Goal: Task Accomplishment & Management: Manage account settings

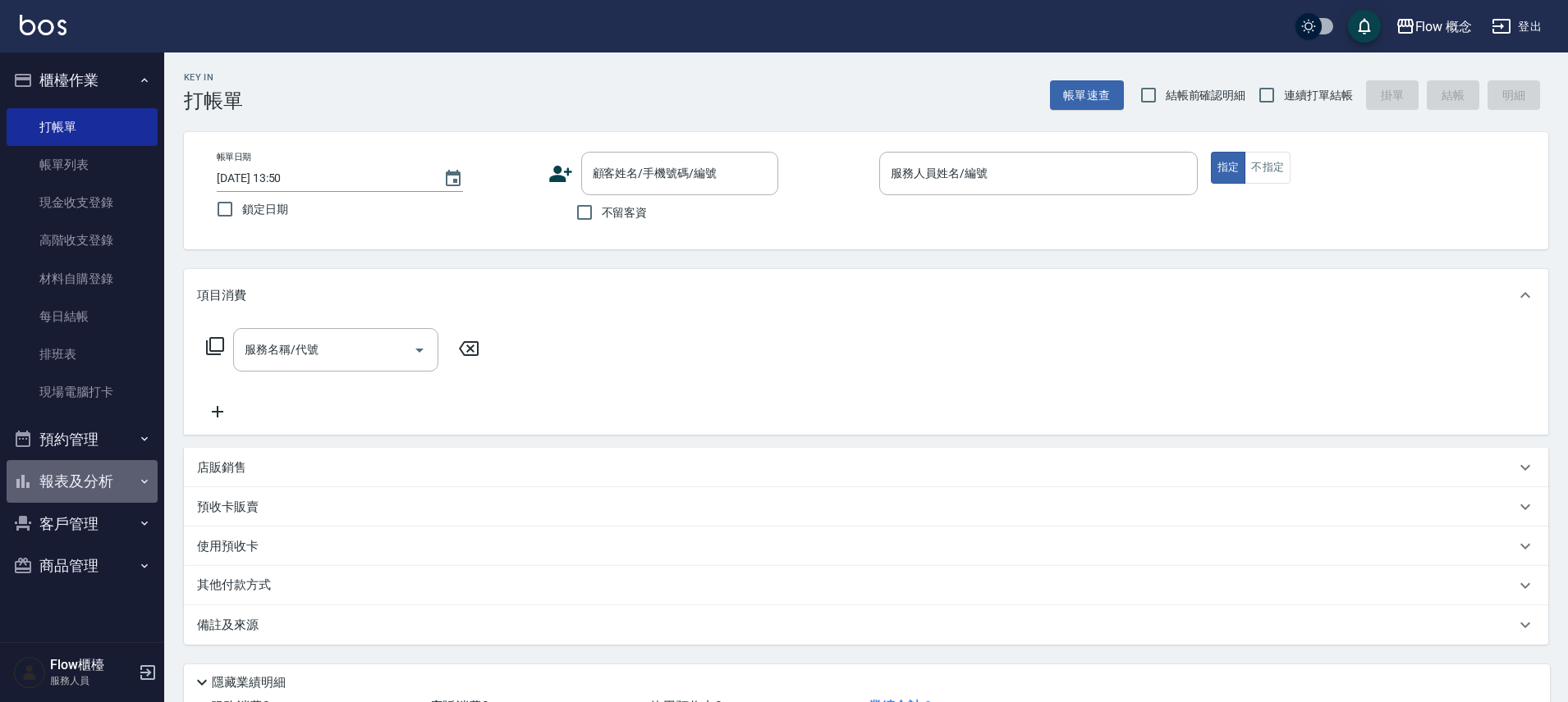
click at [100, 484] on button "報表及分析" at bounding box center [82, 481] width 151 height 42
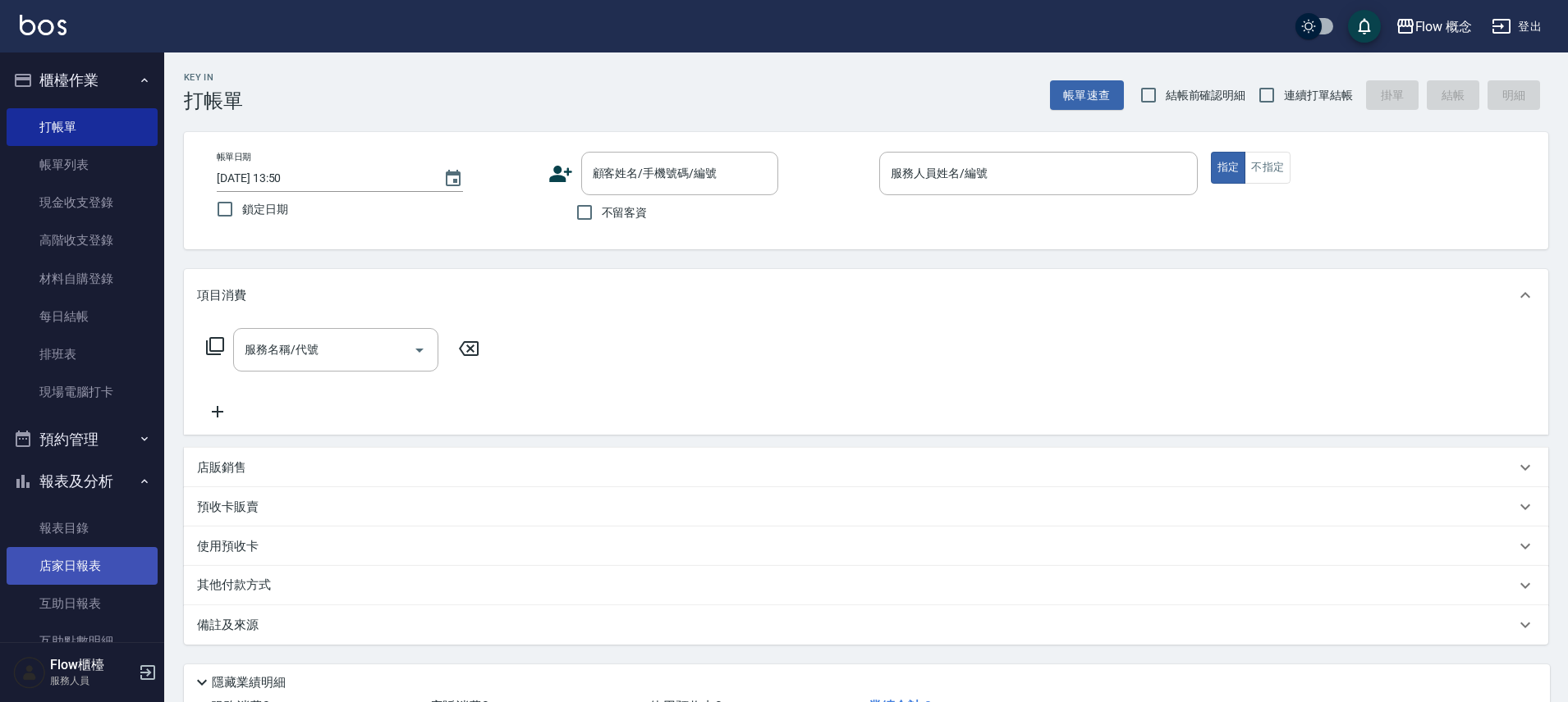
click at [106, 574] on link "店家日報表" at bounding box center [82, 566] width 151 height 38
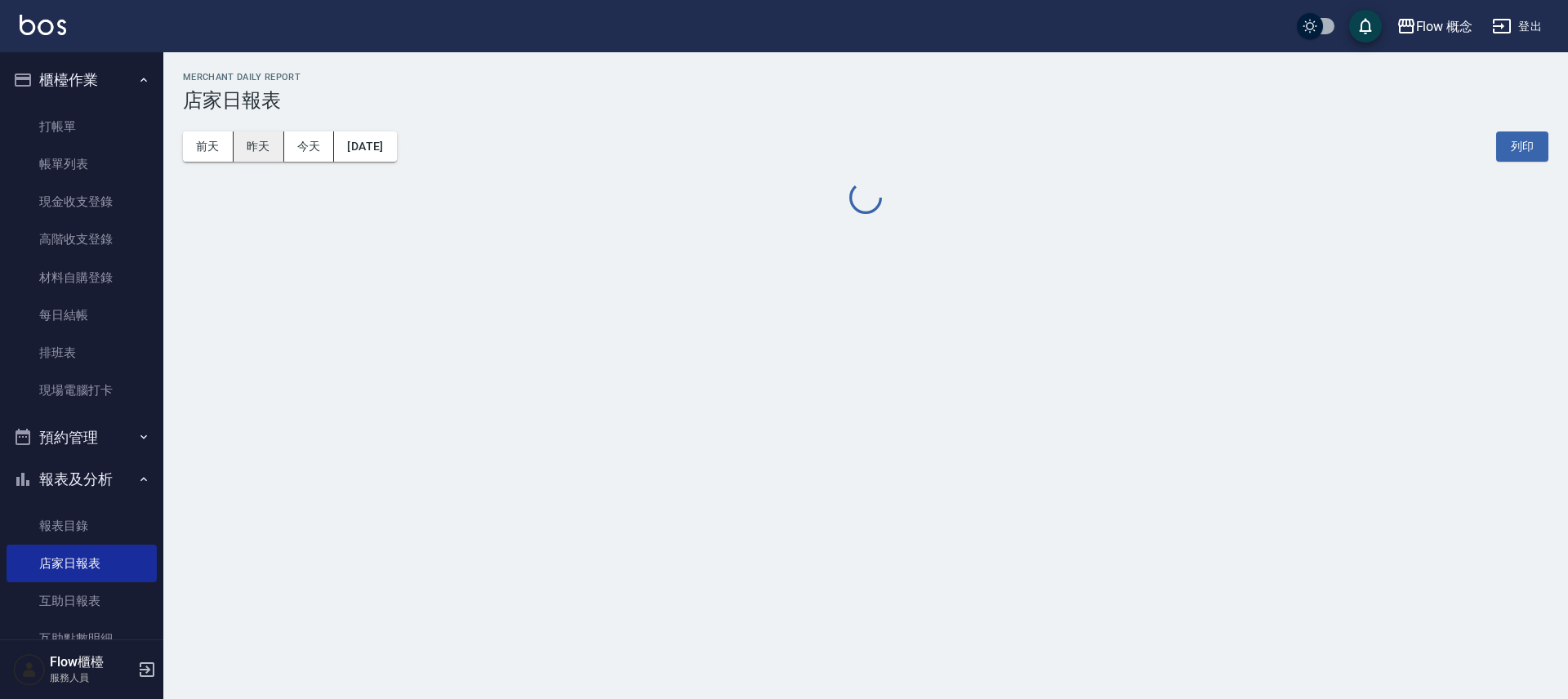
click at [249, 147] on button "昨天" at bounding box center [258, 146] width 51 height 30
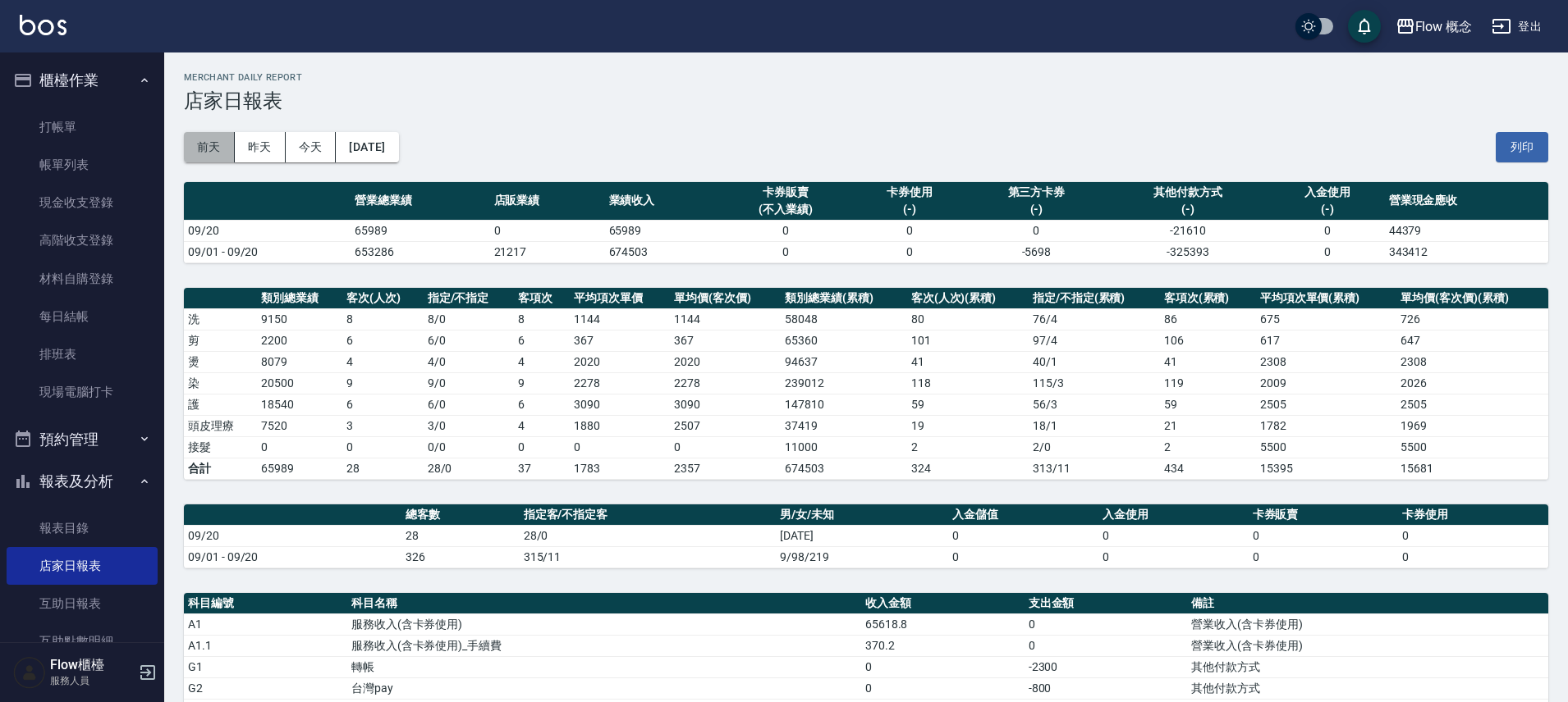
click at [206, 149] on button "前天" at bounding box center [209, 147] width 51 height 30
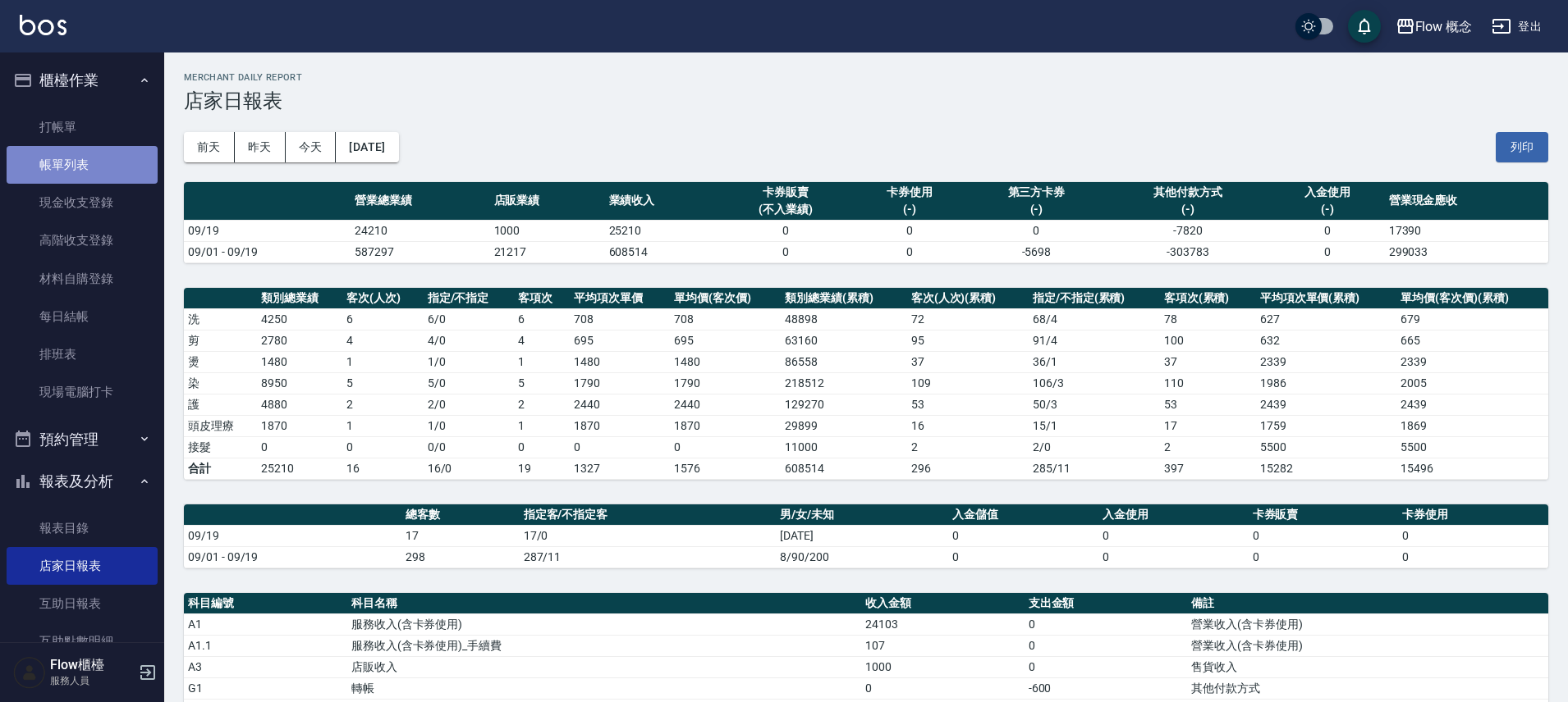
click at [96, 156] on link "帳單列表" at bounding box center [82, 164] width 151 height 38
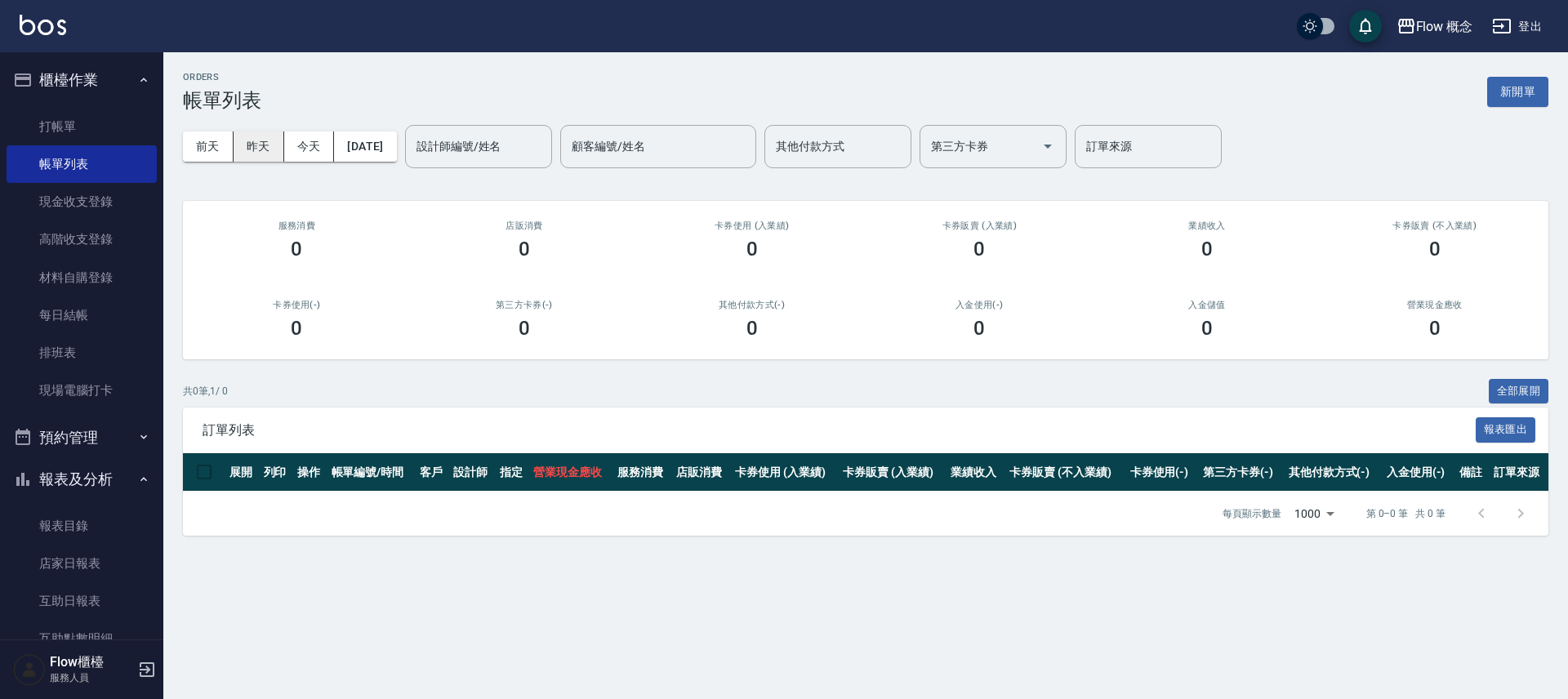
click at [265, 148] on button "昨天" at bounding box center [258, 146] width 51 height 30
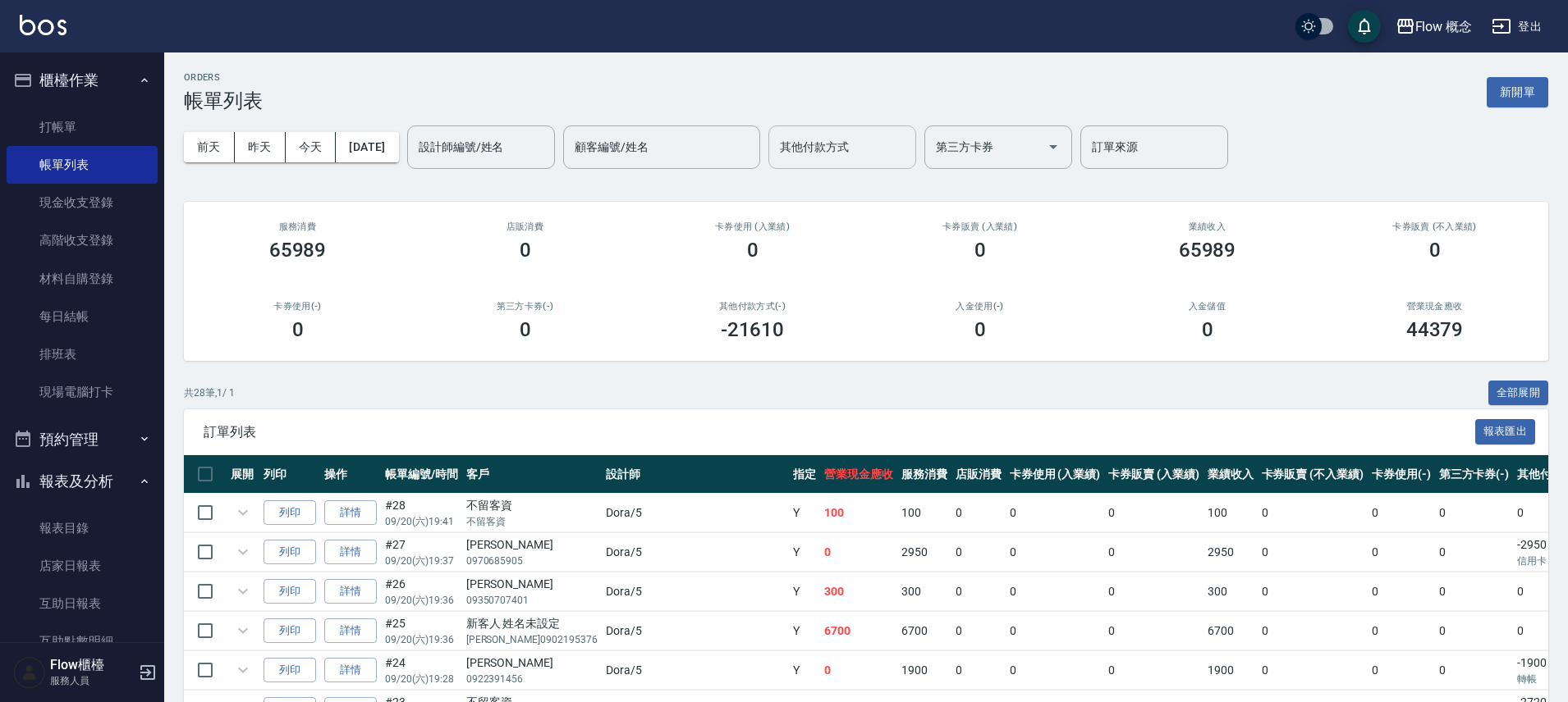
click at [849, 141] on div "其他付款方式 其他付款方式" at bounding box center [841, 147] width 148 height 43
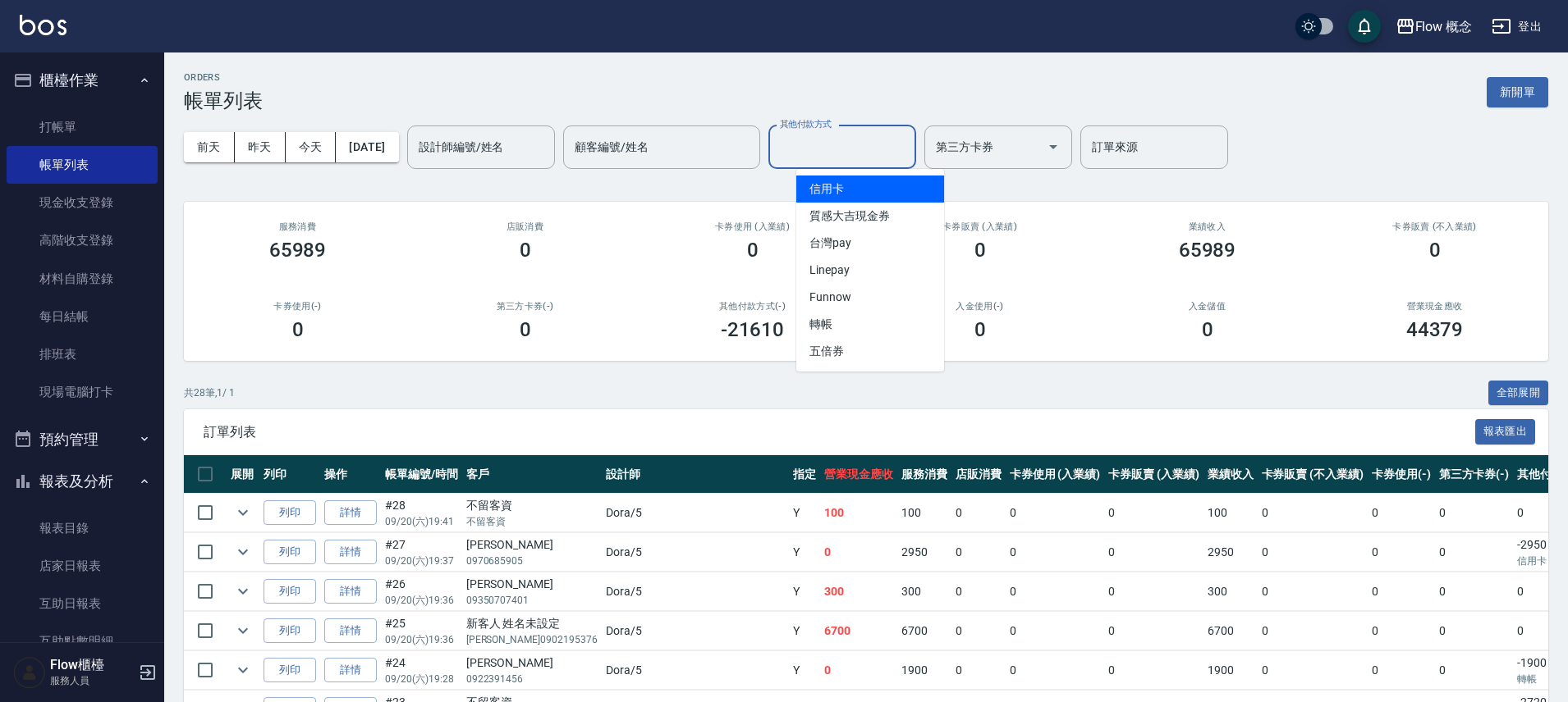
click at [857, 176] on span "信用卡" at bounding box center [869, 189] width 148 height 27
type input "信用卡"
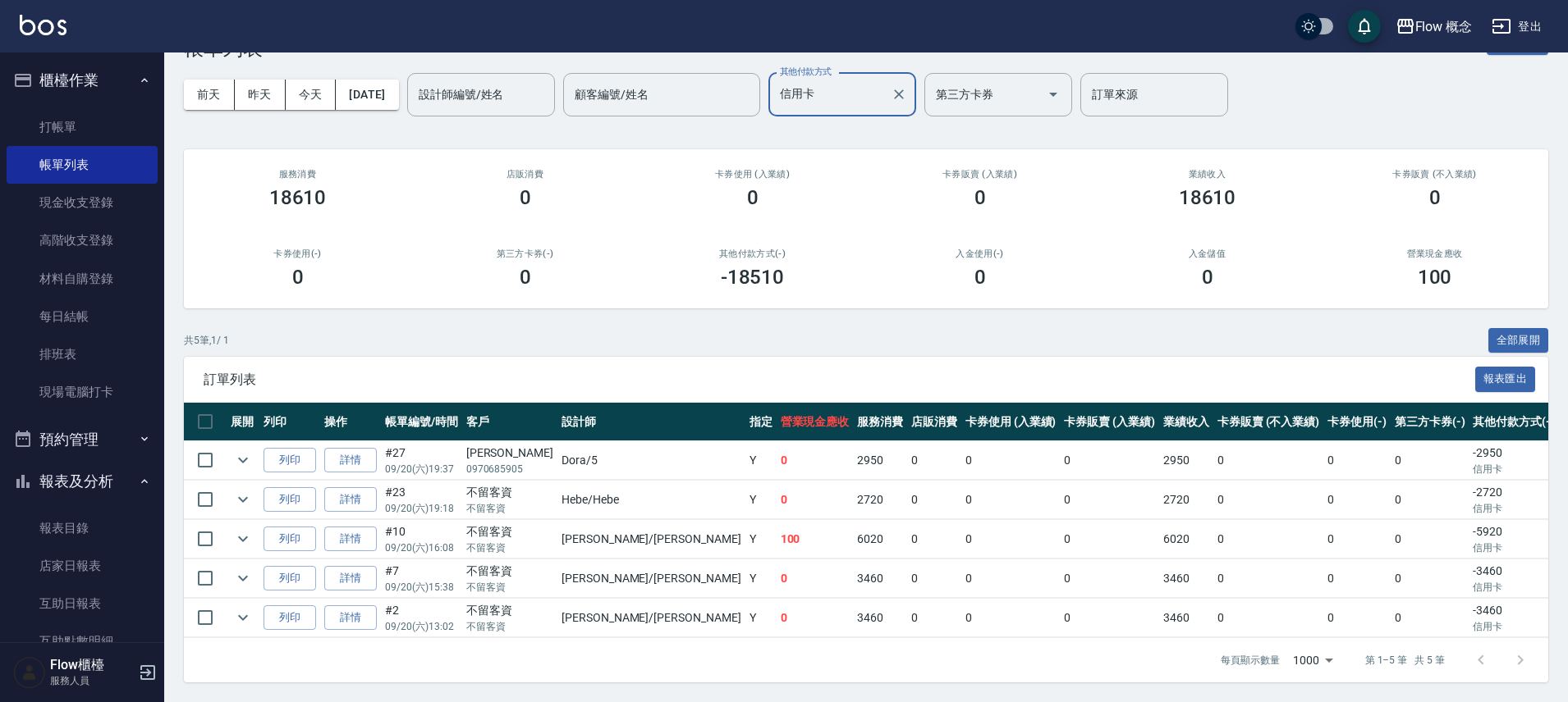
scroll to position [65, 0]
click at [96, 319] on link "每日結帳" at bounding box center [82, 316] width 151 height 38
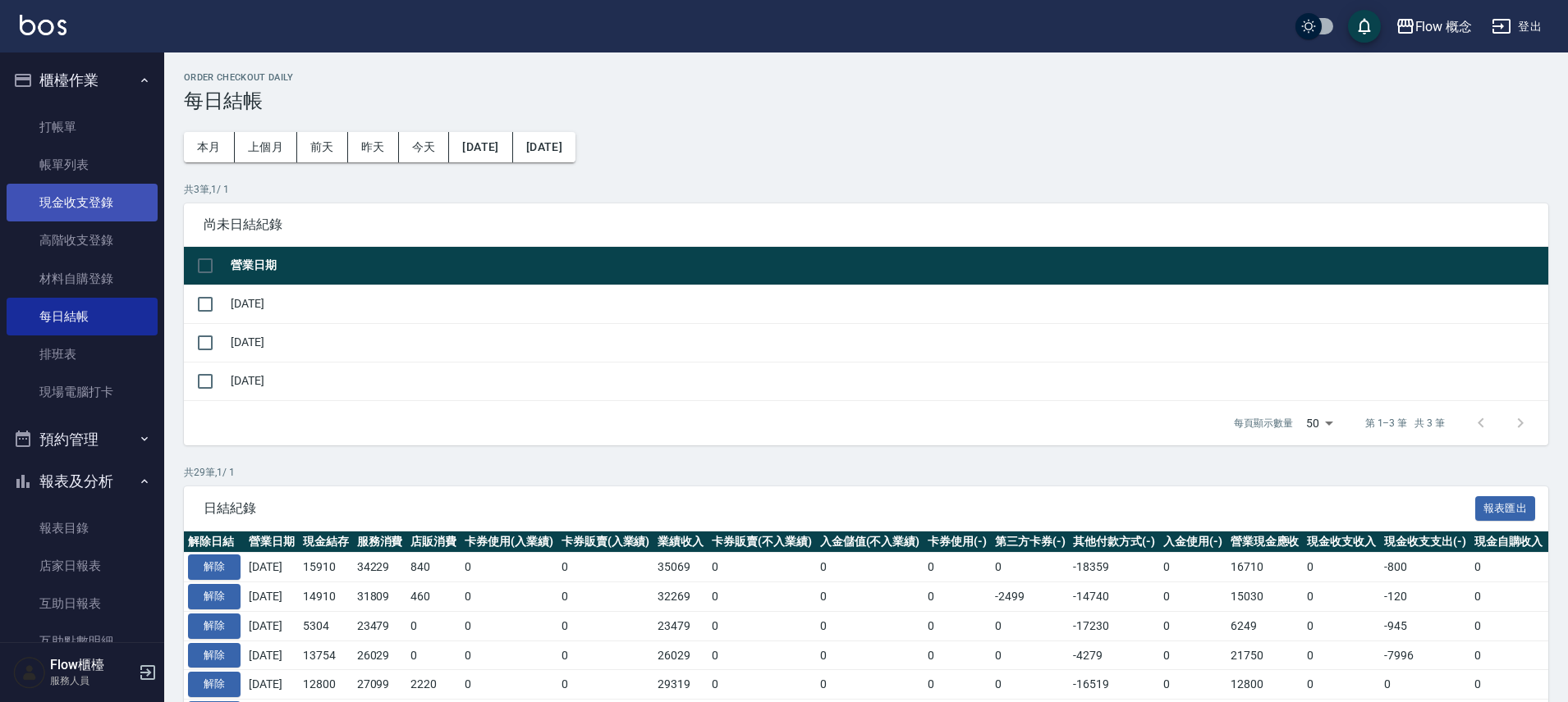
click at [103, 198] on link "現金收支登錄" at bounding box center [82, 202] width 151 height 38
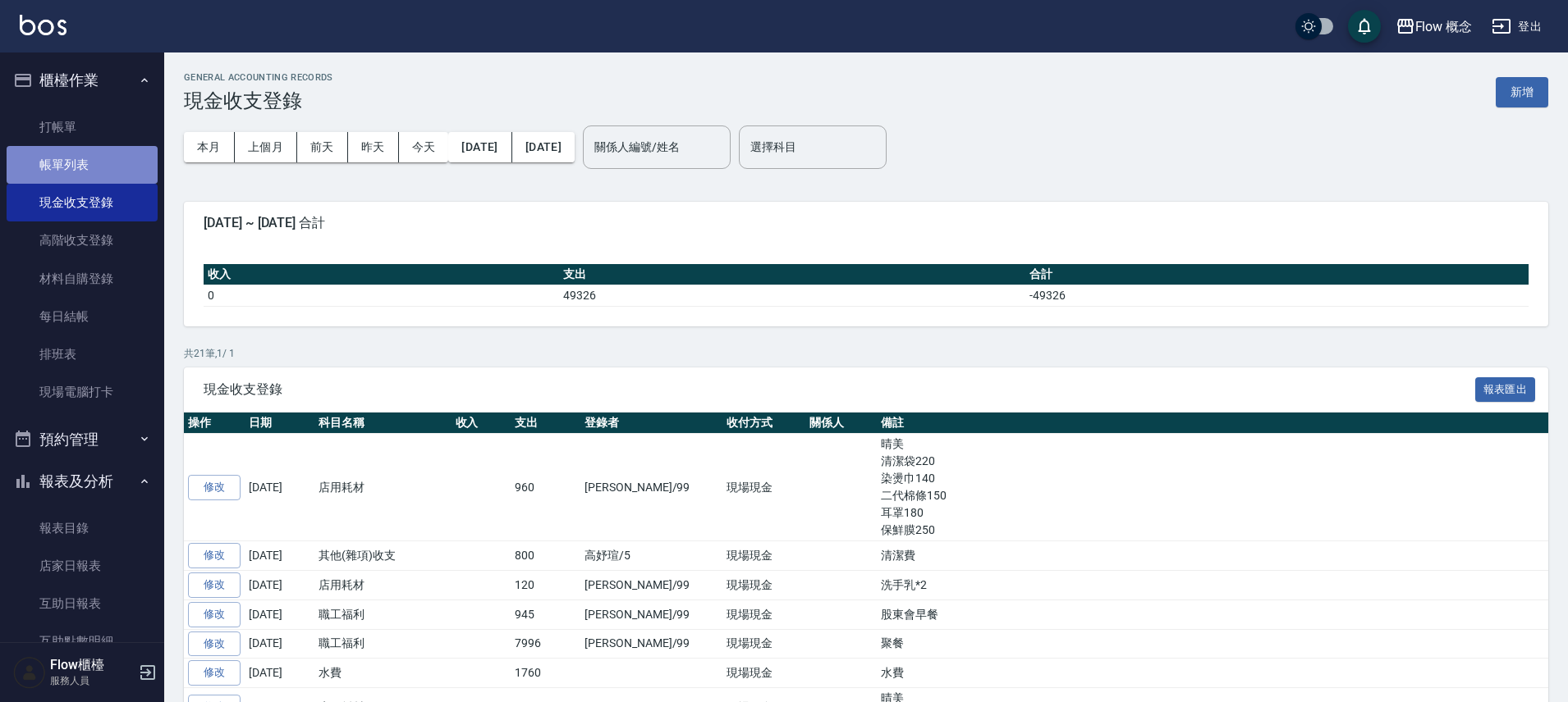
click at [124, 153] on link "帳單列表" at bounding box center [82, 164] width 151 height 38
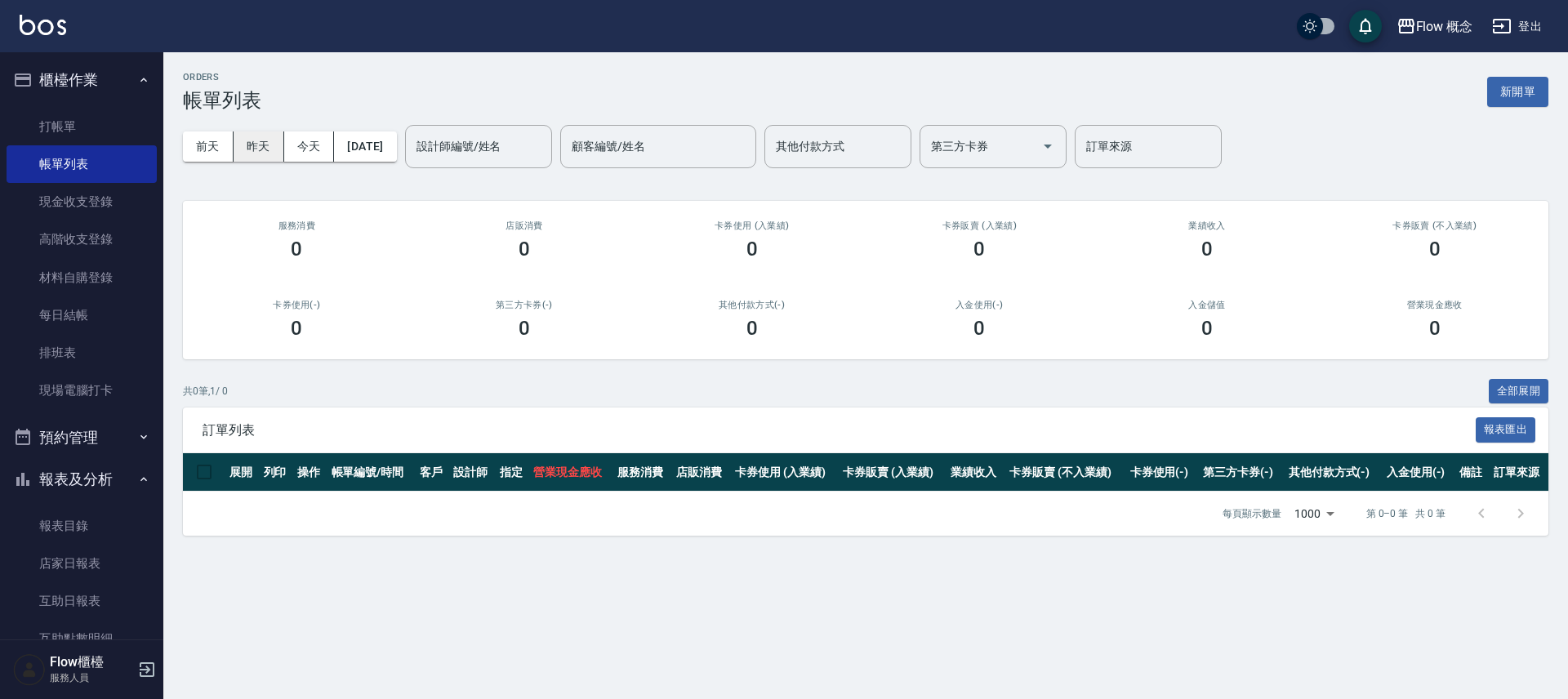
click at [266, 137] on button "昨天" at bounding box center [258, 146] width 51 height 30
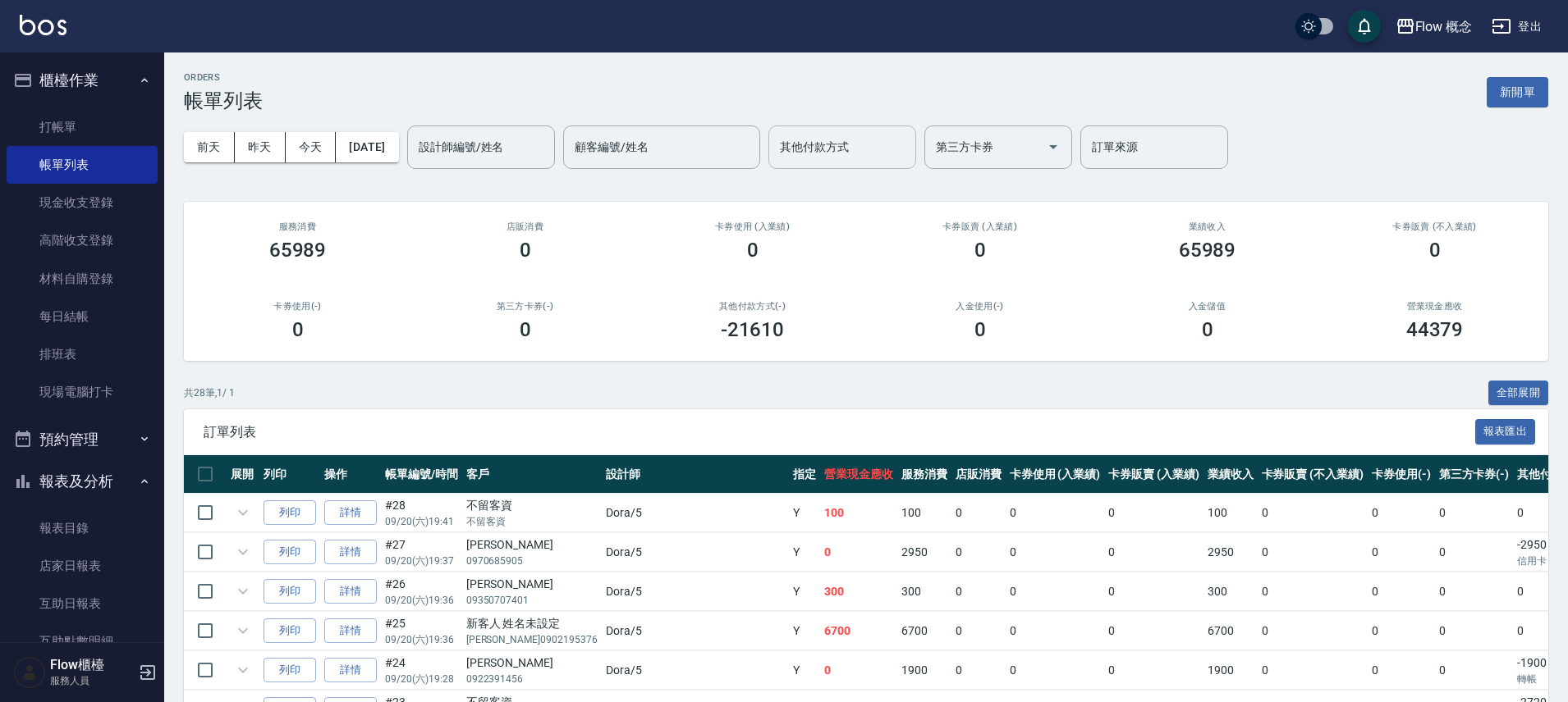
click at [849, 136] on input "其他付款方式" at bounding box center [842, 148] width 133 height 29
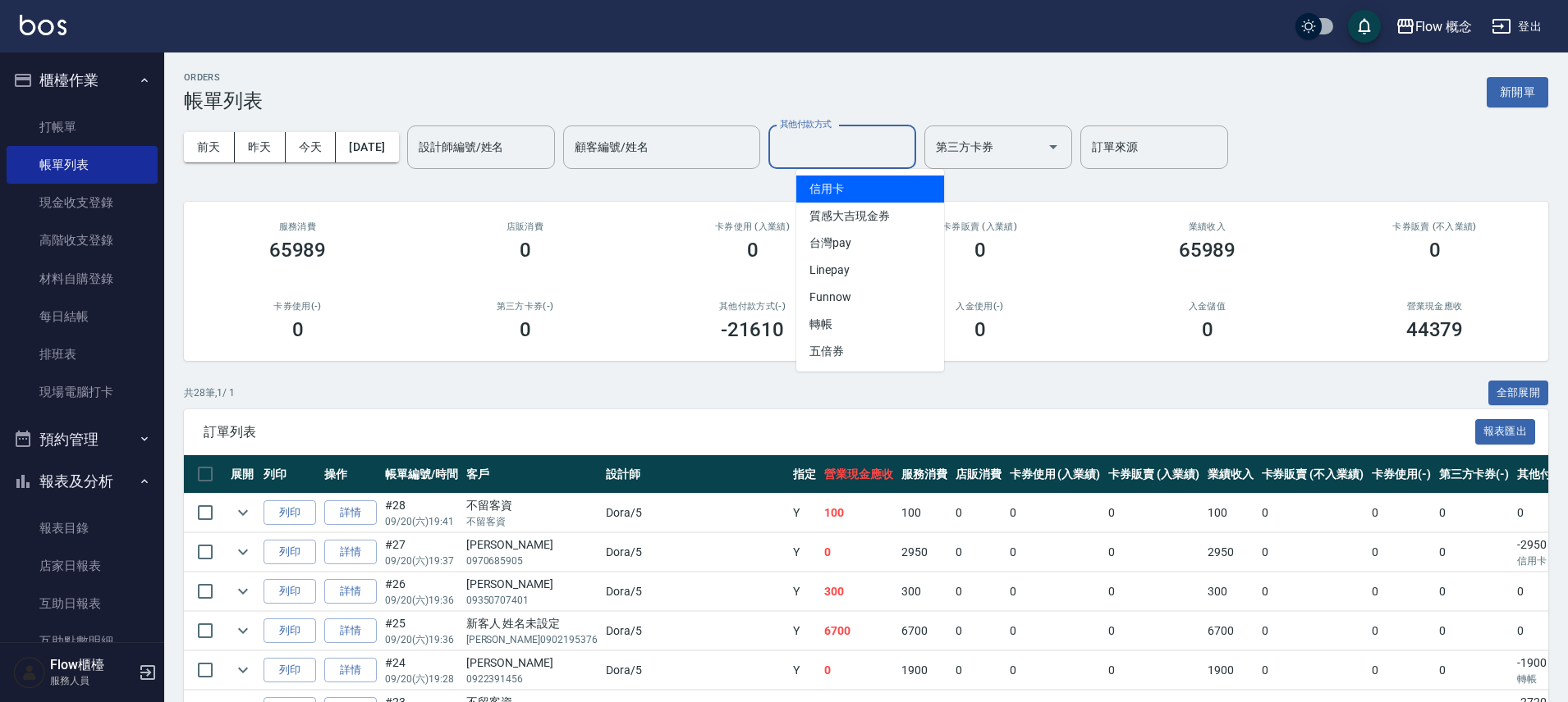
click at [870, 187] on span "信用卡" at bounding box center [869, 189] width 148 height 27
type input "信用卡"
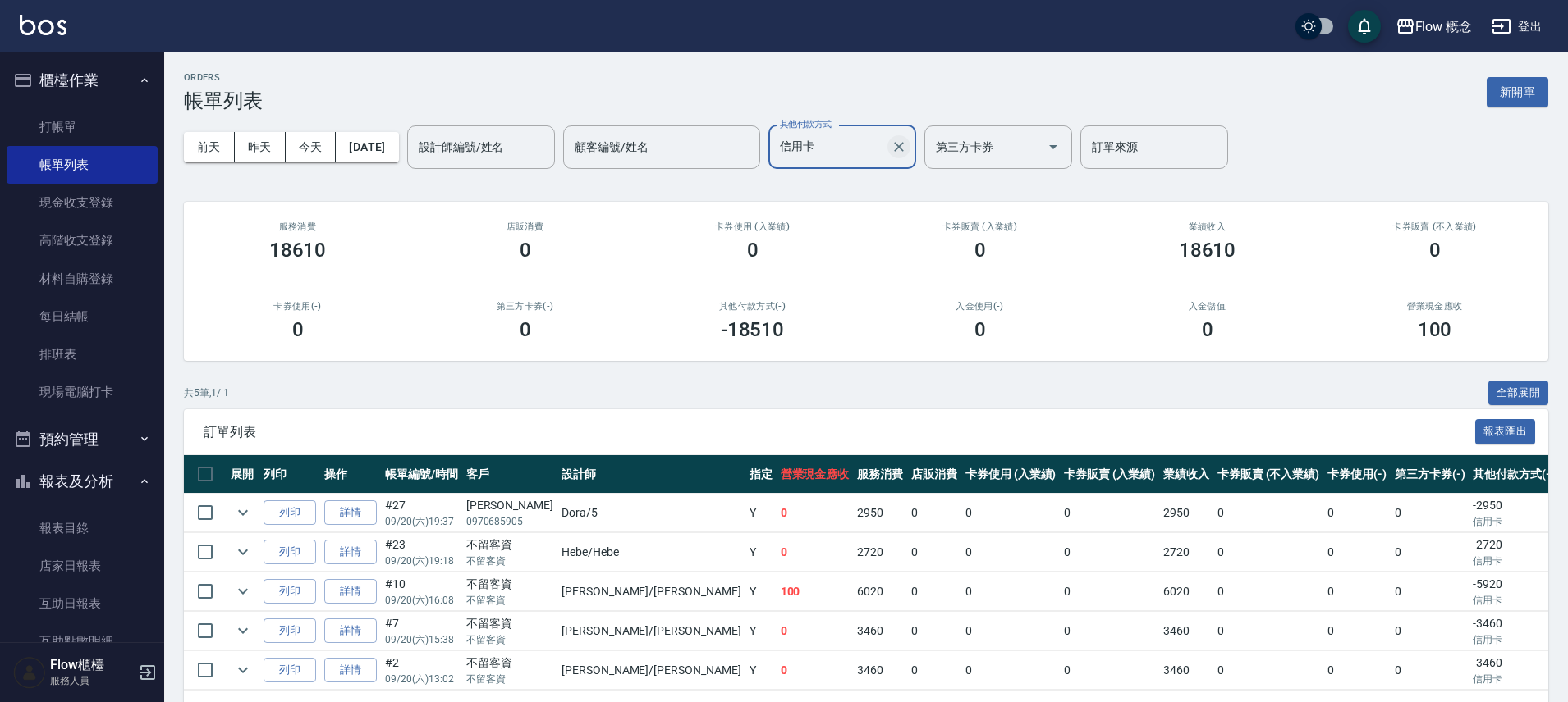
click at [911, 148] on button "Clear" at bounding box center [899, 147] width 23 height 23
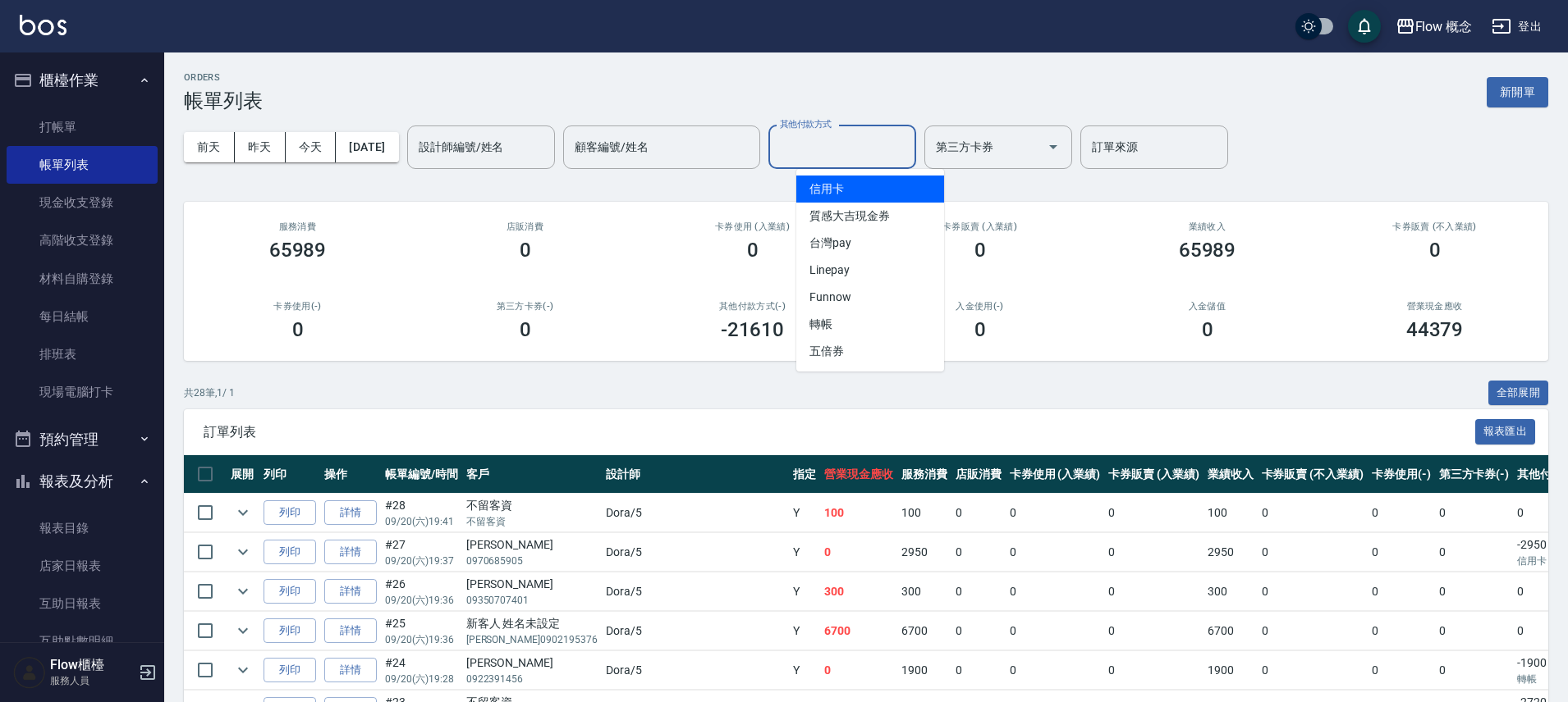
click at [839, 155] on input "其他付款方式" at bounding box center [842, 148] width 133 height 29
click at [844, 192] on span "信用卡" at bounding box center [869, 189] width 148 height 27
type input "信用卡"
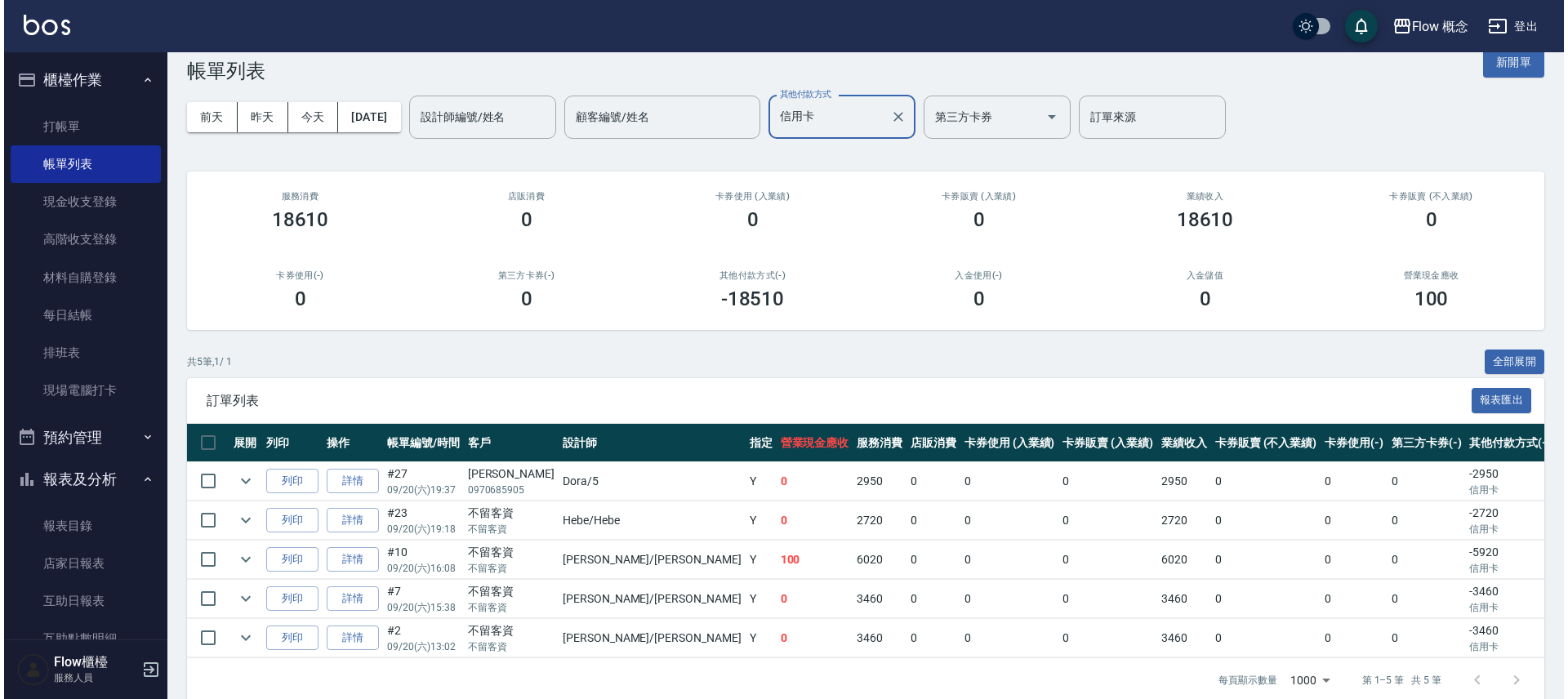
scroll to position [64, 0]
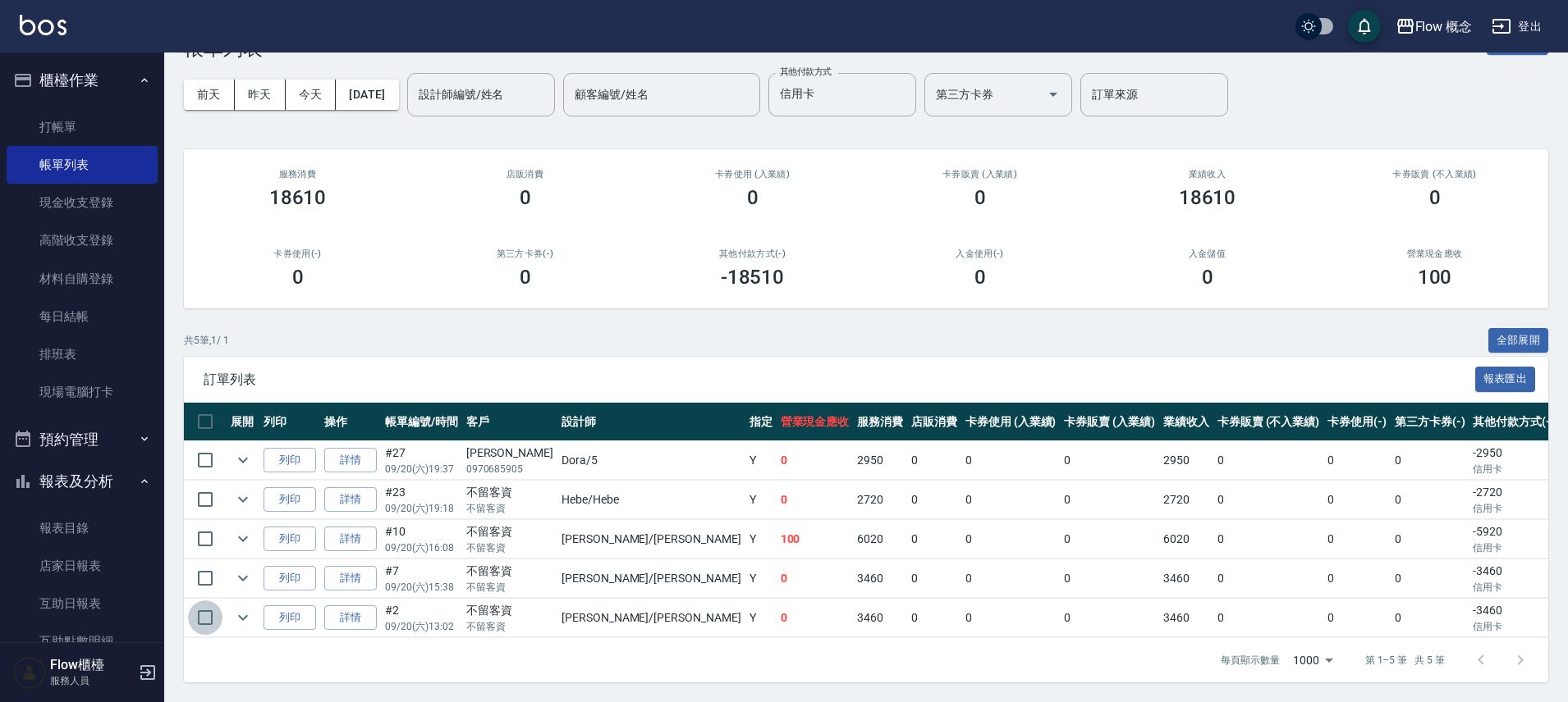
click at [209, 603] on input "checkbox" at bounding box center [206, 618] width 35 height 35
checkbox input "true"
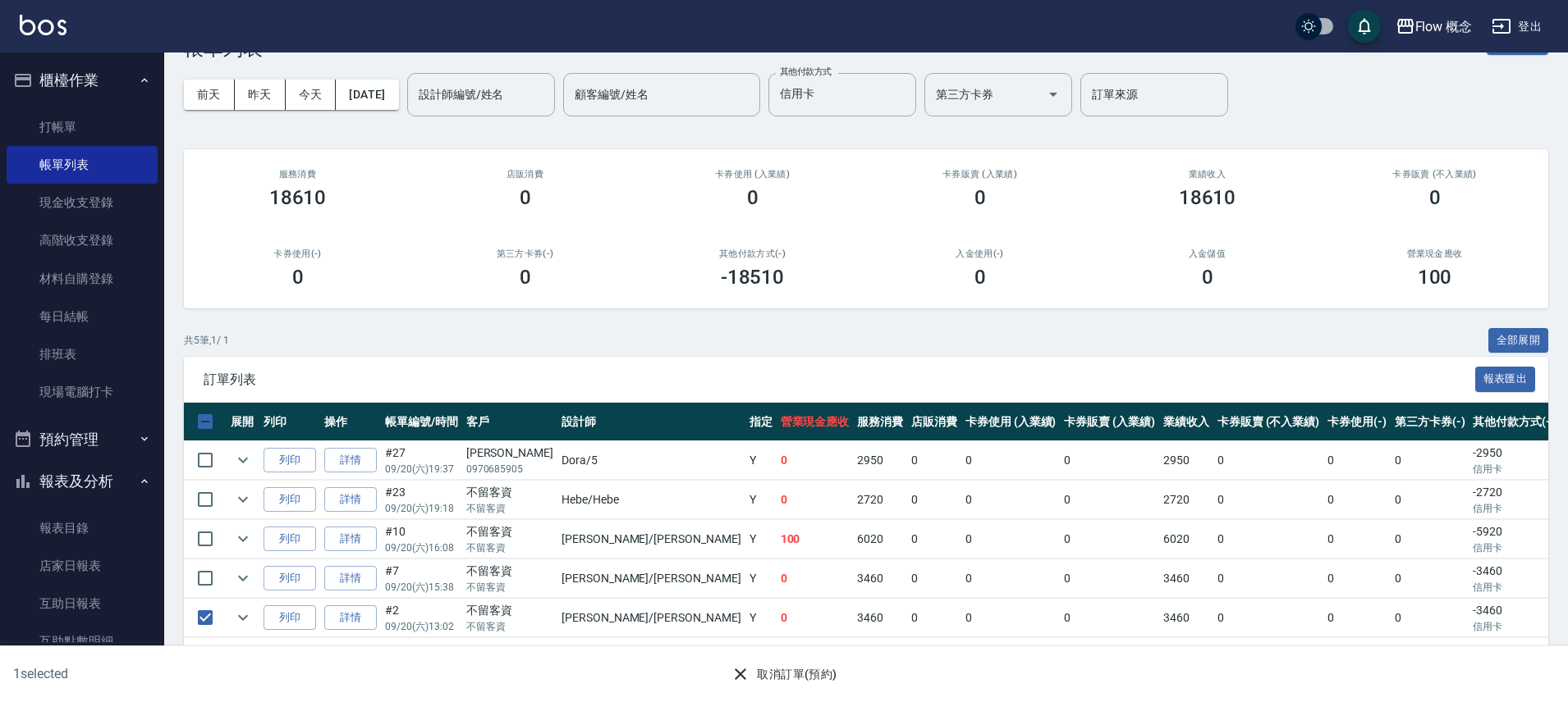
click at [814, 674] on button "取消訂單(預約)" at bounding box center [784, 674] width 119 height 30
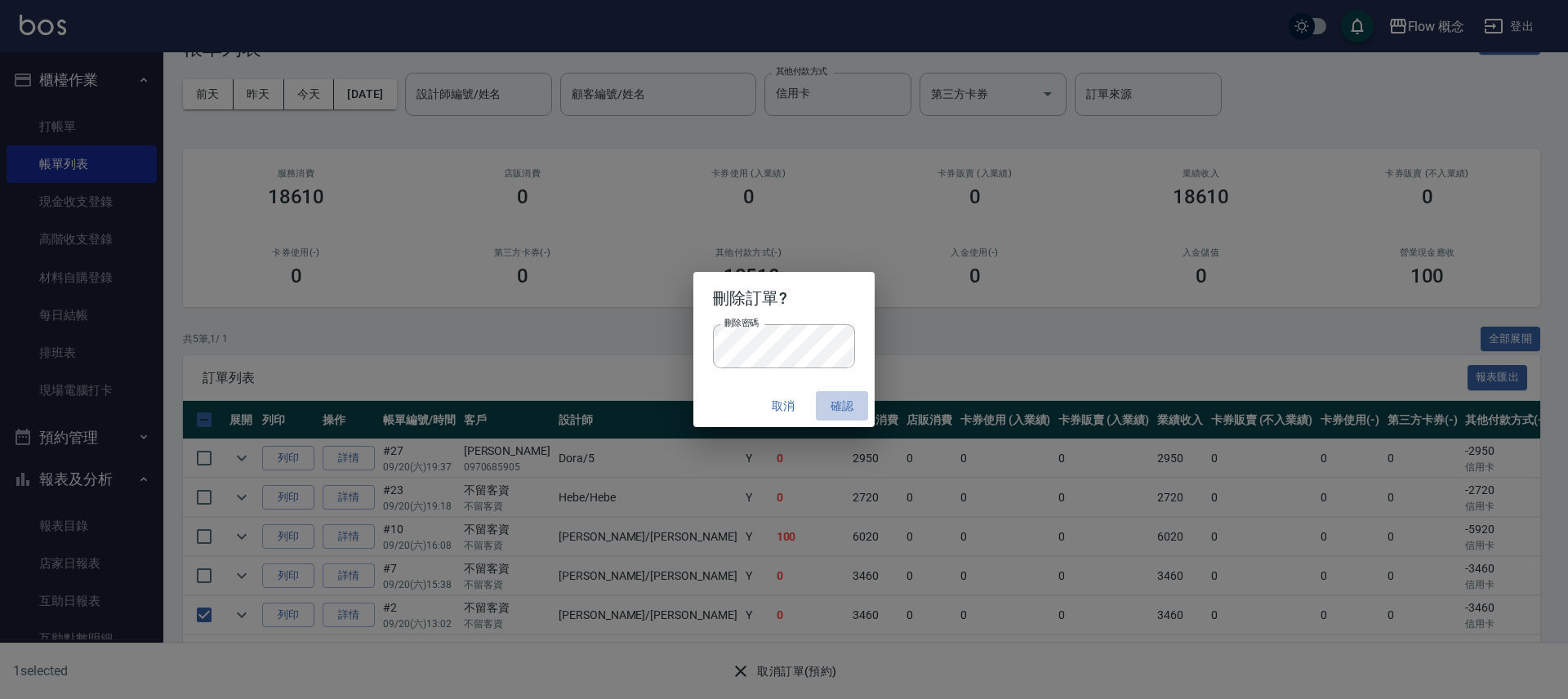
click at [850, 408] on button "確認" at bounding box center [842, 406] width 52 height 30
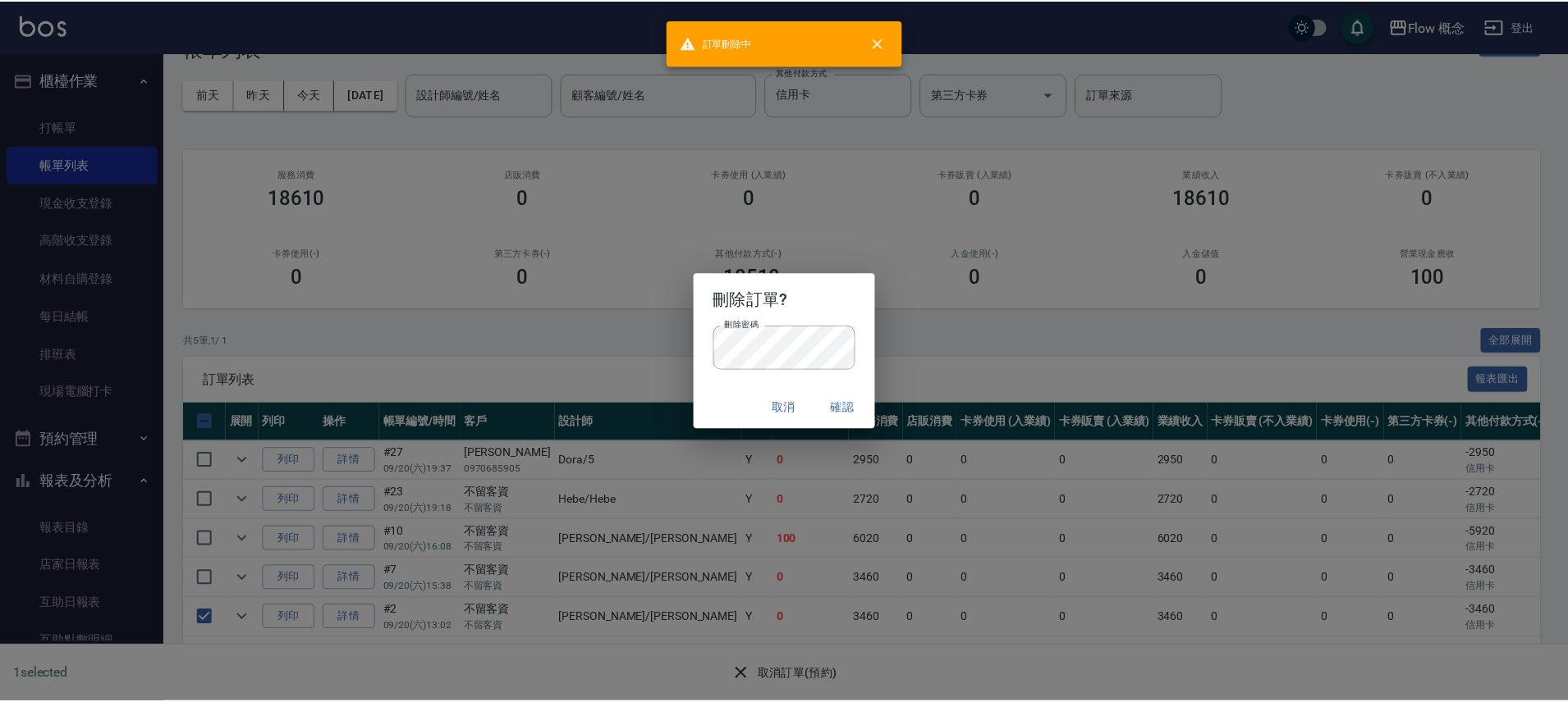
scroll to position [0, 0]
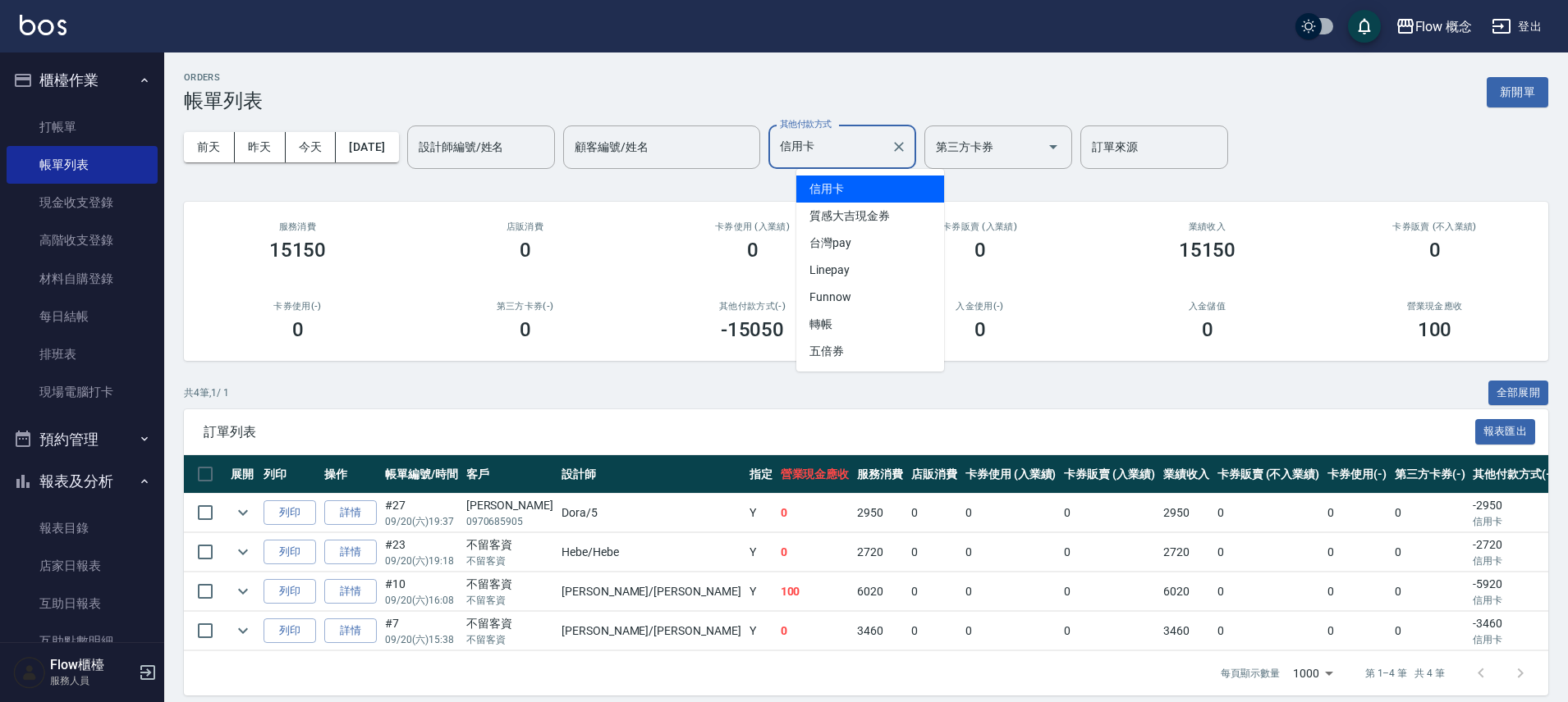
click at [837, 138] on input "信用卡" at bounding box center [830, 148] width 108 height 29
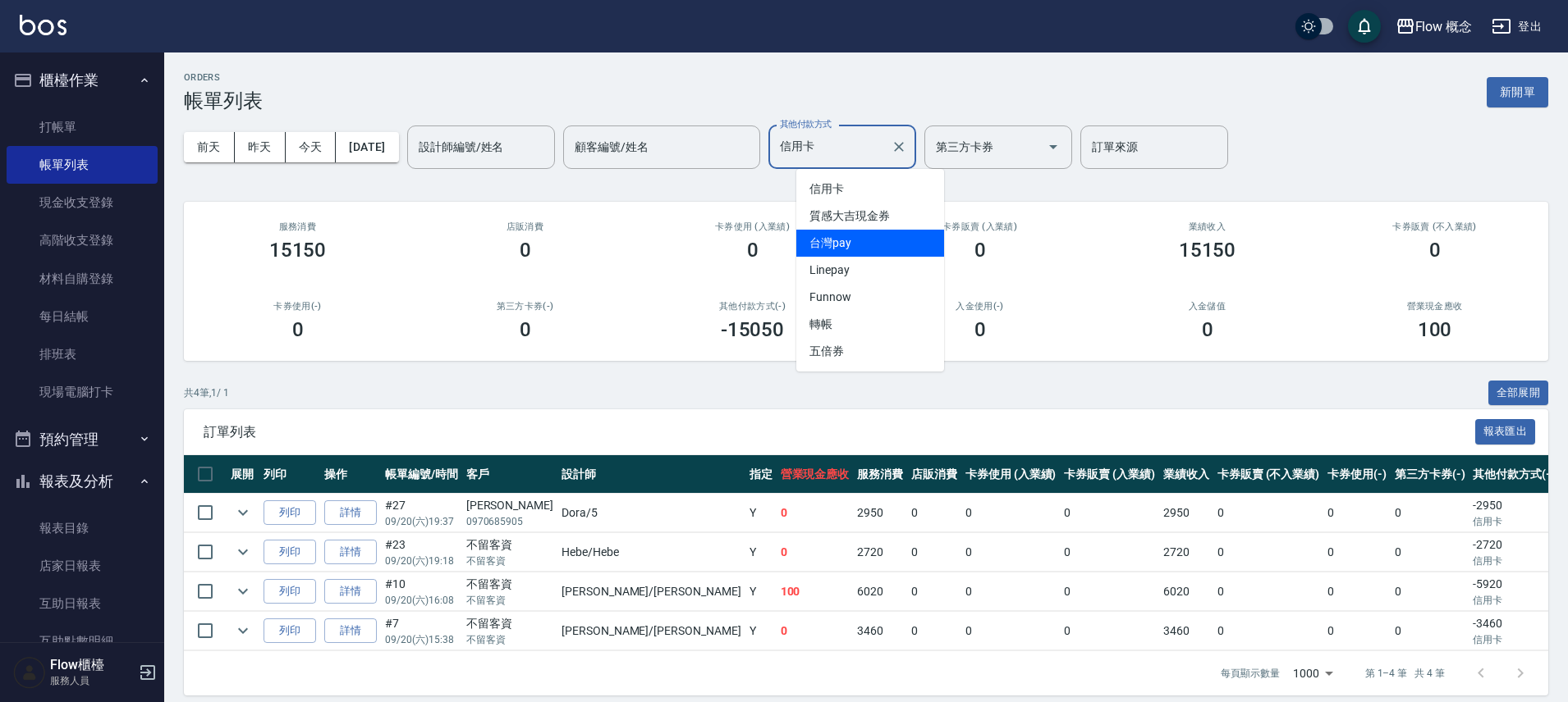
click at [844, 240] on span "台灣pay" at bounding box center [869, 243] width 148 height 27
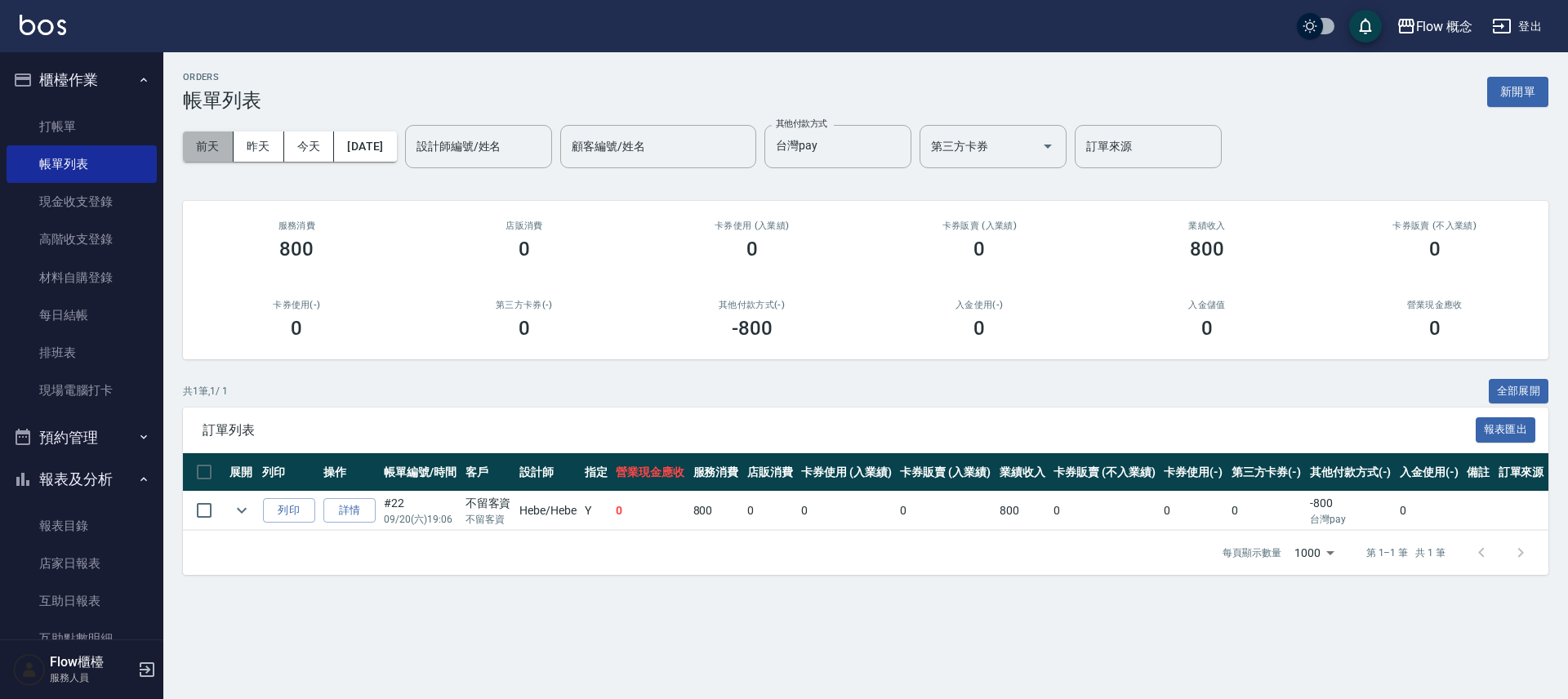
click at [216, 148] on button "前天" at bounding box center [208, 146] width 51 height 30
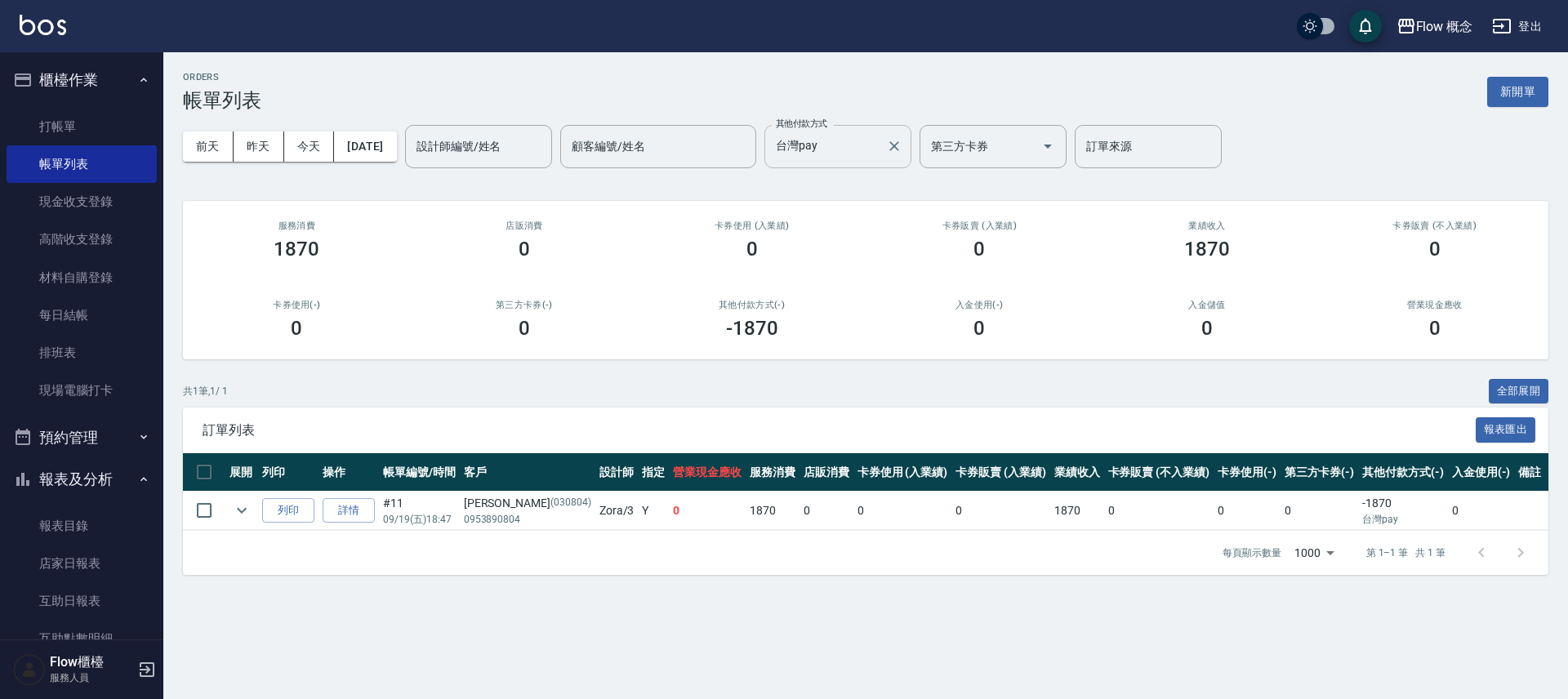
click at [866, 152] on input "台灣pay" at bounding box center [825, 147] width 107 height 29
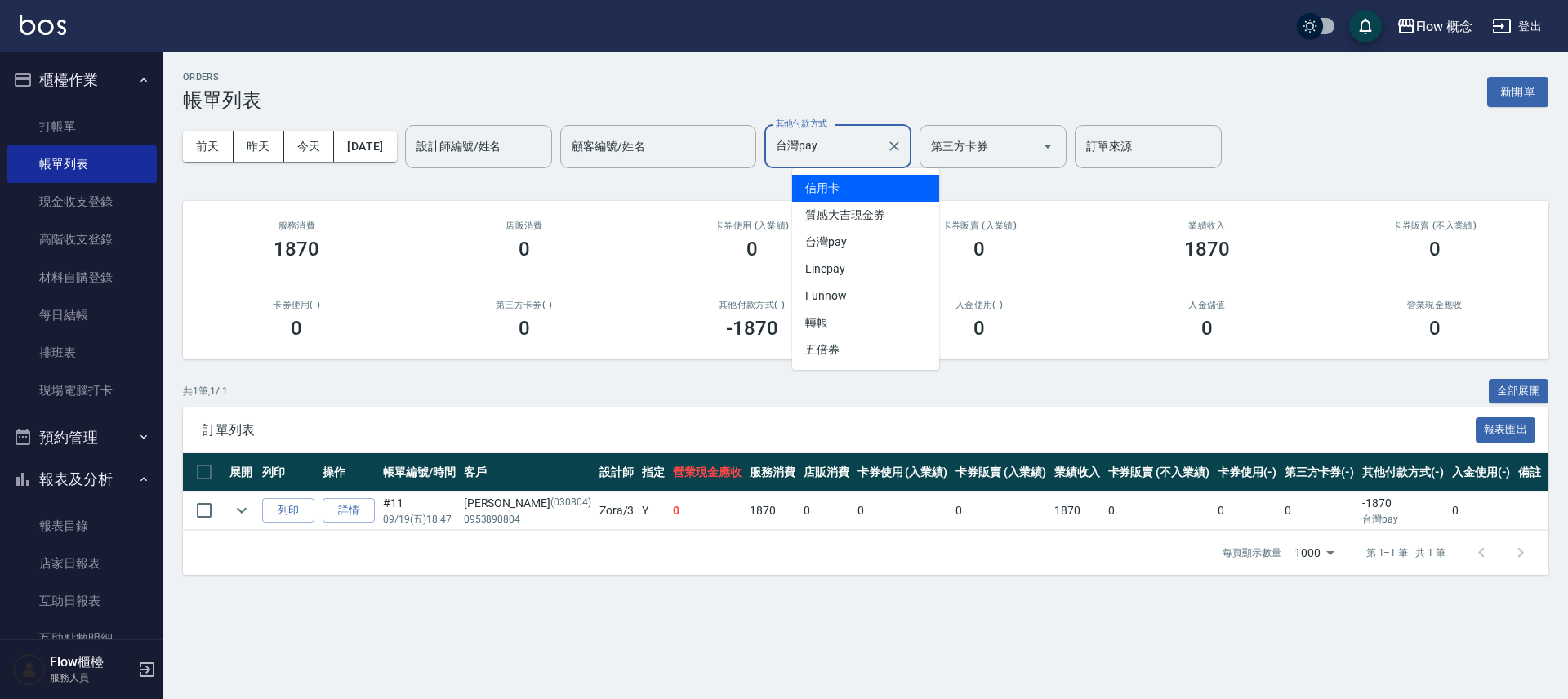
click at [844, 190] on span "信用卡" at bounding box center [865, 188] width 147 height 27
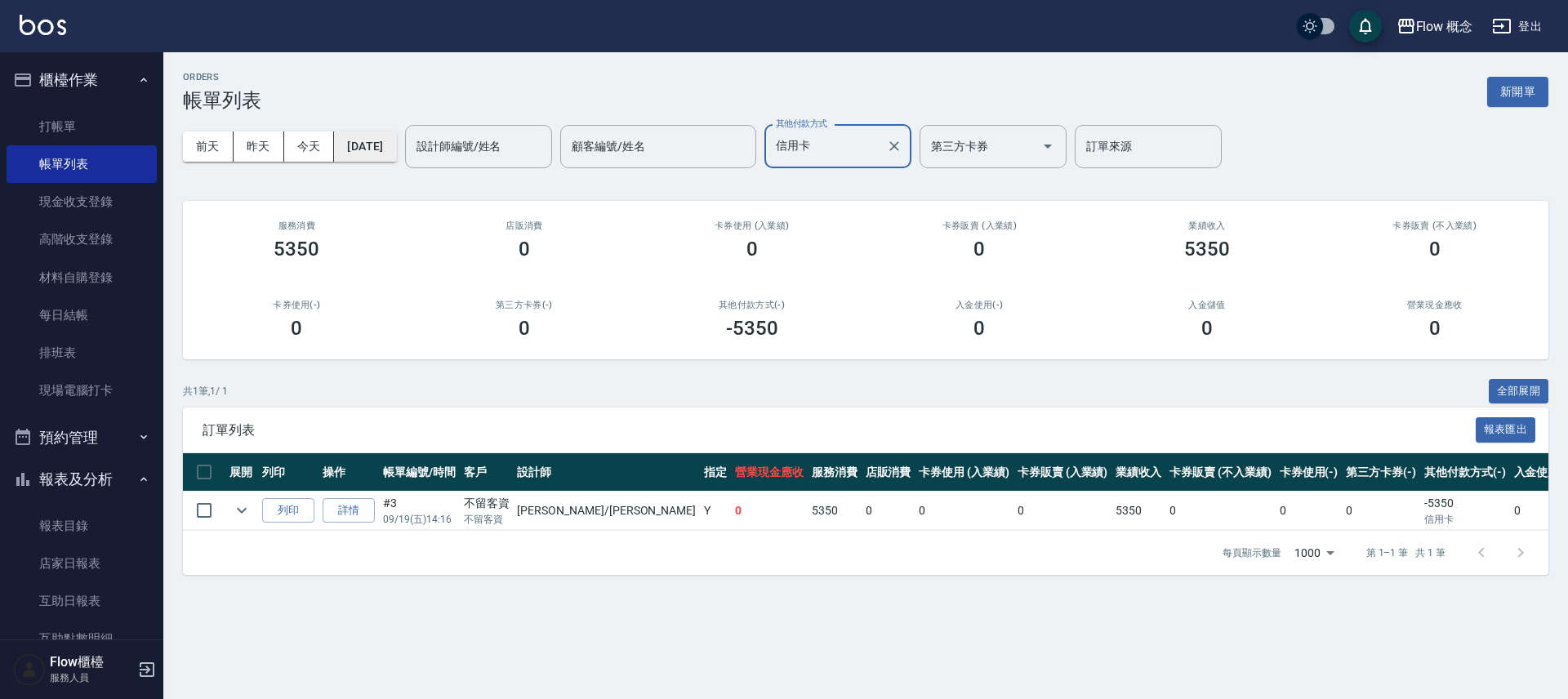
click at [375, 153] on button "[DATE]" at bounding box center [365, 146] width 62 height 30
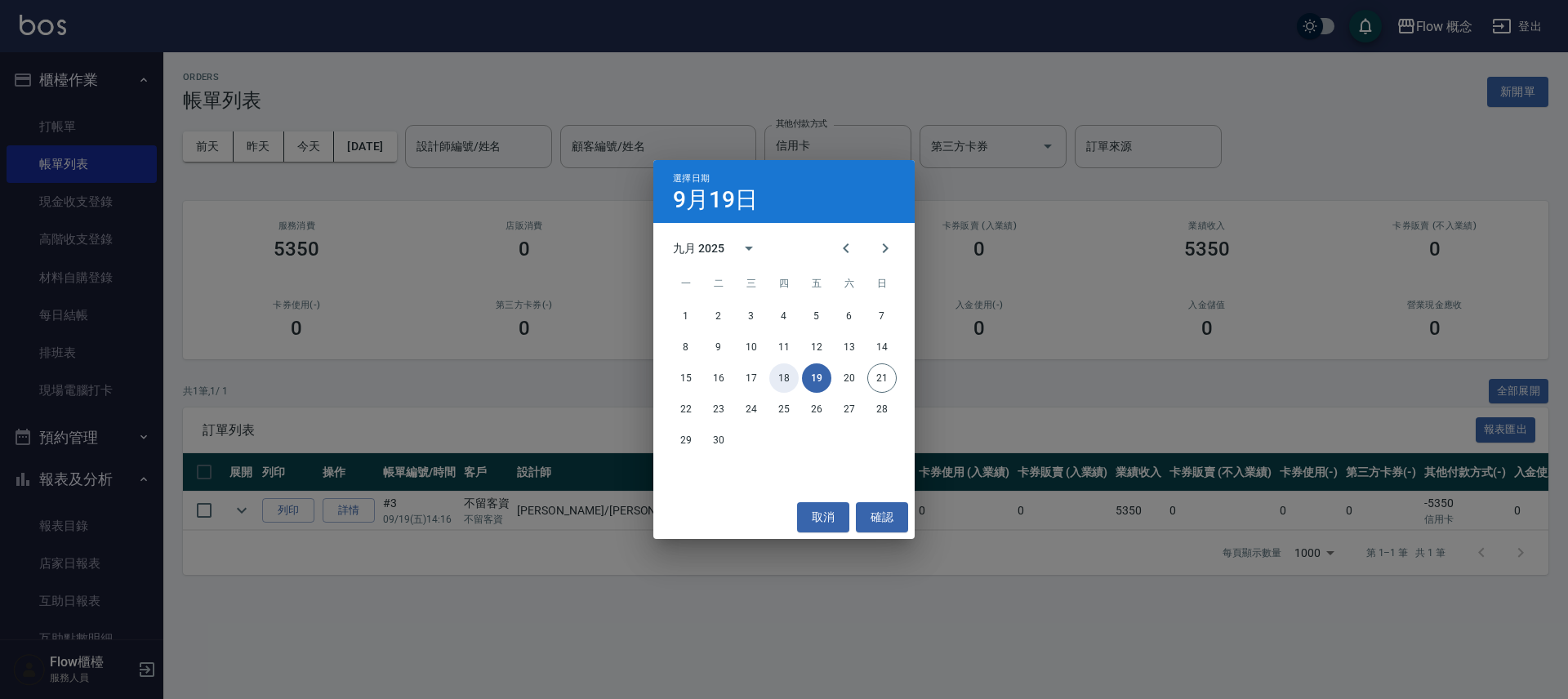
click at [781, 381] on button "18" at bounding box center [784, 378] width 30 height 30
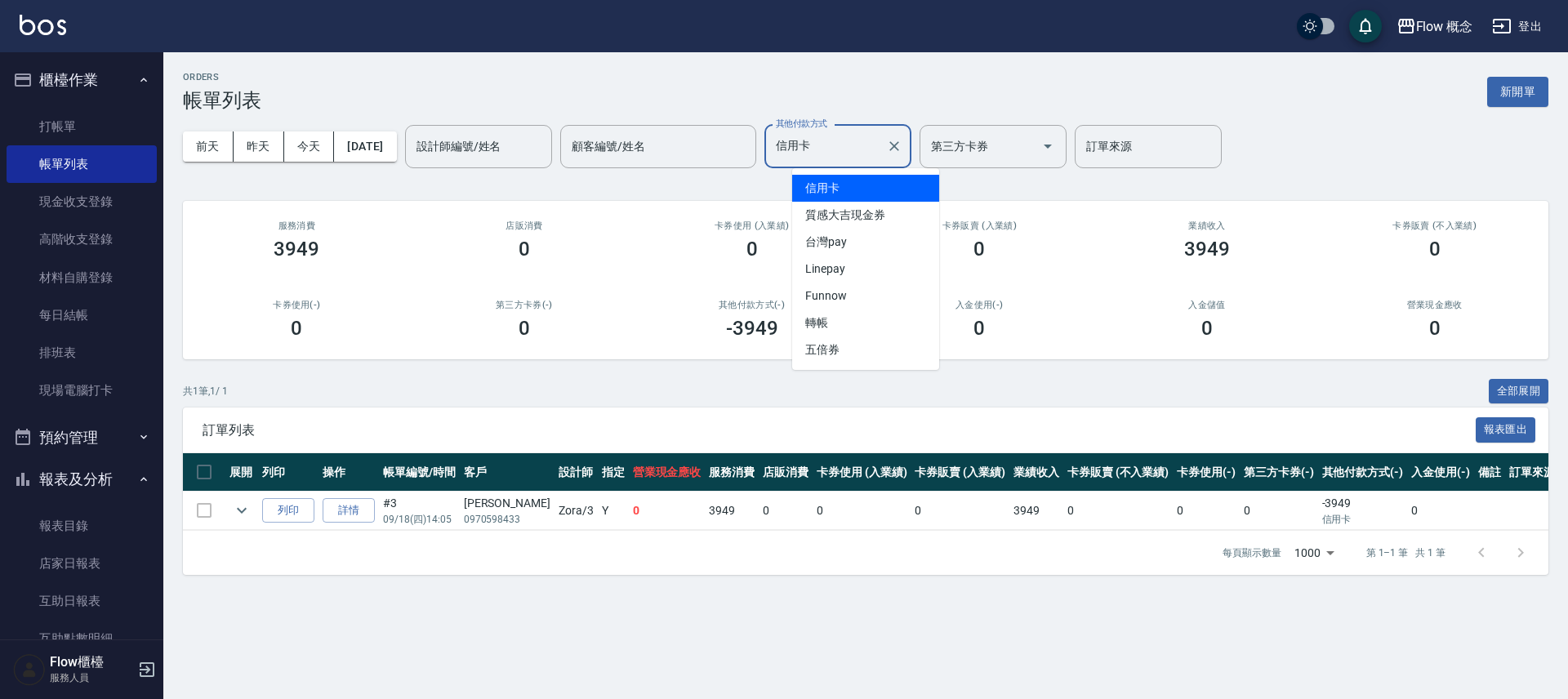
drag, startPoint x: 843, startPoint y: 138, endPoint x: 876, endPoint y: 192, distance: 63.3
click at [843, 138] on input "信用卡" at bounding box center [825, 147] width 107 height 29
click at [840, 233] on span "台灣pay" at bounding box center [865, 242] width 147 height 27
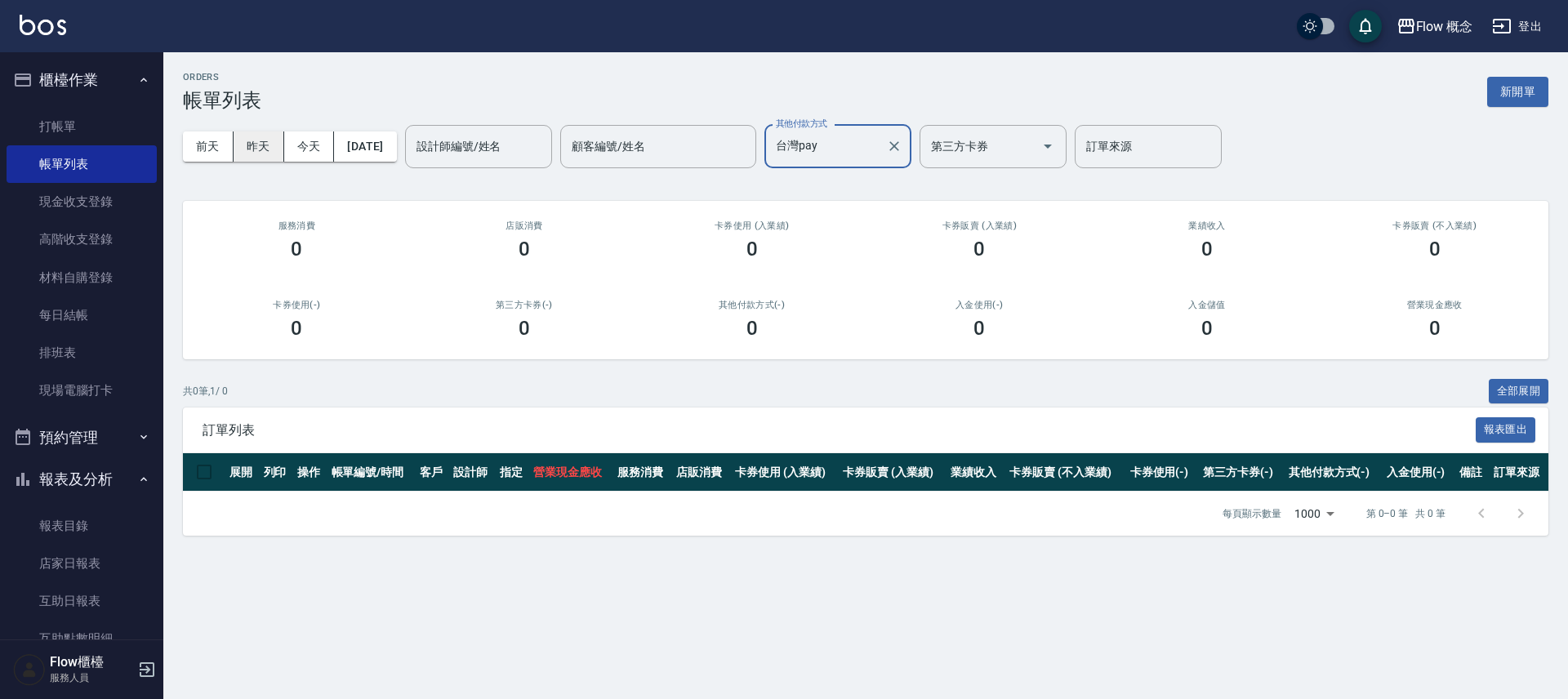
click at [264, 148] on button "昨天" at bounding box center [258, 146] width 51 height 30
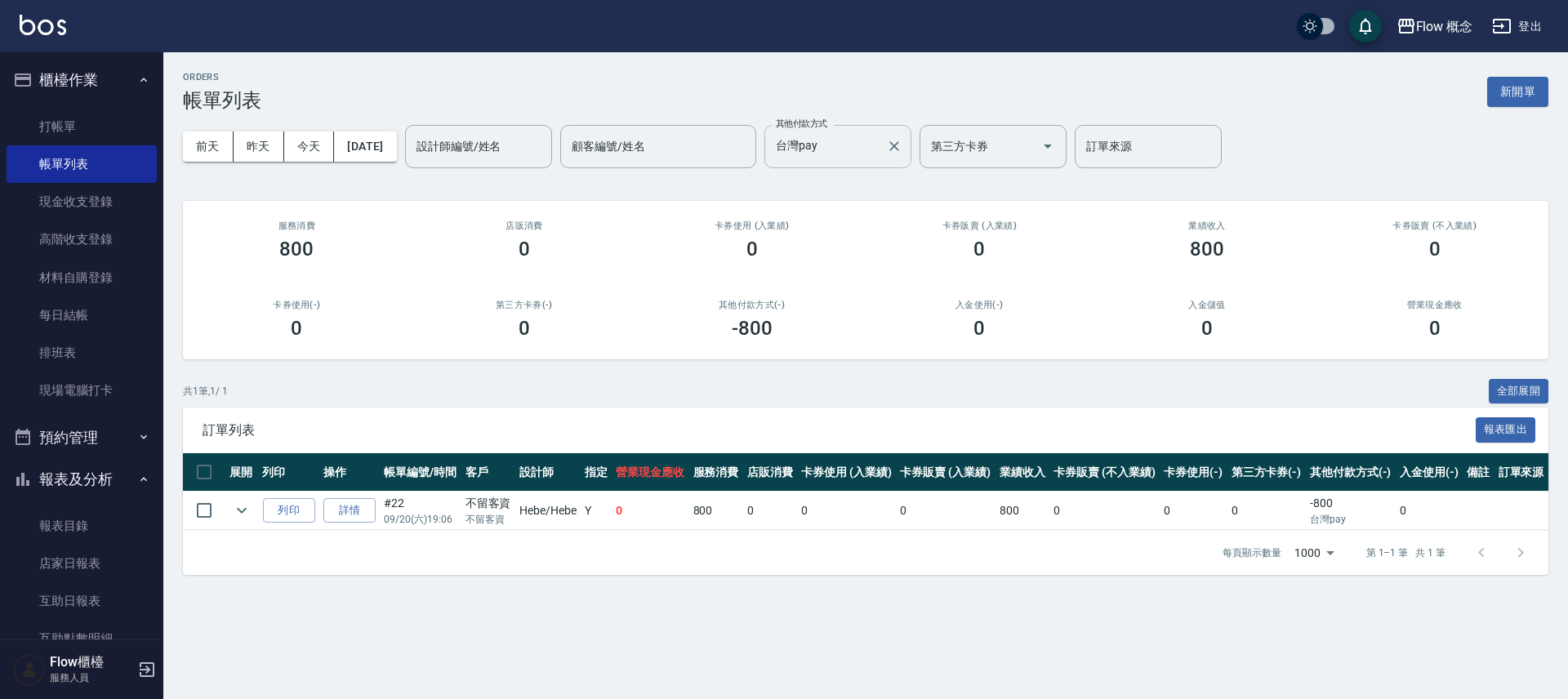
click at [815, 133] on input "台灣pay" at bounding box center [825, 147] width 107 height 29
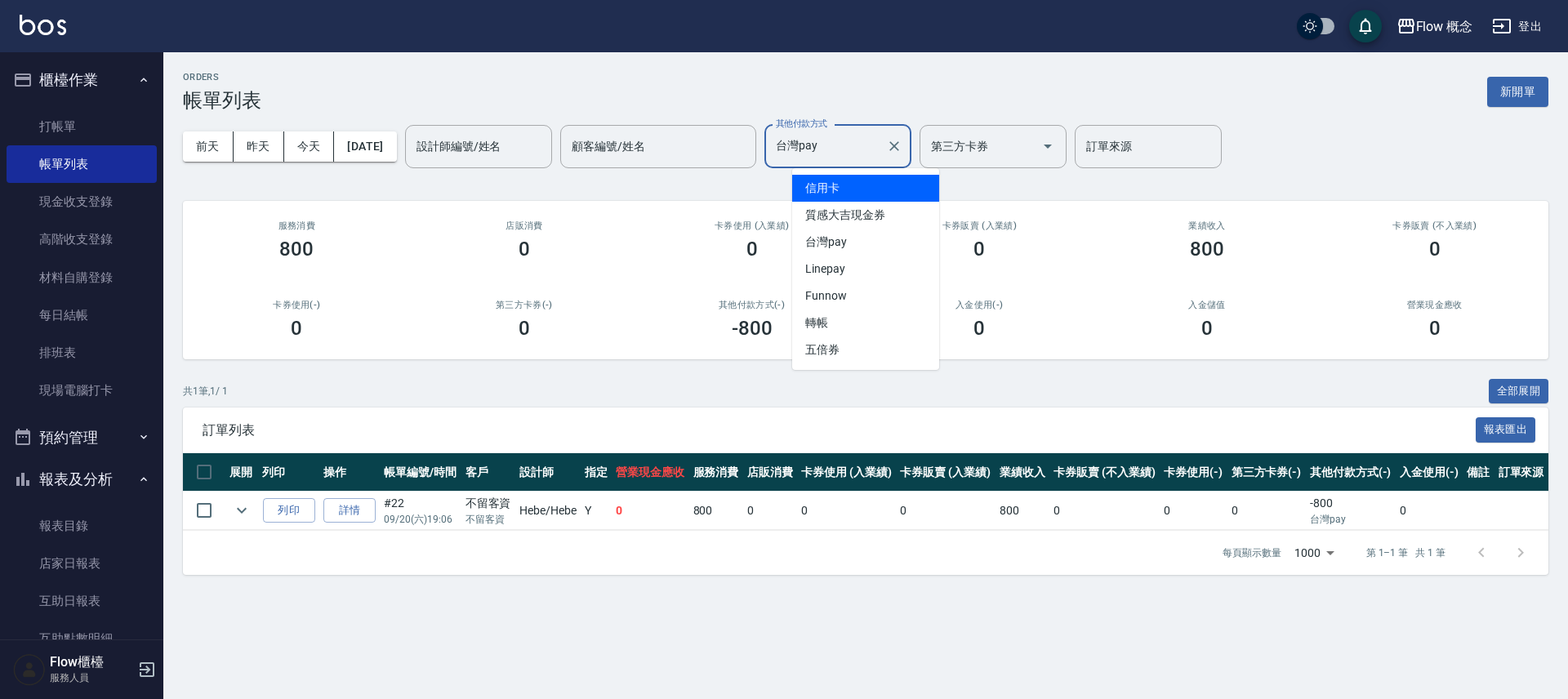
click at [865, 191] on span "信用卡" at bounding box center [865, 188] width 147 height 27
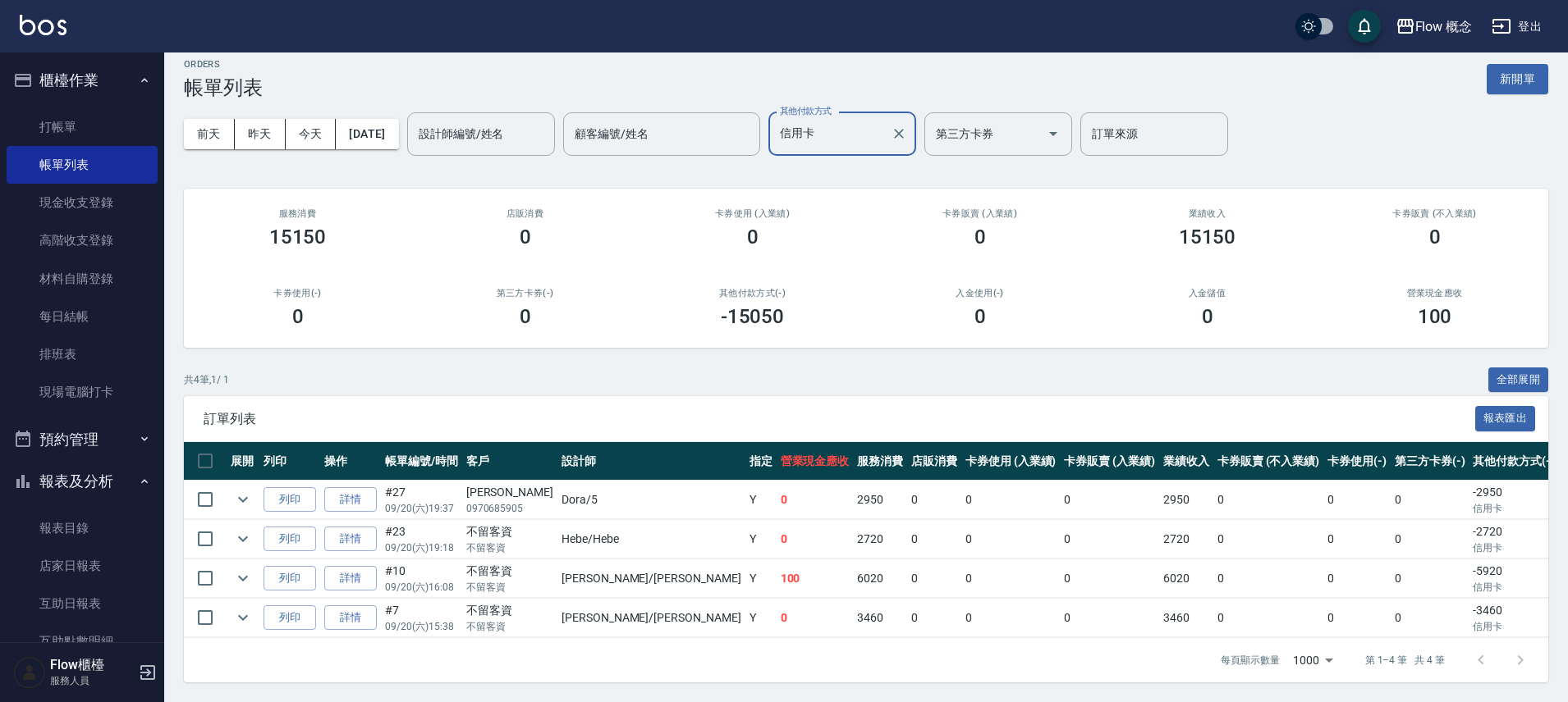
scroll to position [25, 0]
click at [219, 127] on button "前天" at bounding box center [209, 133] width 51 height 30
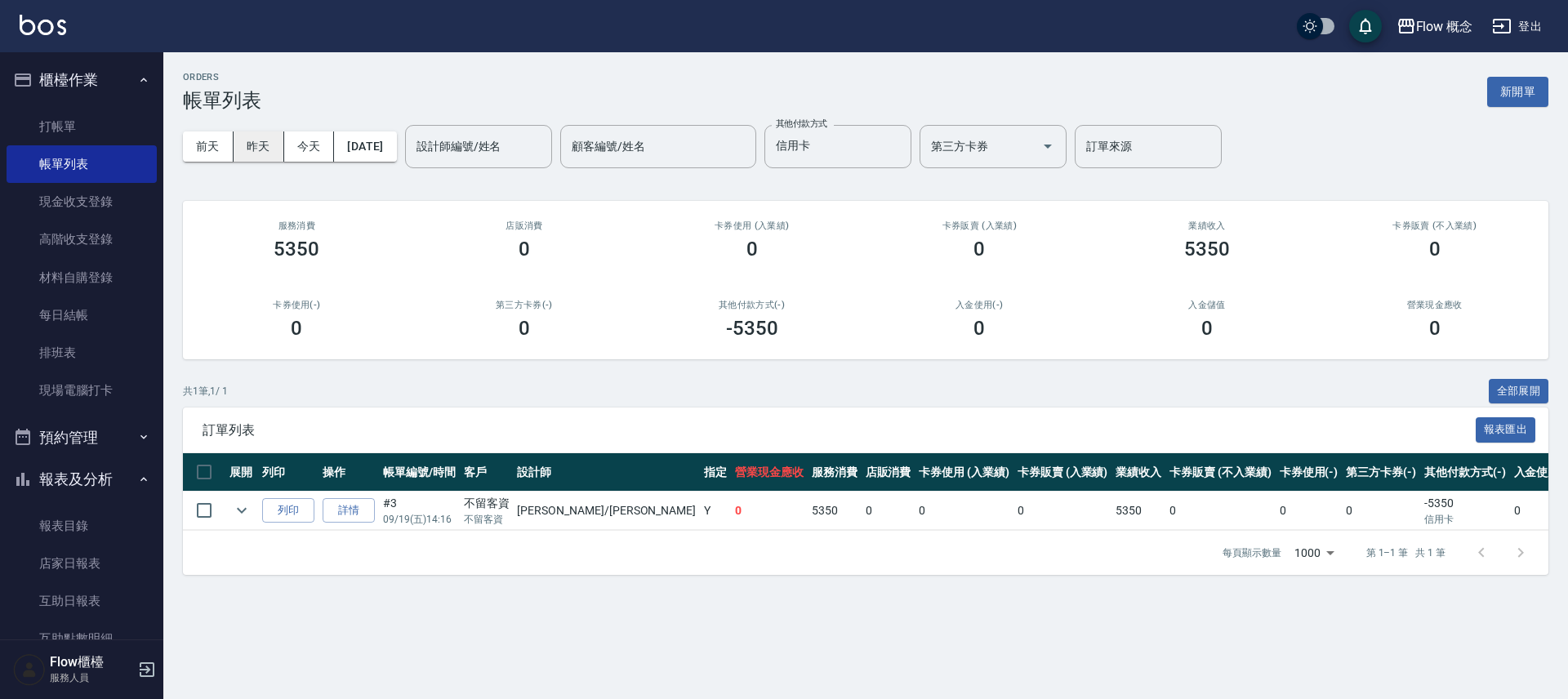
click at [266, 145] on button "昨天" at bounding box center [258, 146] width 51 height 30
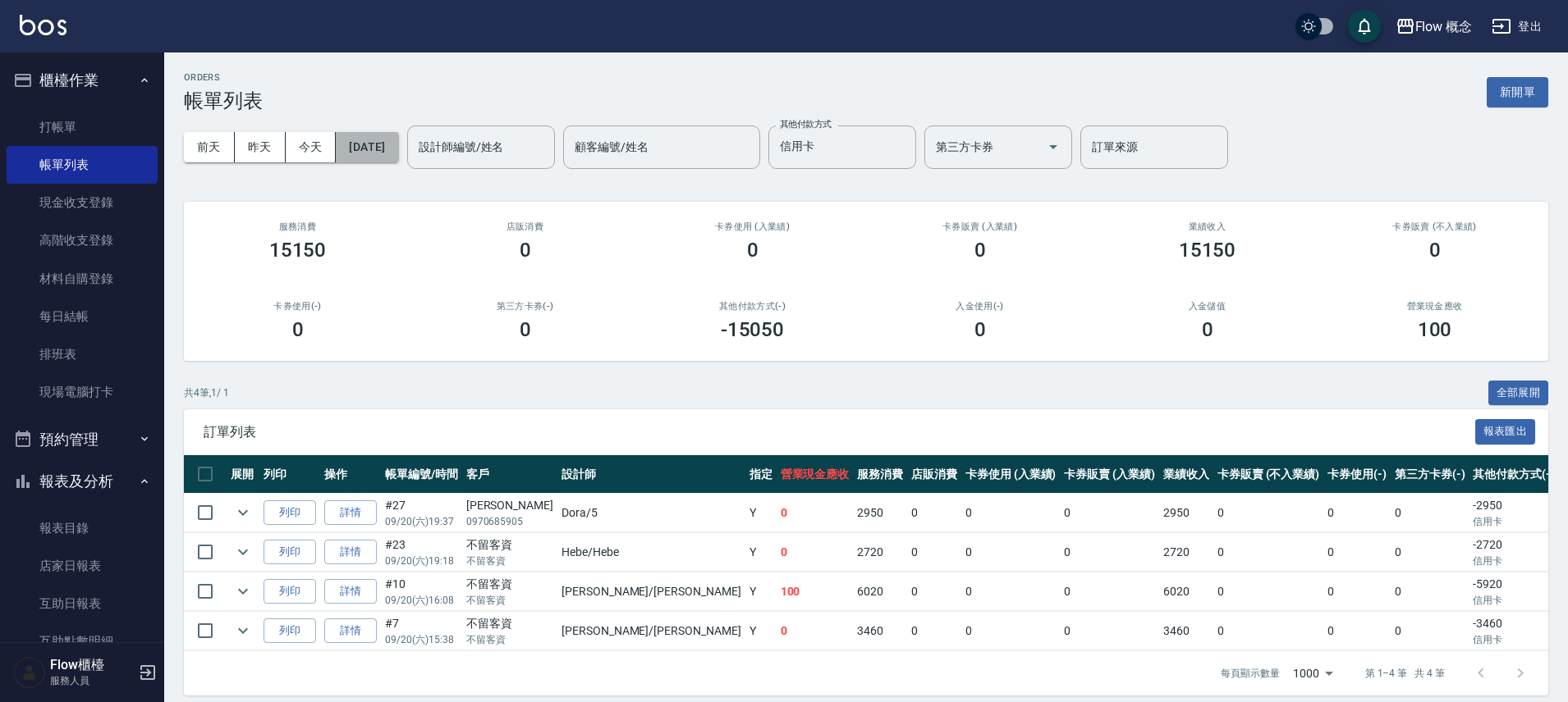
click at [399, 153] on button "[DATE]" at bounding box center [367, 147] width 63 height 30
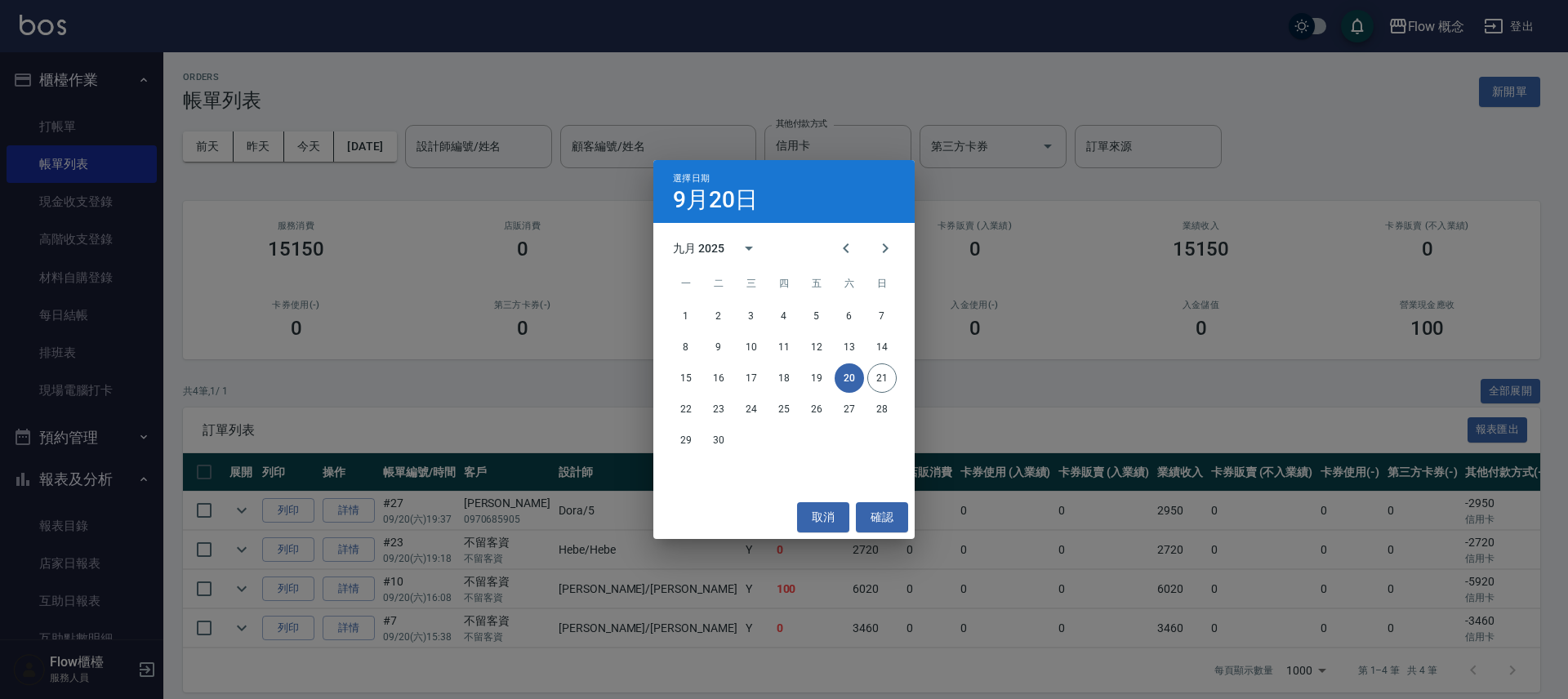
drag, startPoint x: 547, startPoint y: 74, endPoint x: 596, endPoint y: 113, distance: 62.6
click at [547, 74] on div "選擇日期 9月20日 九月 2025 一 二 三 四 五 六 日 1 2 3 4 5 6 7 8 9 10 11 12 13 14 15 16 17 18 1…" at bounding box center [784, 350] width 1568 height 699
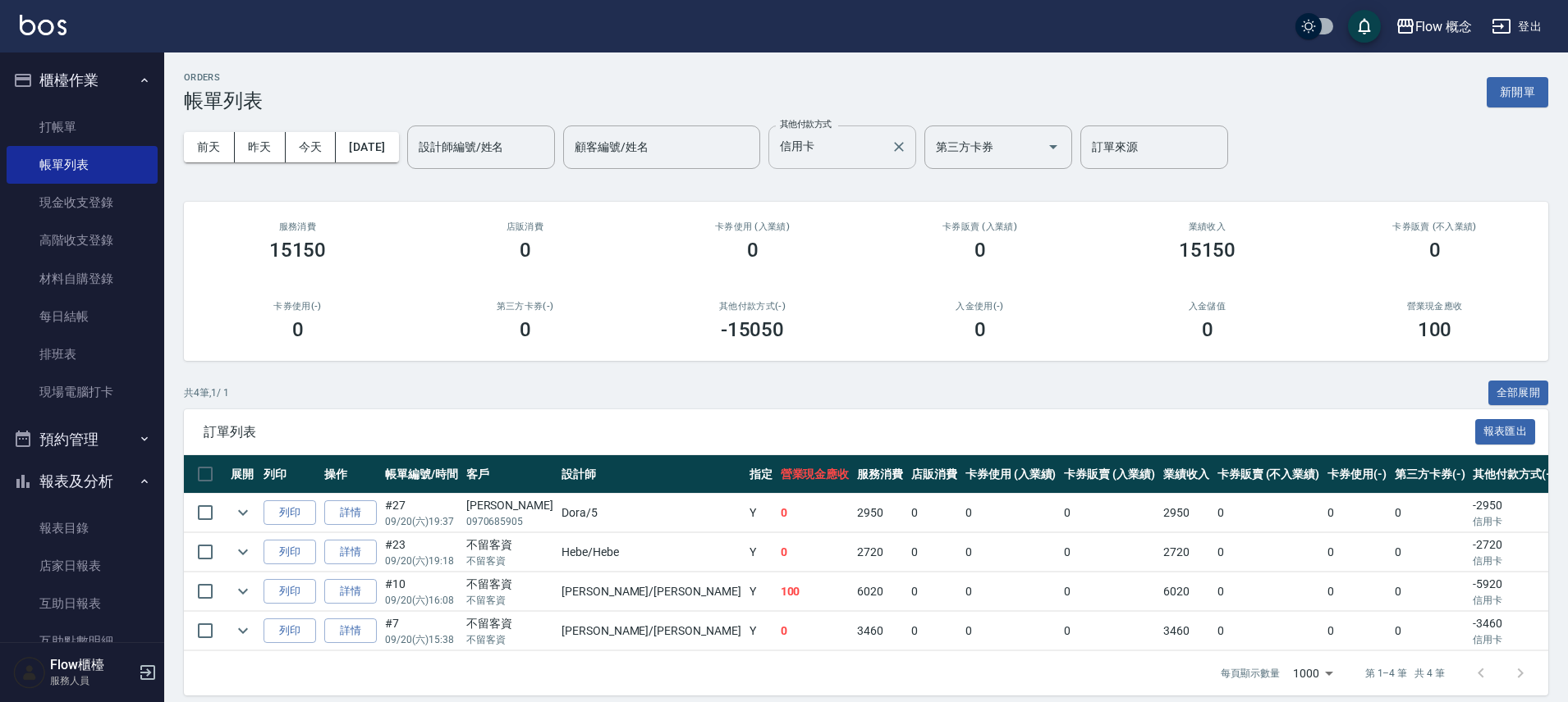
click at [867, 151] on input "信用卡" at bounding box center [830, 148] width 108 height 29
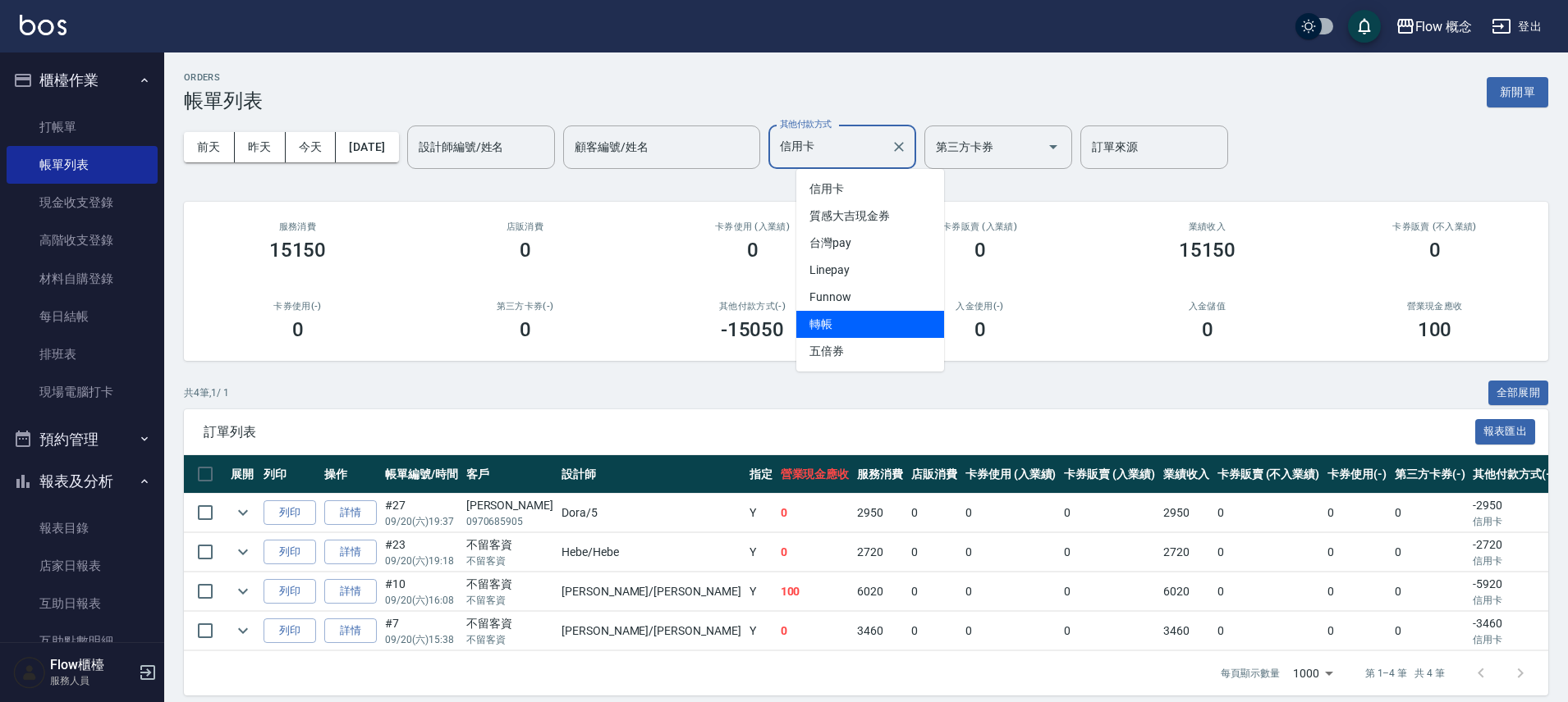
click at [833, 322] on span "轉帳" at bounding box center [869, 324] width 148 height 27
type input "轉帳"
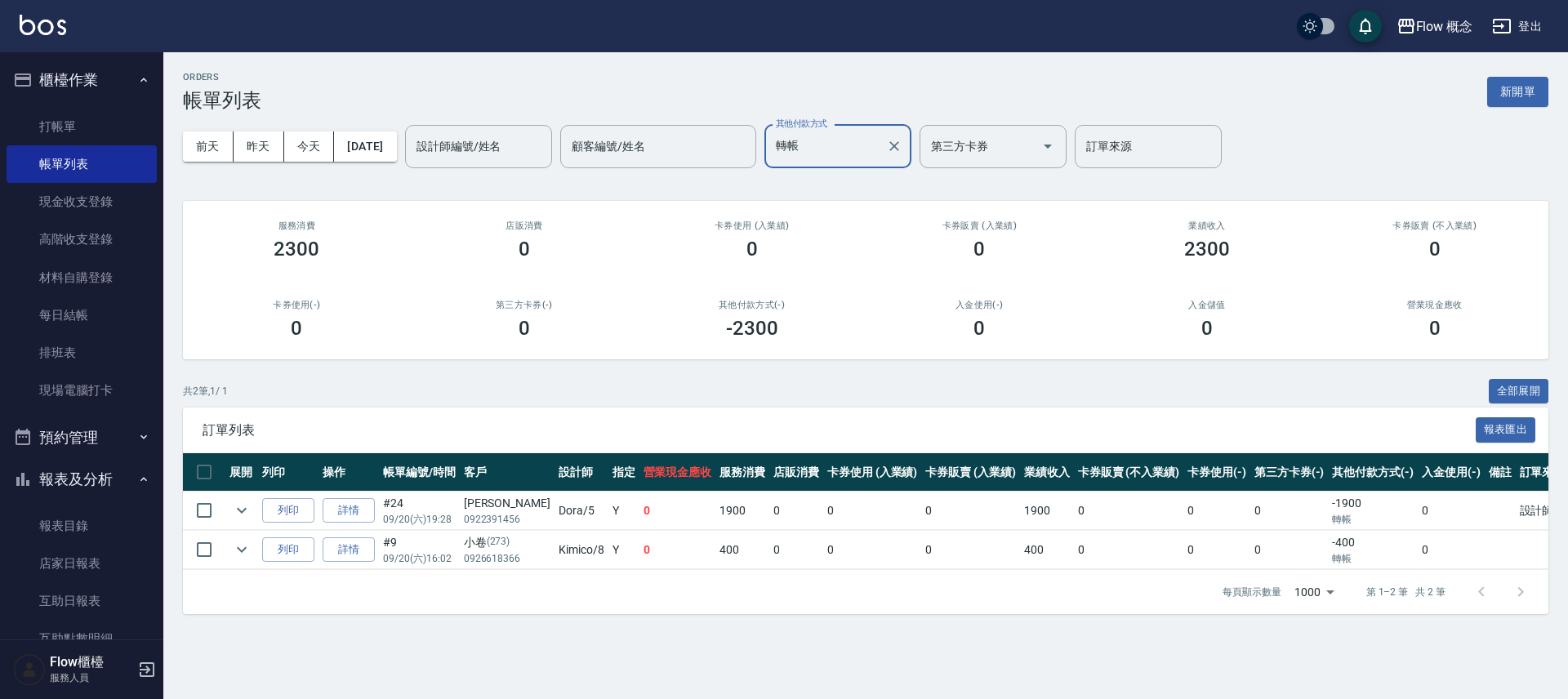
click at [844, 153] on input "轉帳" at bounding box center [825, 147] width 107 height 29
click at [874, 104] on div "ORDERS 帳單列表 新開單" at bounding box center [866, 92] width 1366 height 40
click at [66, 174] on link "帳單列表" at bounding box center [82, 163] width 151 height 37
click at [96, 125] on link "打帳單" at bounding box center [82, 126] width 151 height 37
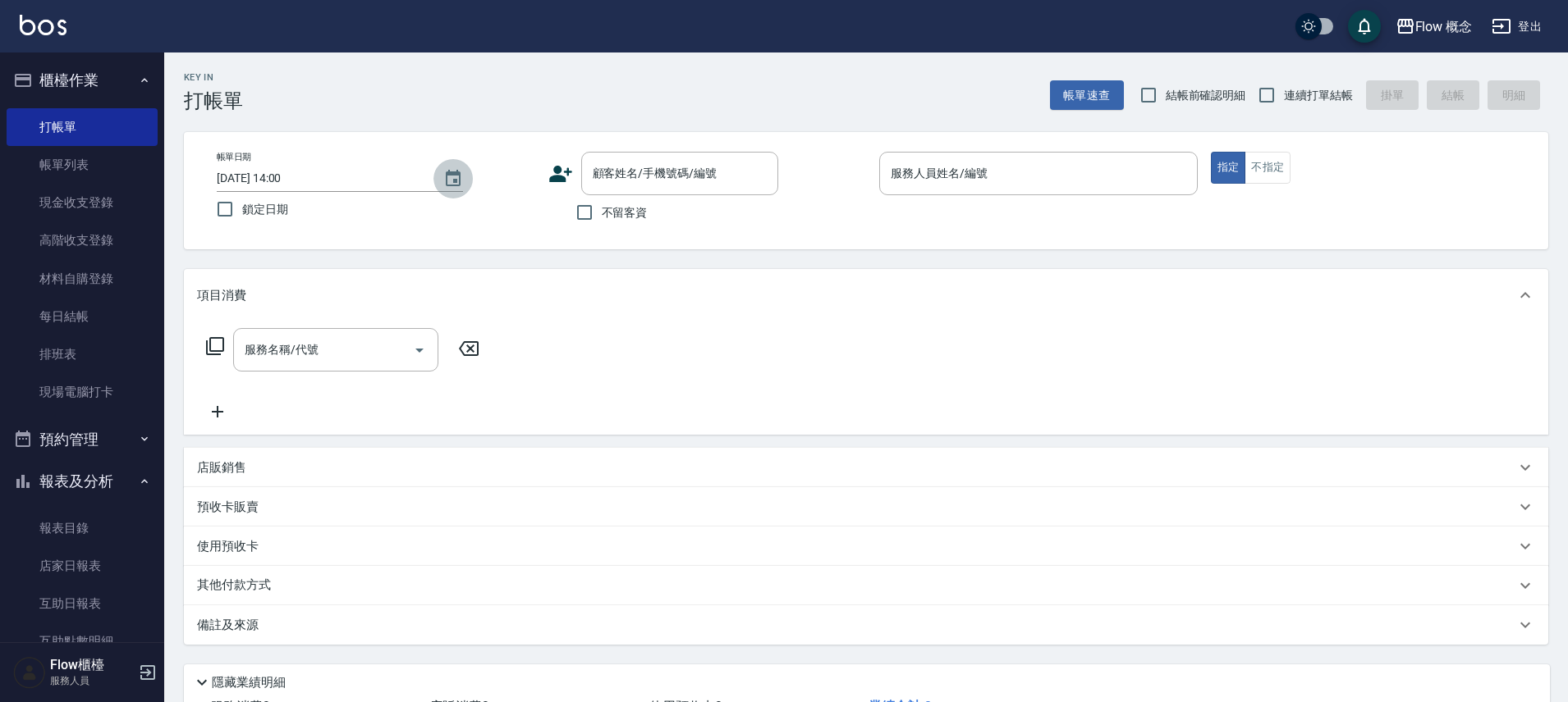
click at [459, 181] on icon "Choose date, selected date is 2025-09-21" at bounding box center [453, 177] width 14 height 16
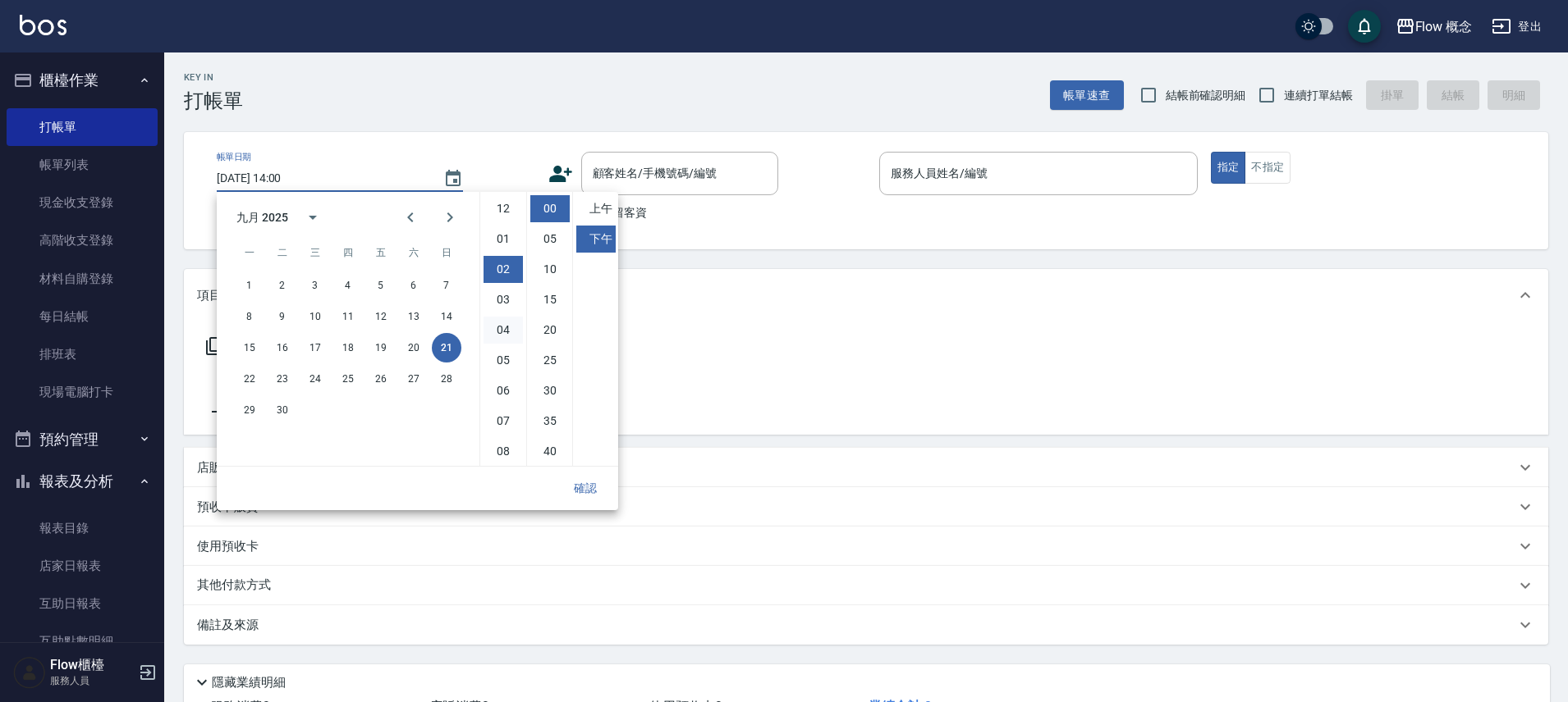
scroll to position [61, 0]
drag, startPoint x: 438, startPoint y: 584, endPoint x: 201, endPoint y: 306, distance: 365.3
click at [439, 585] on div "其他付款方式" at bounding box center [856, 585] width 1319 height 18
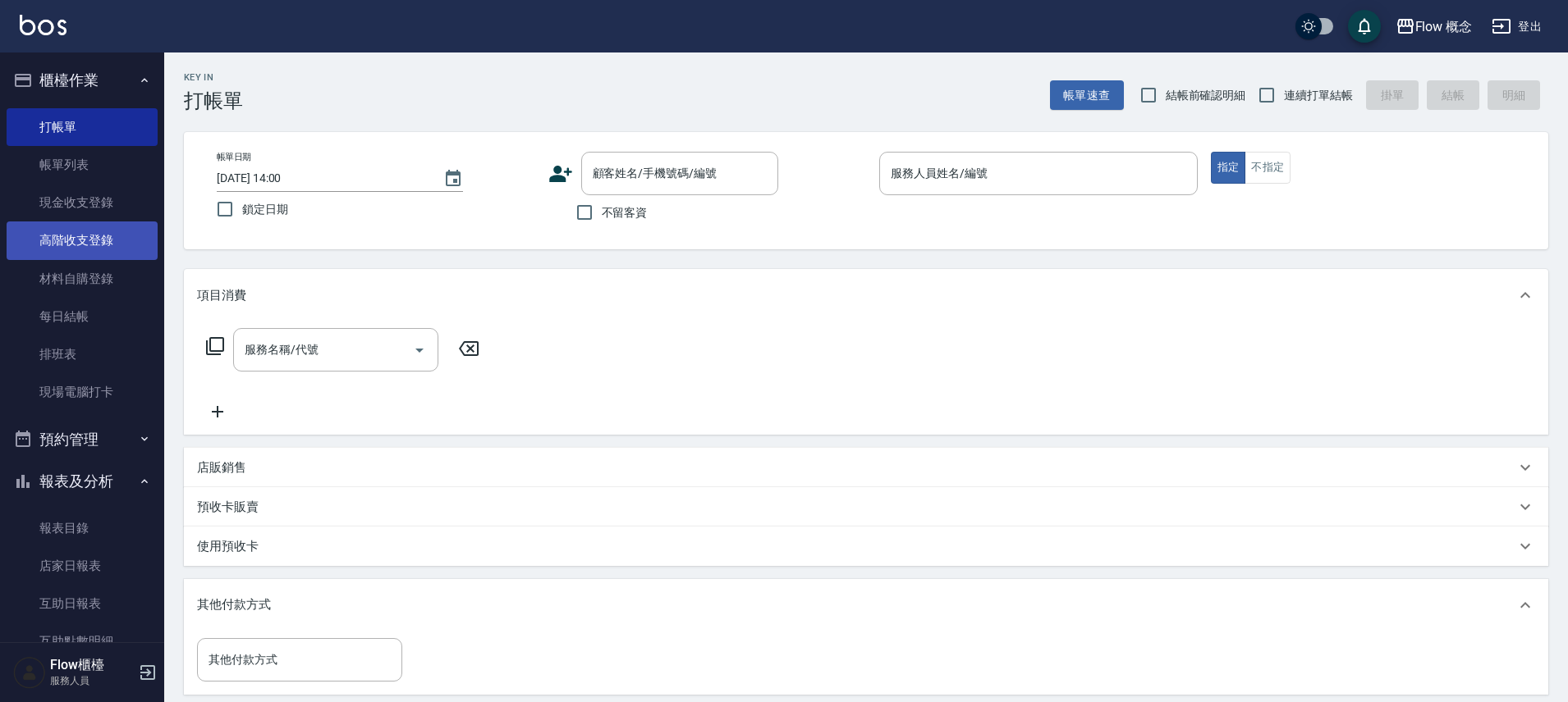
scroll to position [0, 0]
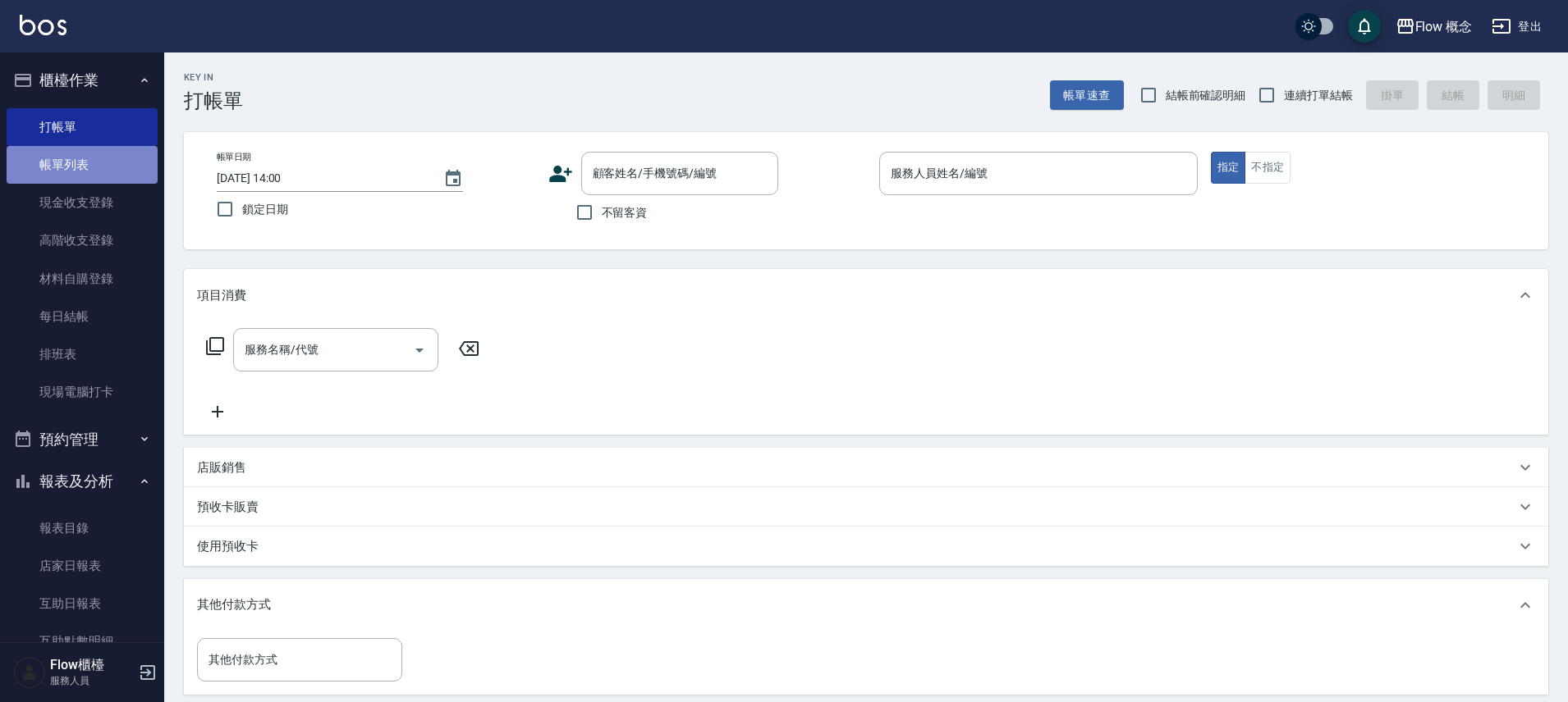
click at [99, 169] on link "帳單列表" at bounding box center [82, 164] width 151 height 38
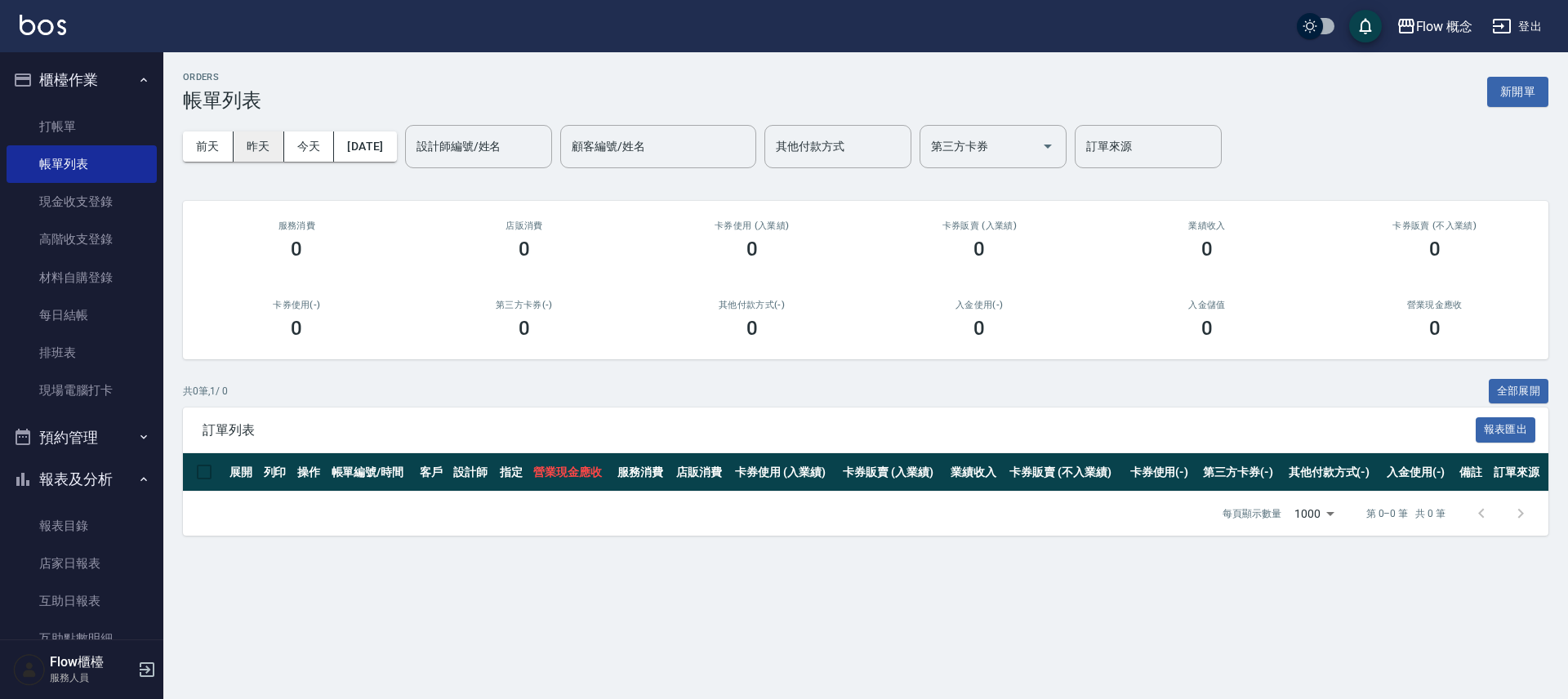
click at [249, 150] on button "昨天" at bounding box center [258, 146] width 51 height 30
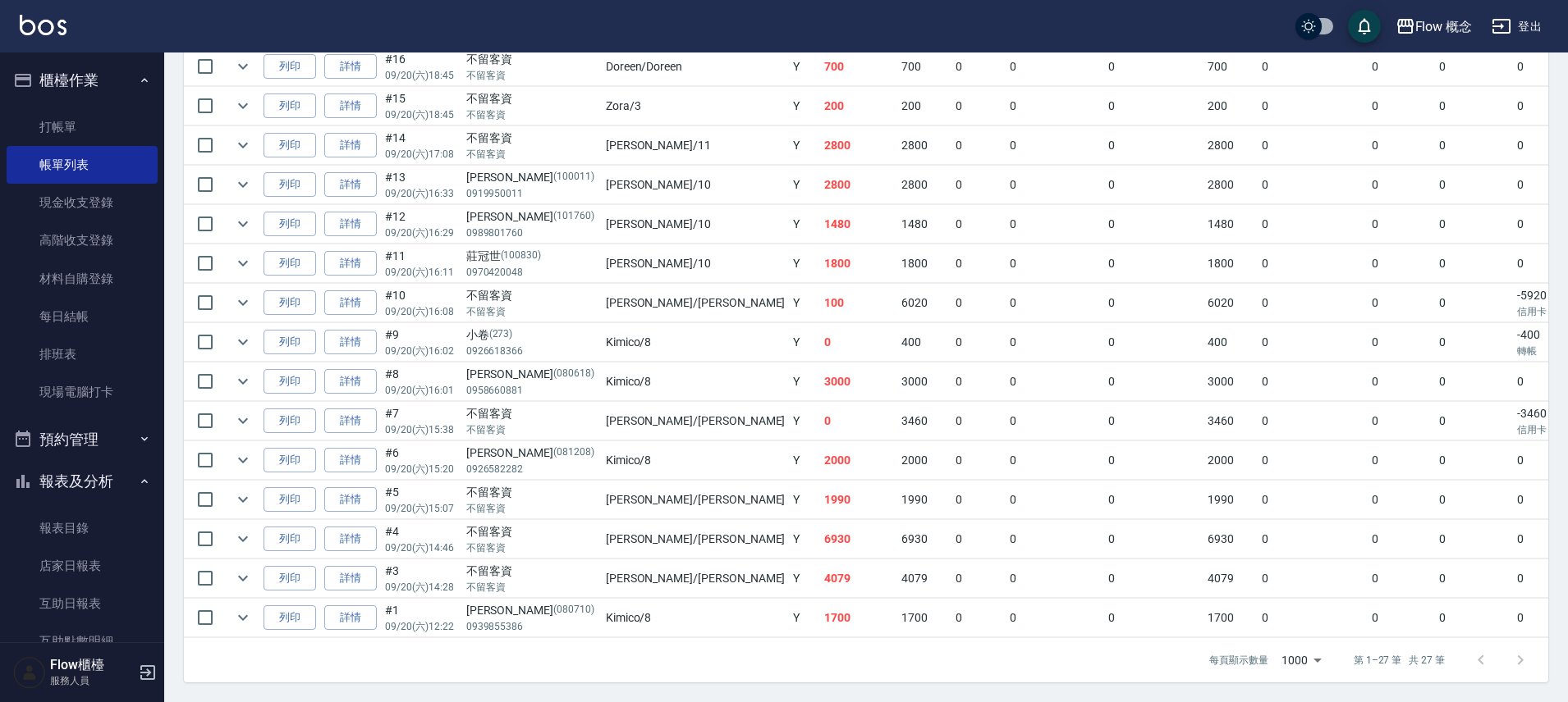
scroll to position [932, 0]
click at [235, 411] on icon "expand row" at bounding box center [243, 420] width 19 height 19
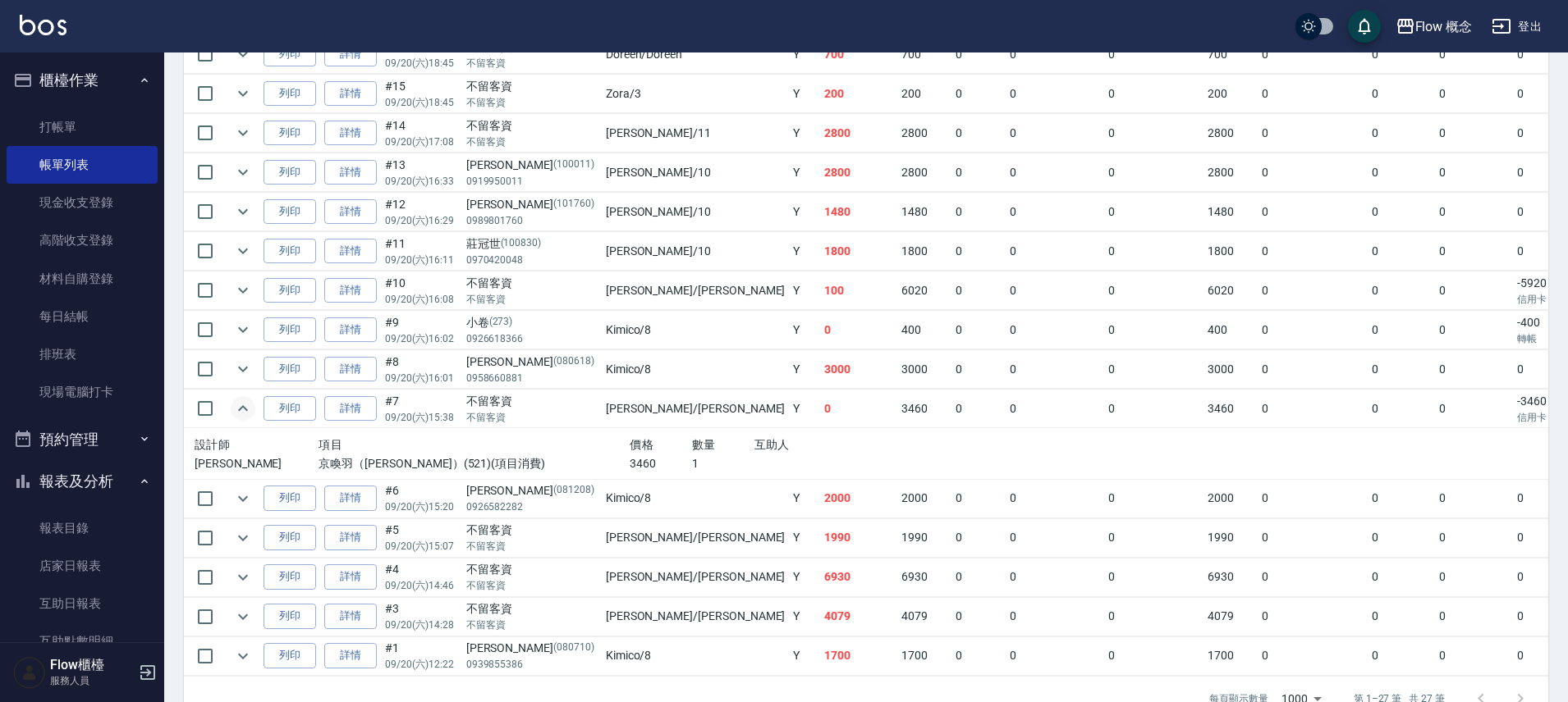
click at [240, 410] on icon "expand row" at bounding box center [243, 408] width 10 height 6
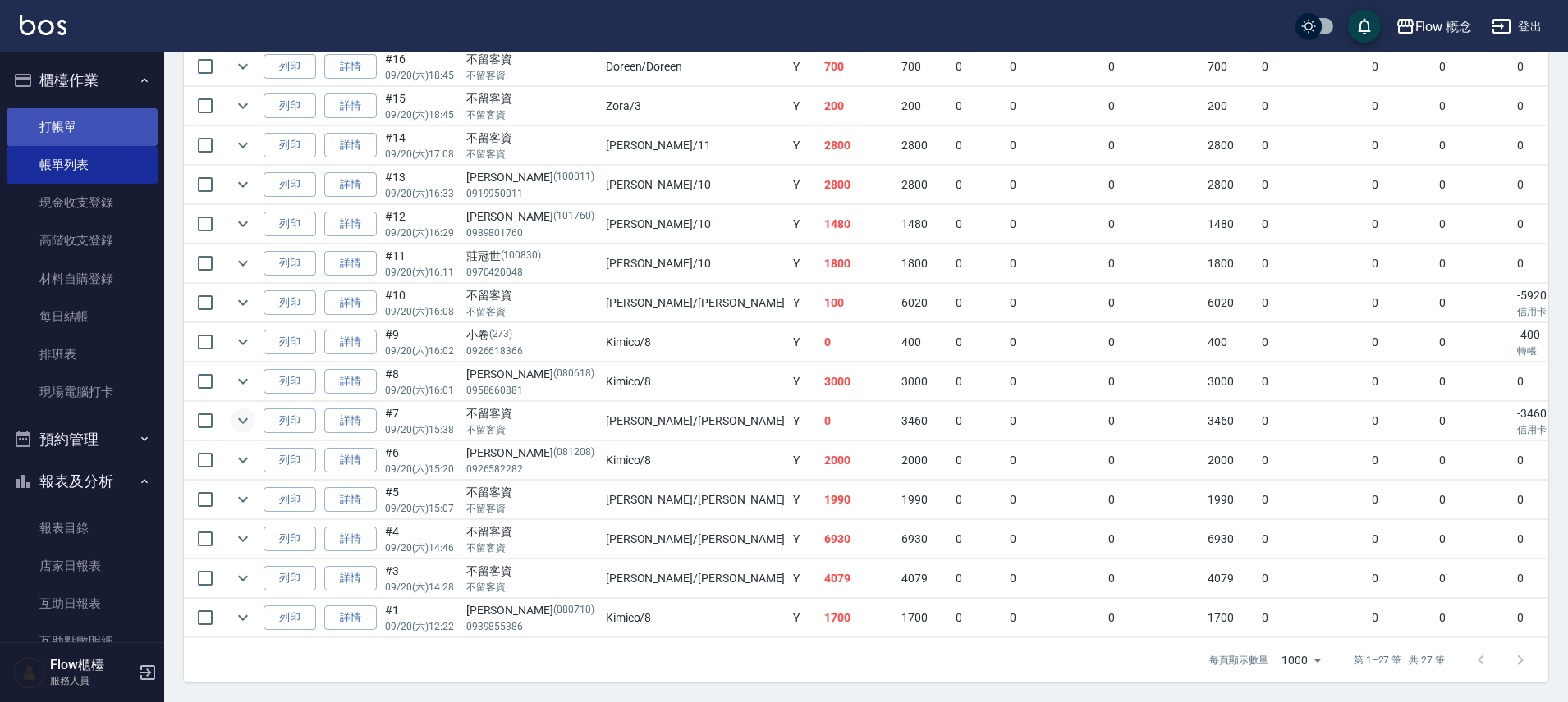
click at [75, 135] on link "打帳單" at bounding box center [82, 126] width 151 height 38
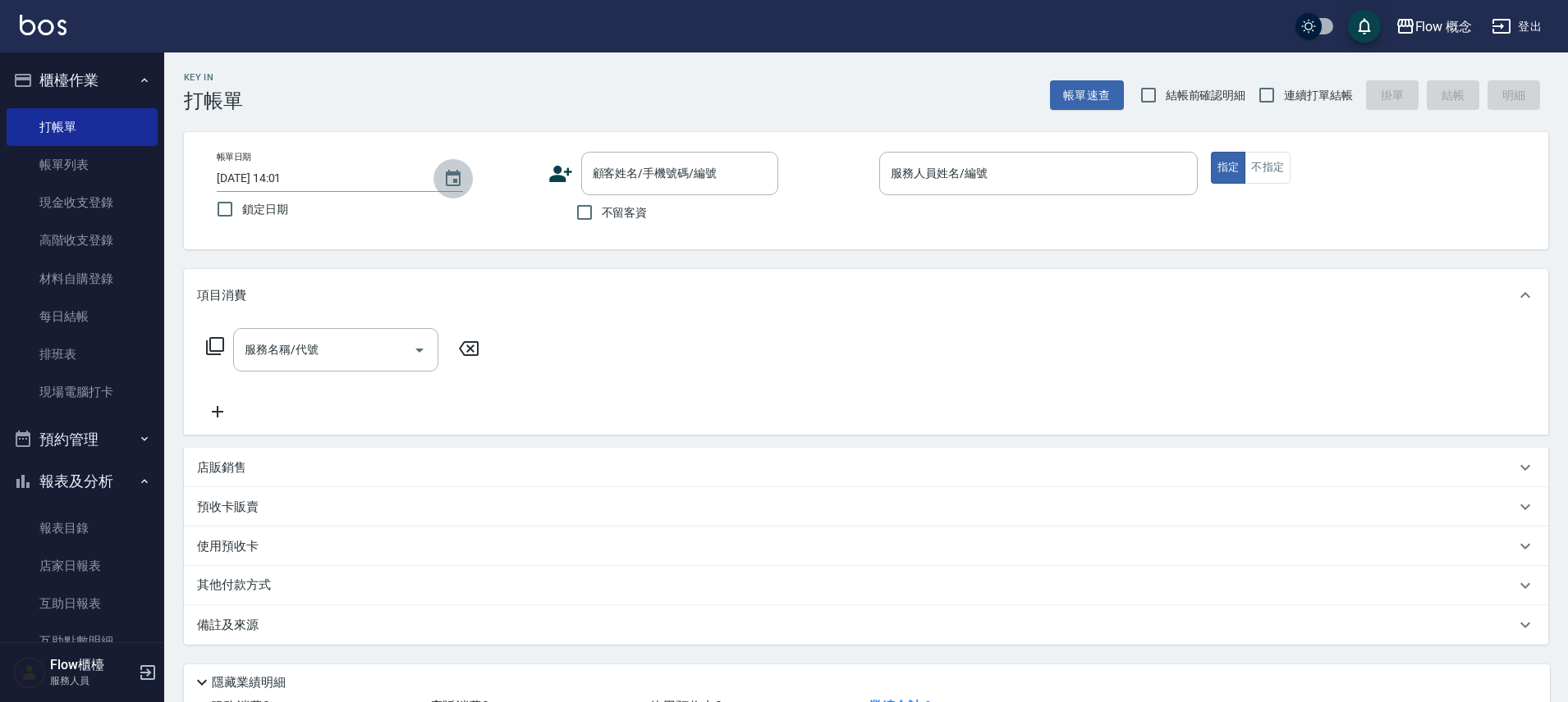
click at [458, 180] on icon "Choose date, selected date is 2025-09-21" at bounding box center [453, 178] width 19 height 19
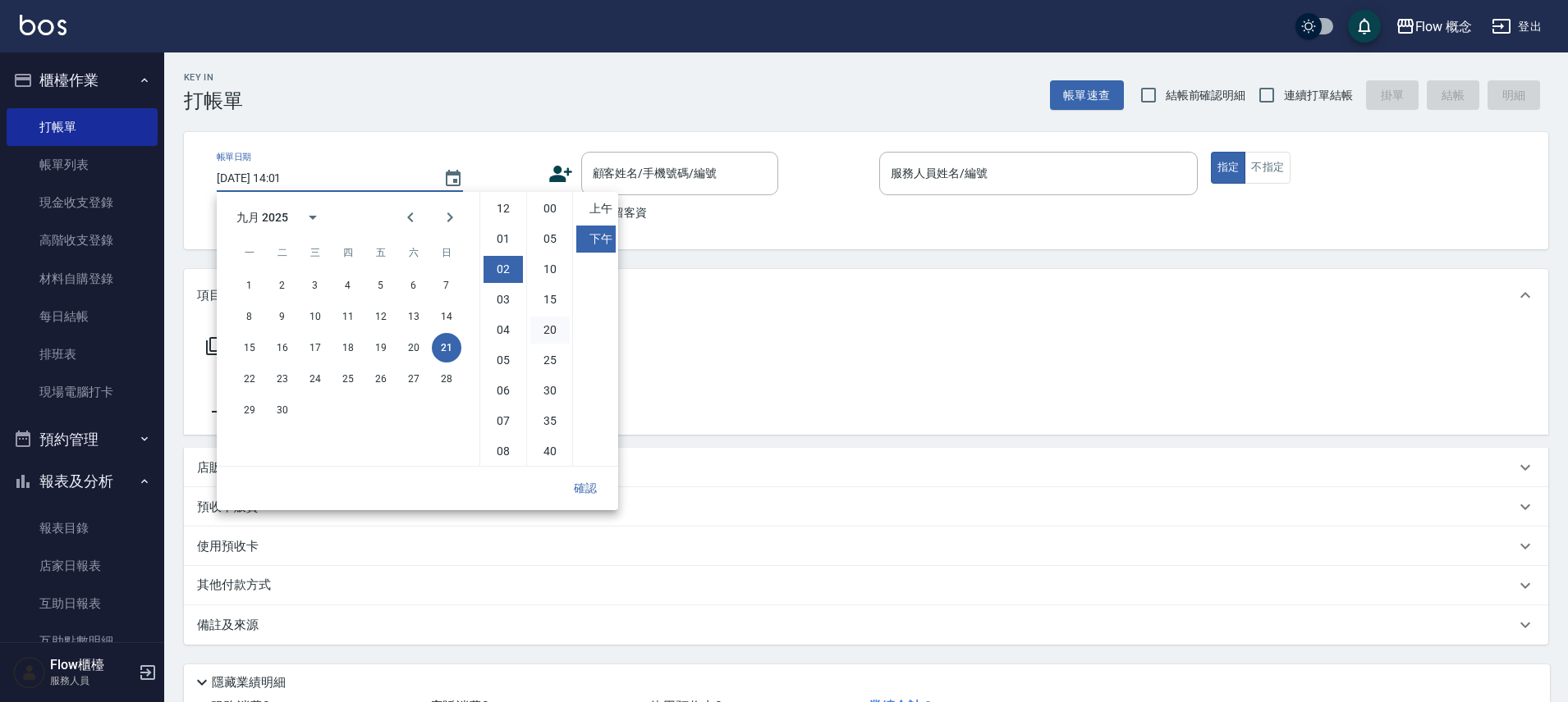
scroll to position [61, 0]
click at [769, 391] on div "服務名稱/代號 服務名稱/代號" at bounding box center [867, 378] width 1364 height 113
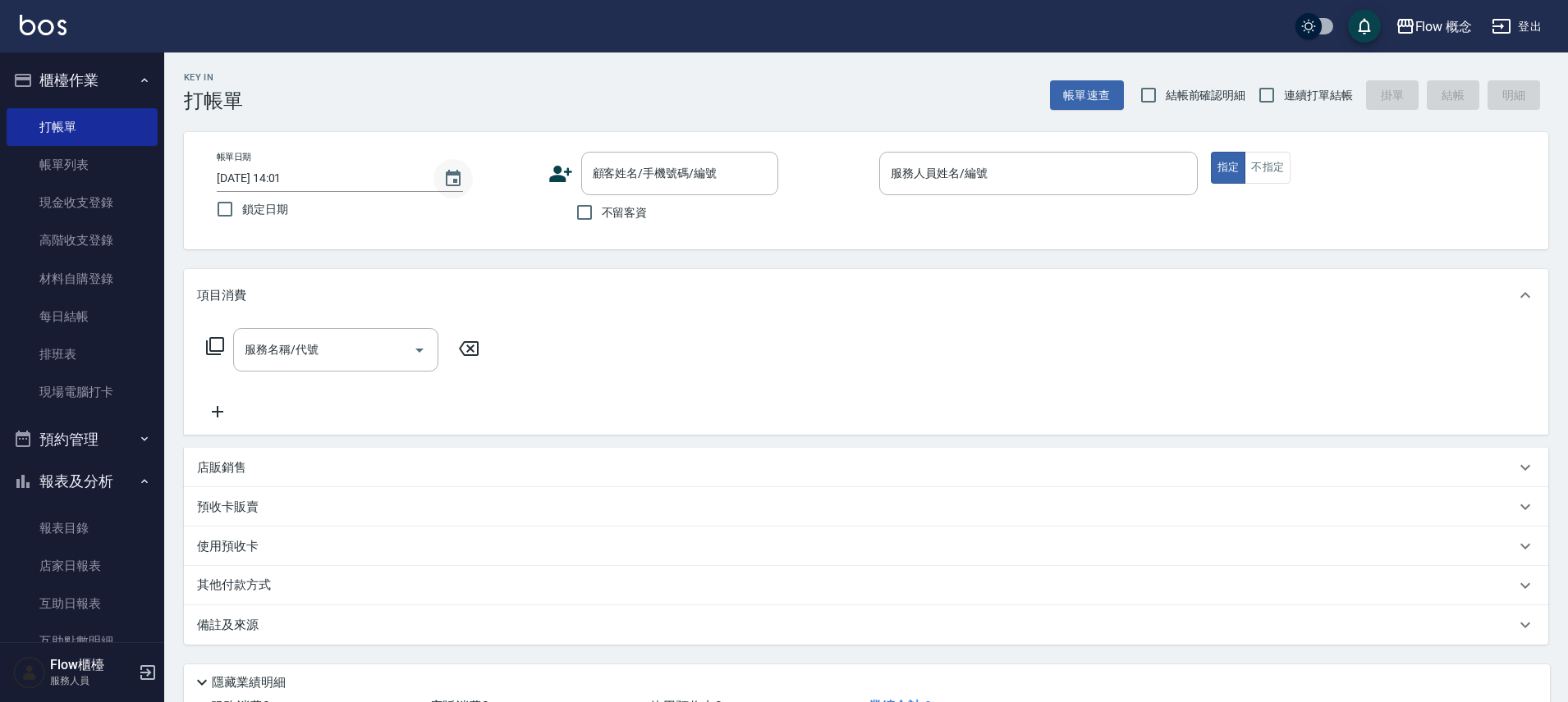
click at [454, 190] on button "Choose date, selected date is 2025-09-21" at bounding box center [453, 178] width 40 height 40
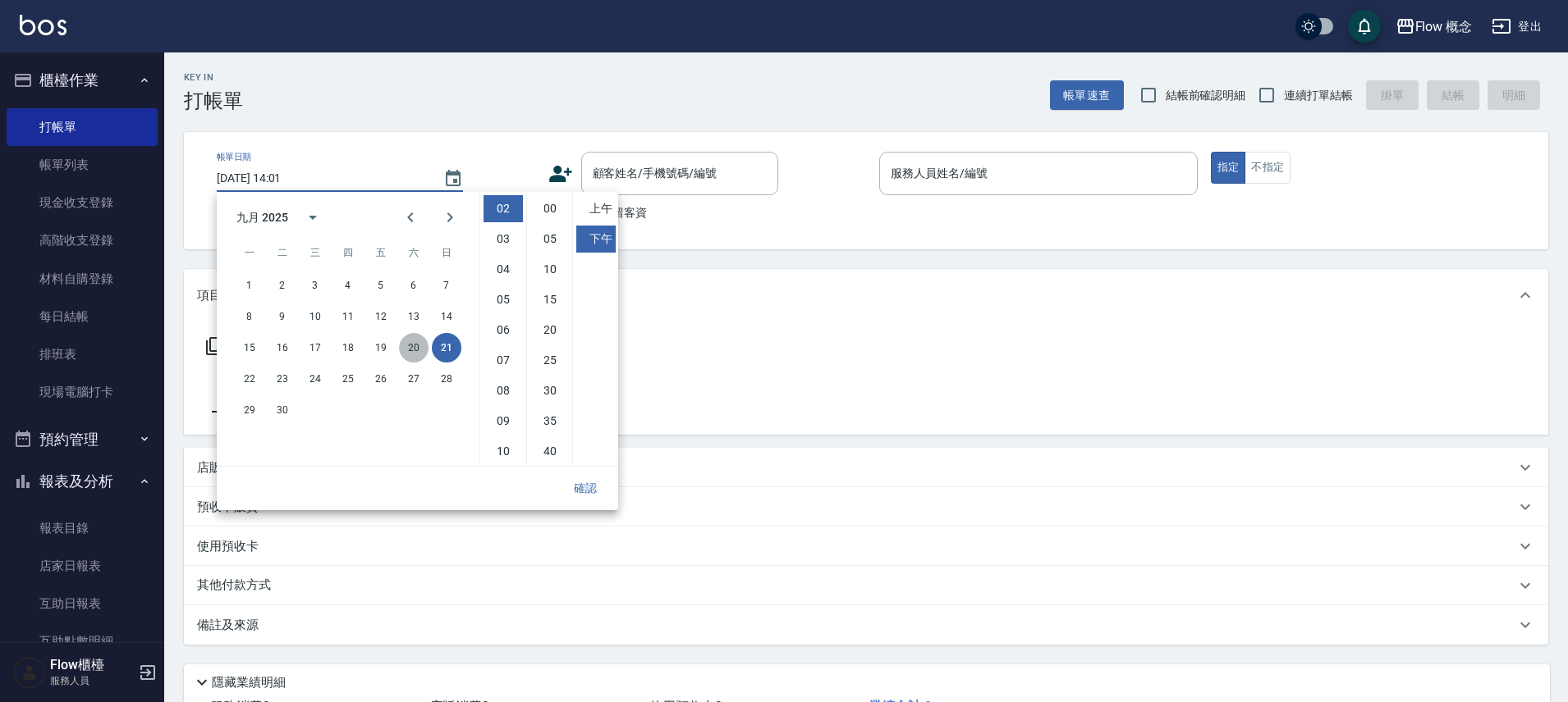
click at [415, 343] on button "20" at bounding box center [414, 347] width 30 height 30
click at [509, 216] on li "03" at bounding box center [503, 209] width 40 height 27
type input "[DATE] 15:01"
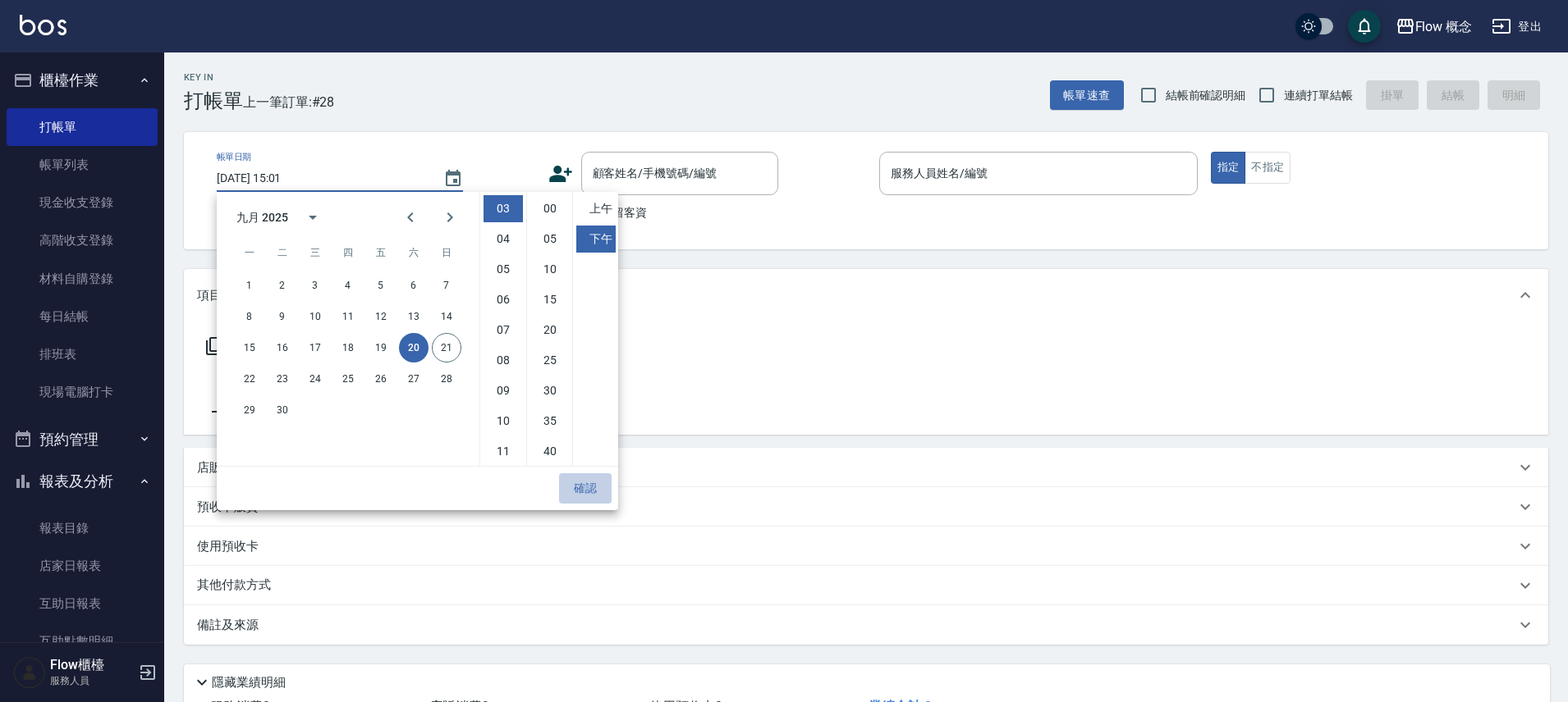
click at [582, 478] on button "確認" at bounding box center [585, 488] width 52 height 30
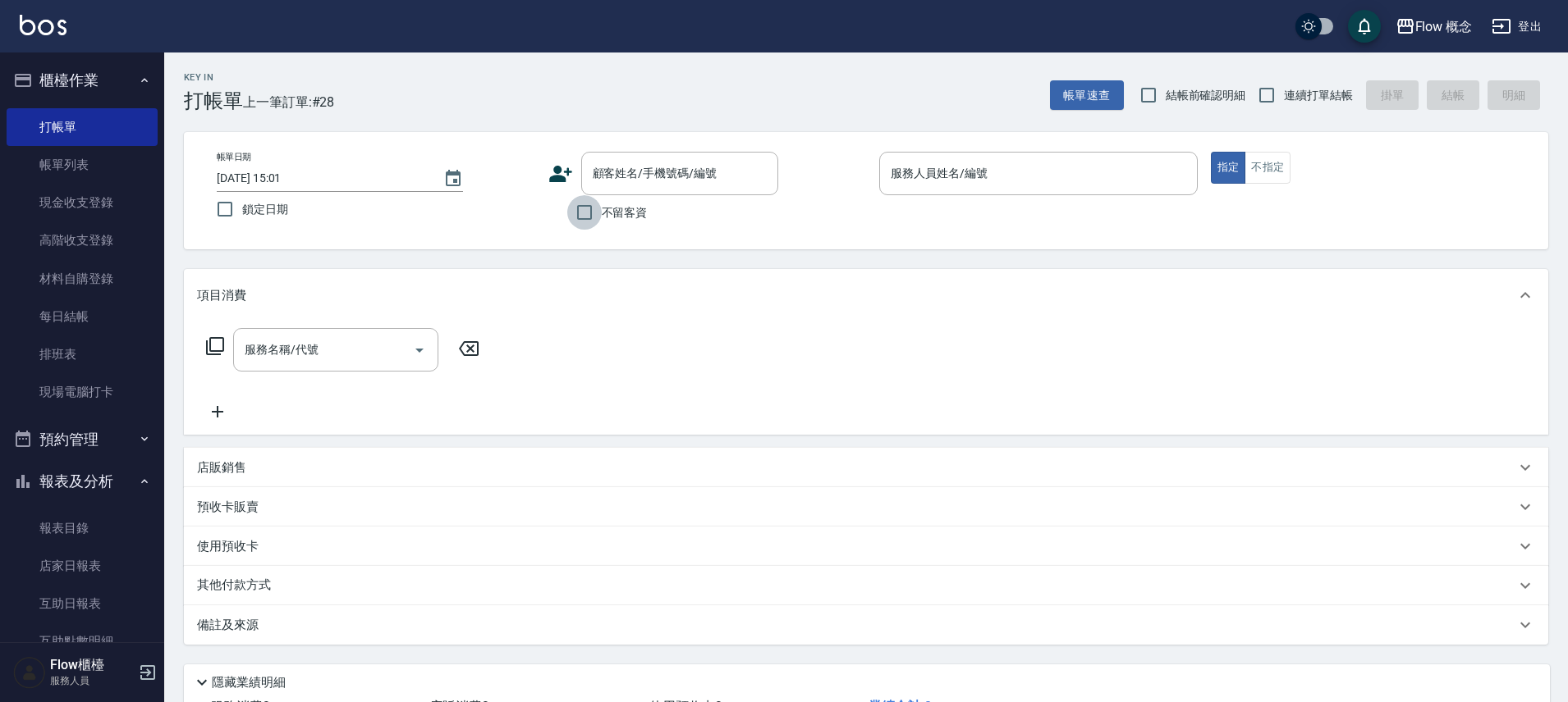
click at [581, 213] on input "不留客資" at bounding box center [585, 213] width 35 height 35
checkbox input "true"
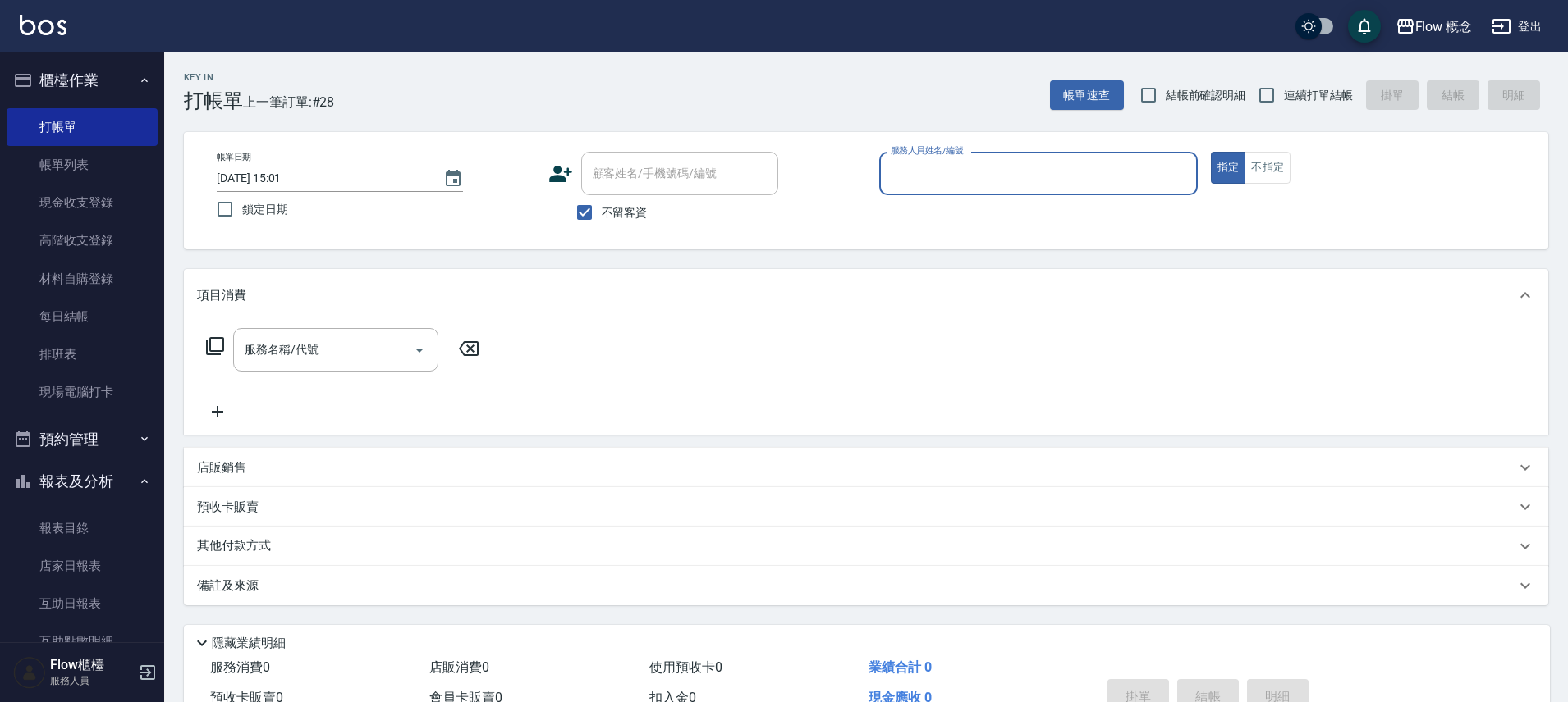
click at [949, 178] on input "服務人員姓名/編號" at bounding box center [1038, 174] width 304 height 29
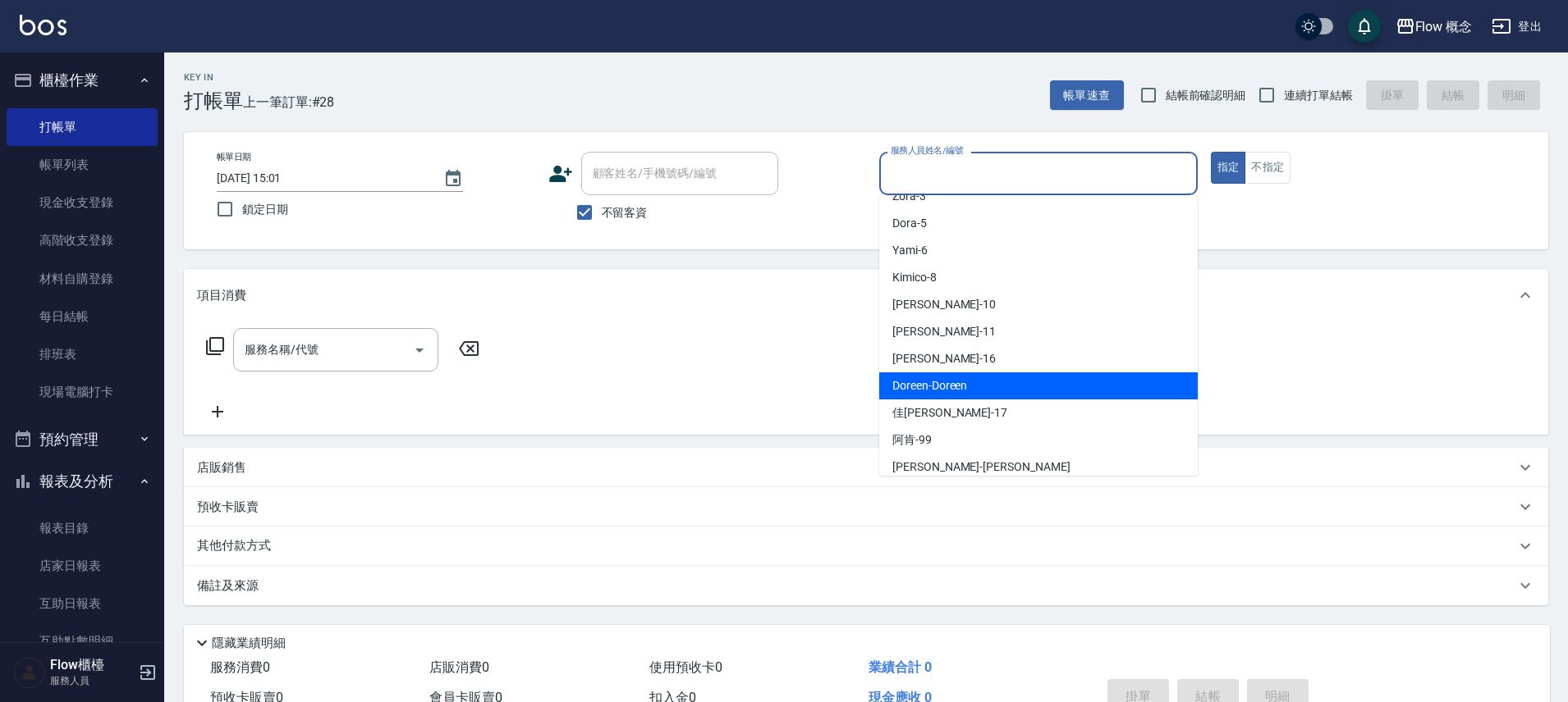
scroll to position [58, 0]
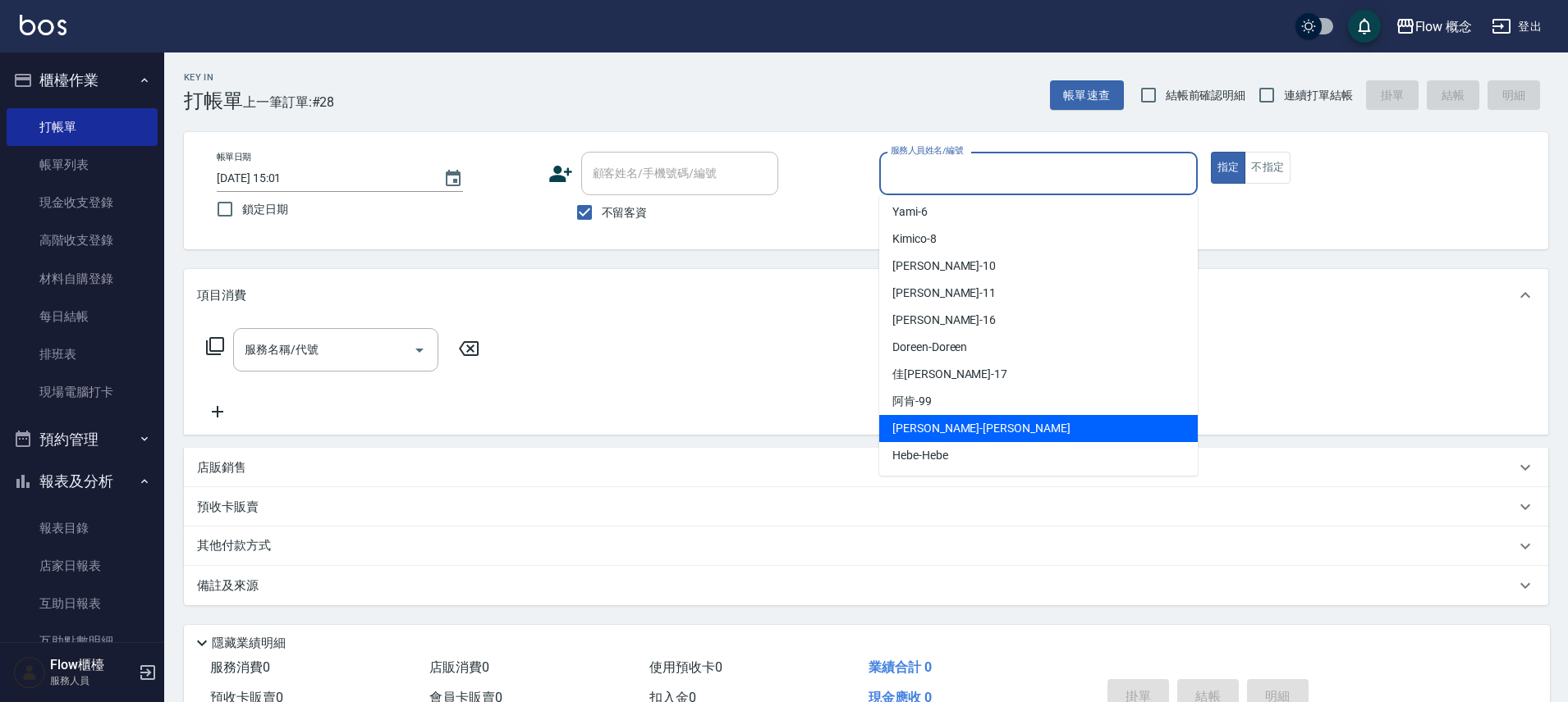
click at [936, 424] on span "[PERSON_NAME] -[PERSON_NAME]" at bounding box center [981, 429] width 179 height 17
type input "[PERSON_NAME]"
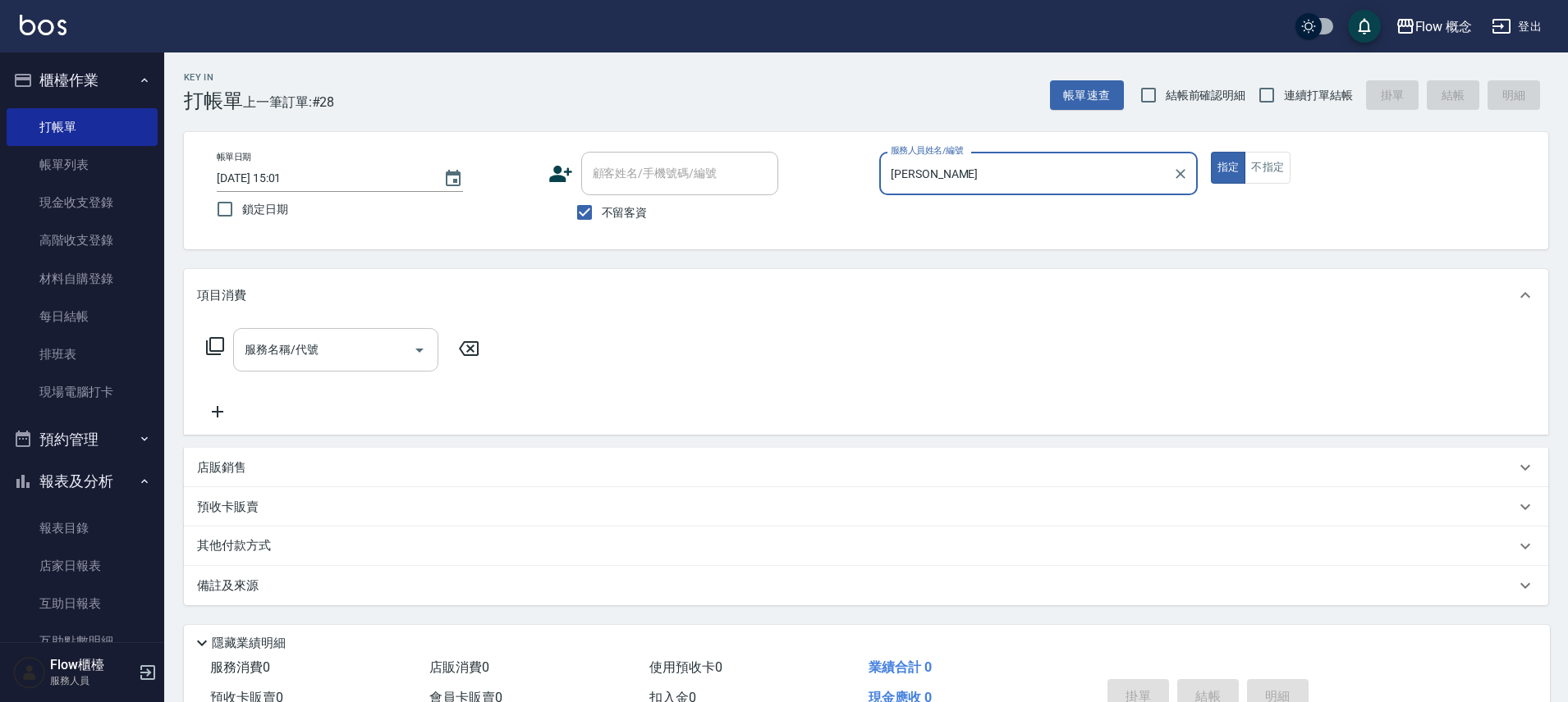
click at [316, 341] on input "服務名稱/代號" at bounding box center [323, 350] width 166 height 29
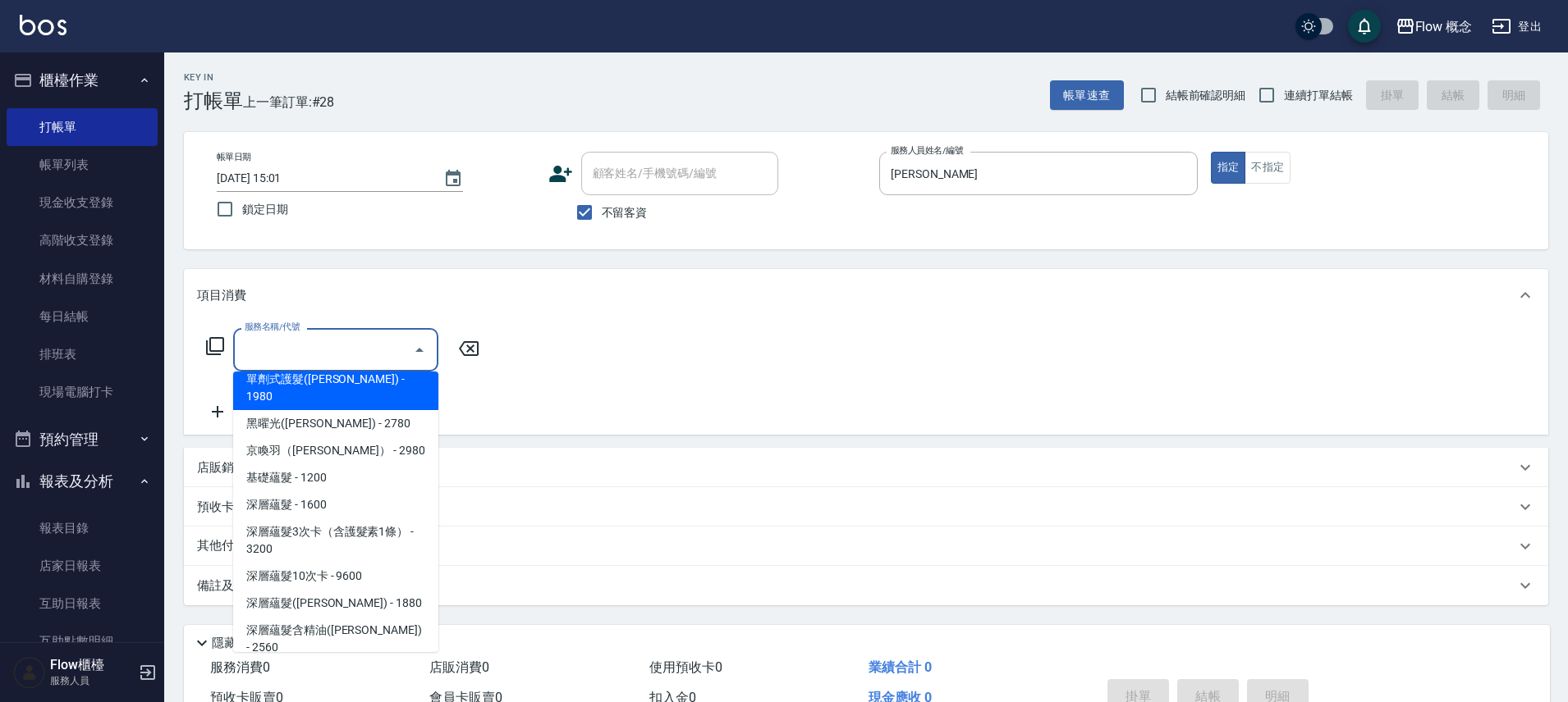
scroll to position [742, 0]
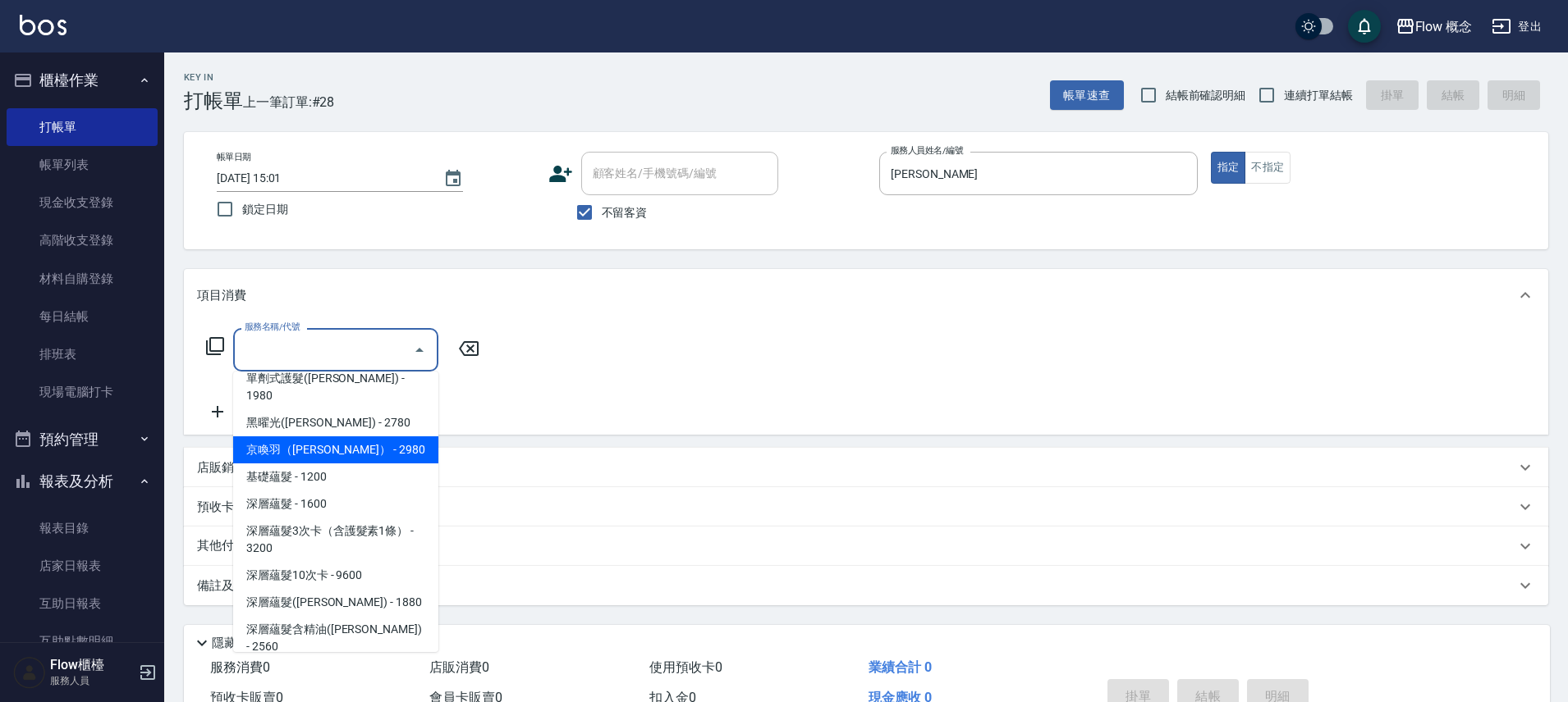
click at [356, 437] on span "京喚羽（[PERSON_NAME]） - 2980" at bounding box center [336, 450] width 206 height 27
type input "京喚羽（[PERSON_NAME]）(521)"
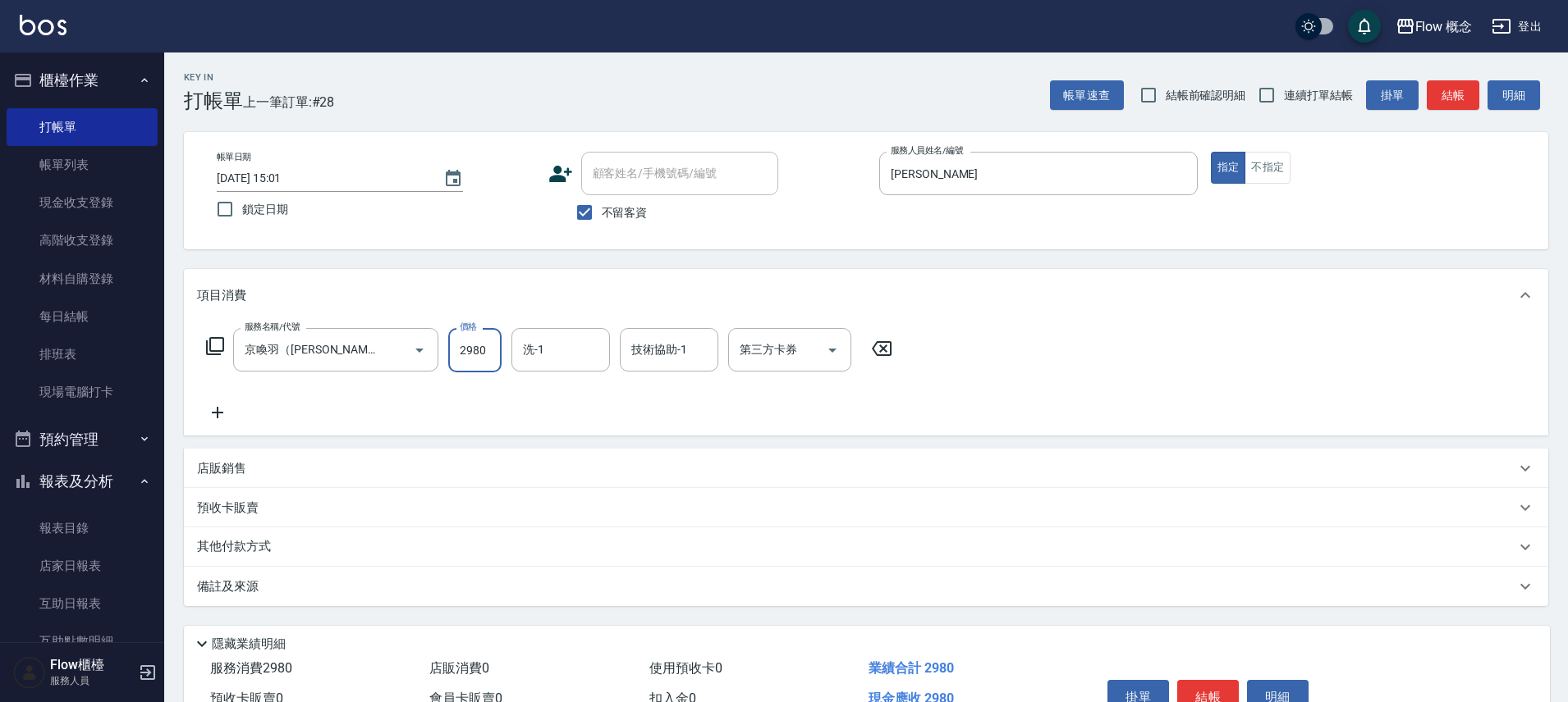
click at [485, 347] on input "2980" at bounding box center [475, 350] width 53 height 44
type input "3460"
click at [228, 544] on p "其他付款方式" at bounding box center [237, 547] width 82 height 18
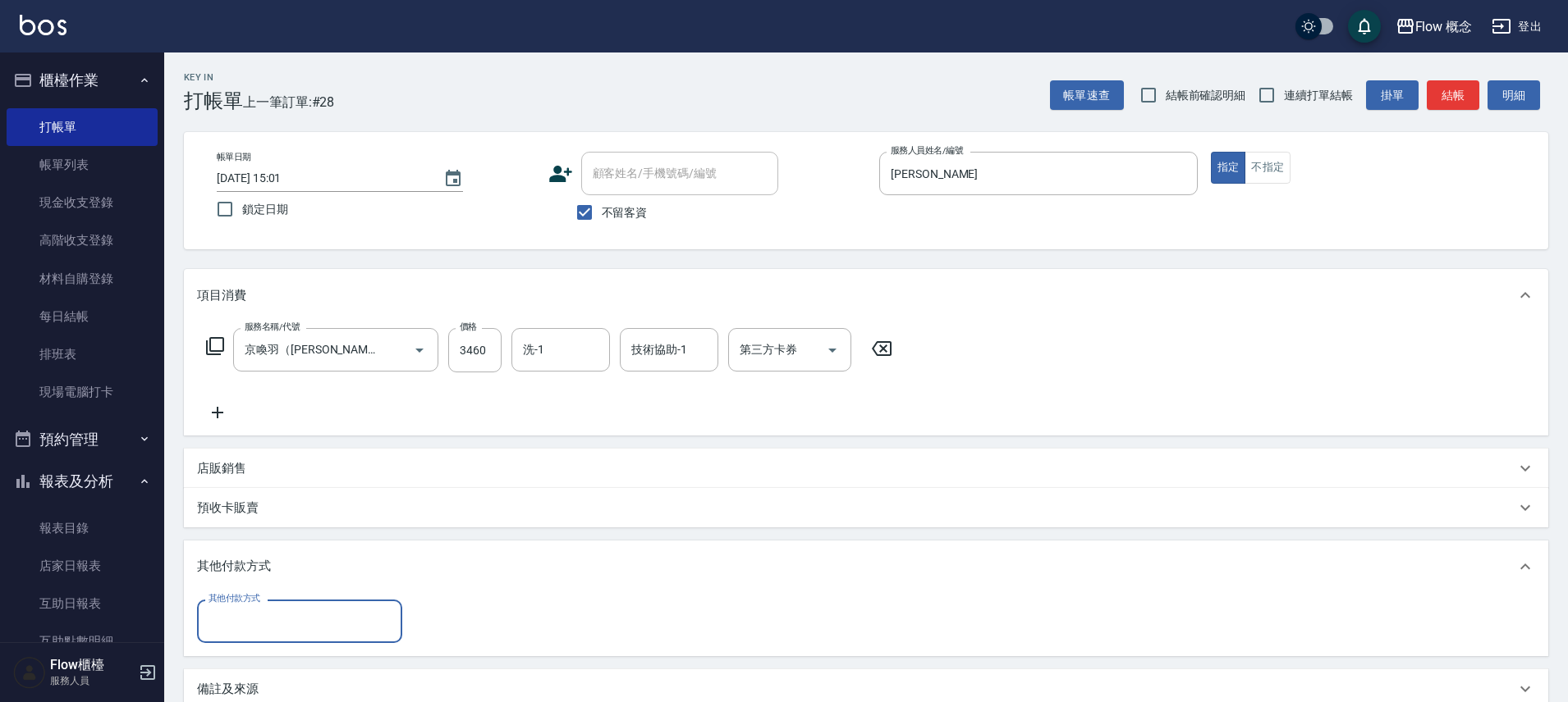
scroll to position [0, 0]
click at [242, 617] on input "其他付款方式" at bounding box center [299, 622] width 190 height 29
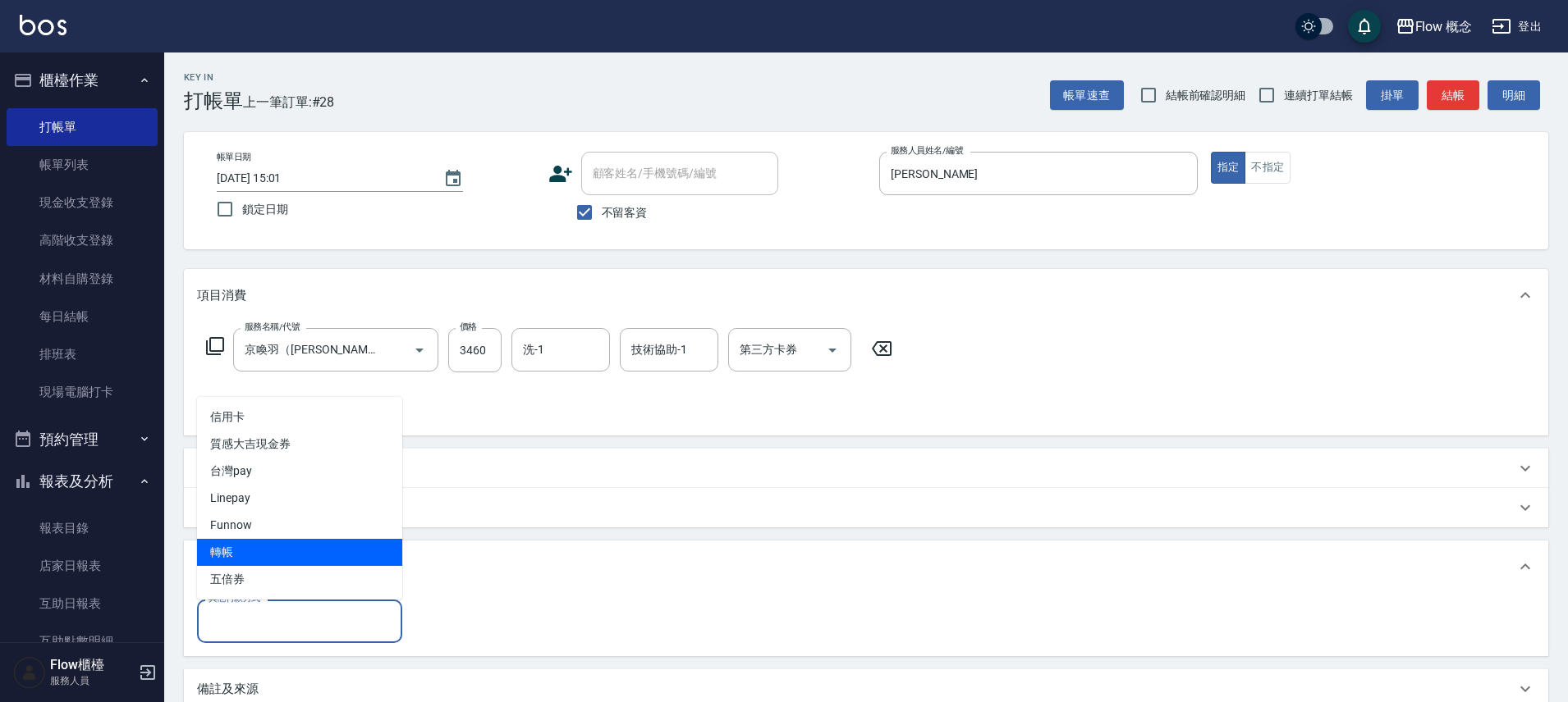
click at [238, 554] on span "轉帳" at bounding box center [299, 553] width 206 height 27
type input "轉帳"
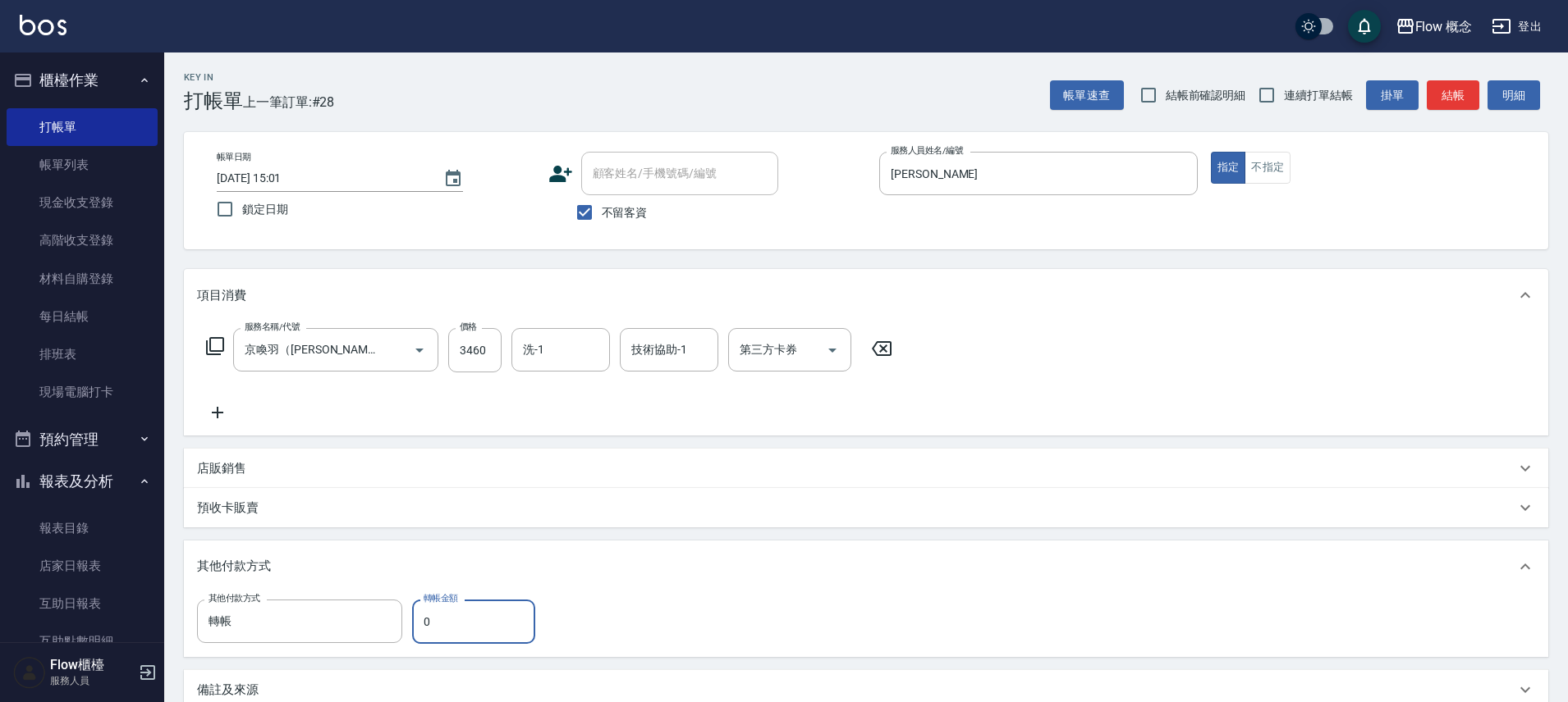
click at [444, 624] on input "0" at bounding box center [474, 622] width 124 height 44
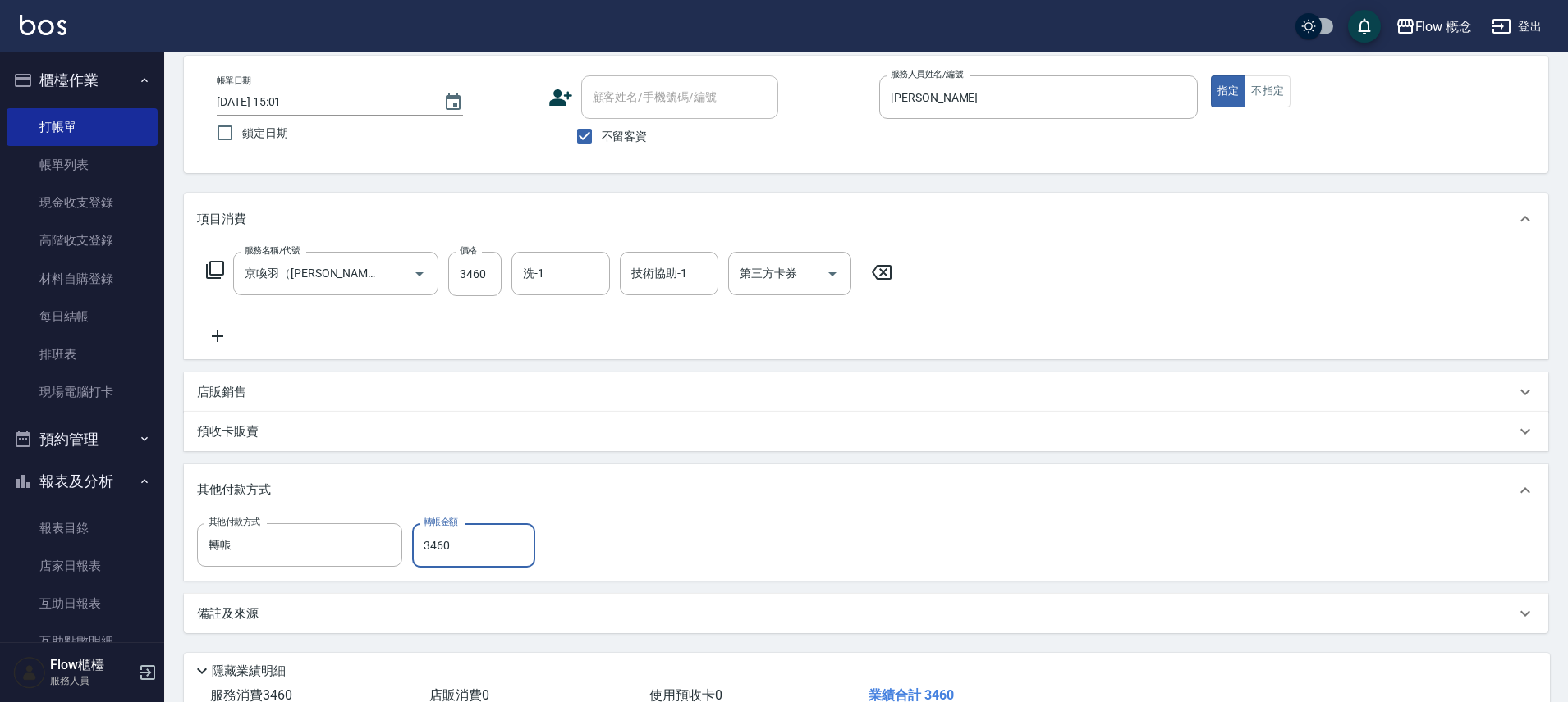
scroll to position [193, 0]
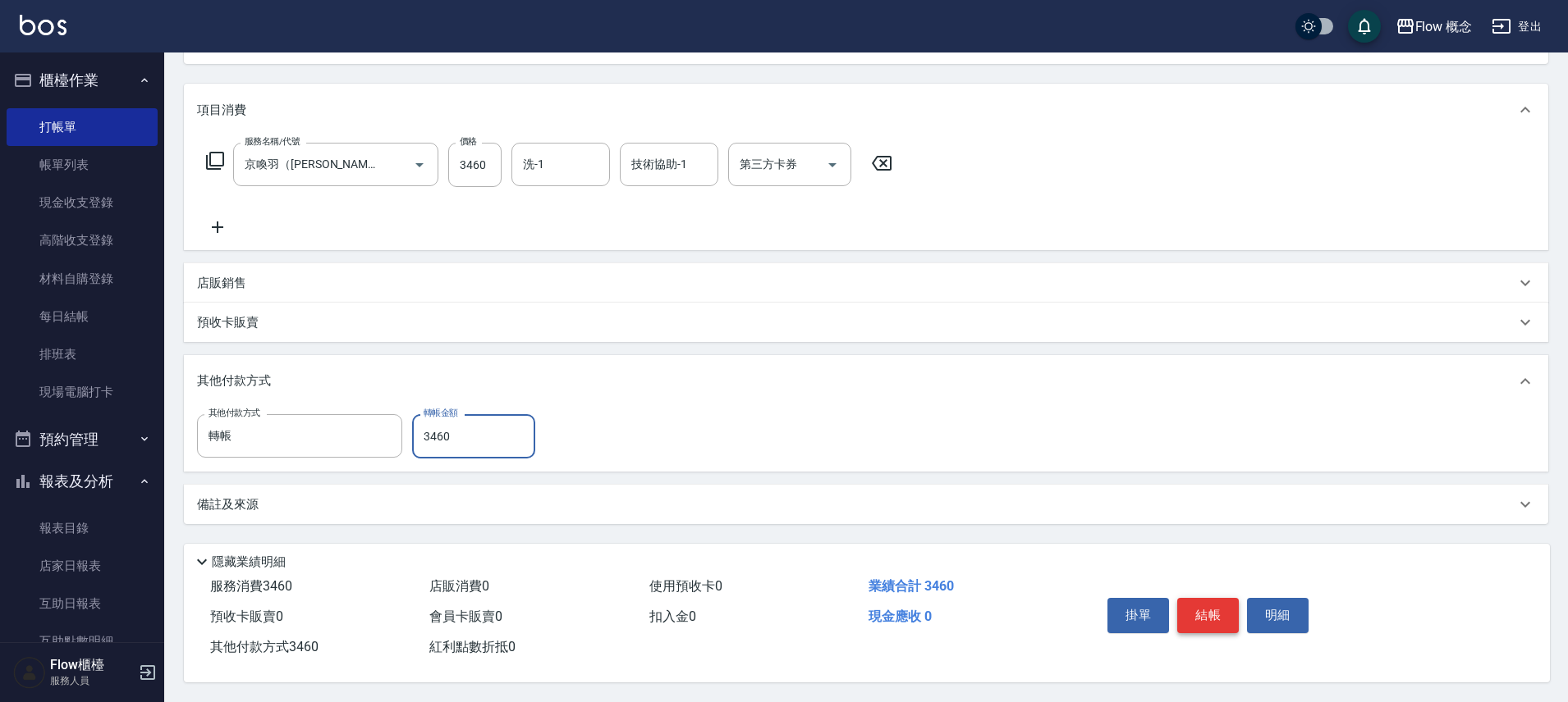
type input "3460"
click at [1213, 606] on button "結帳" at bounding box center [1208, 615] width 62 height 35
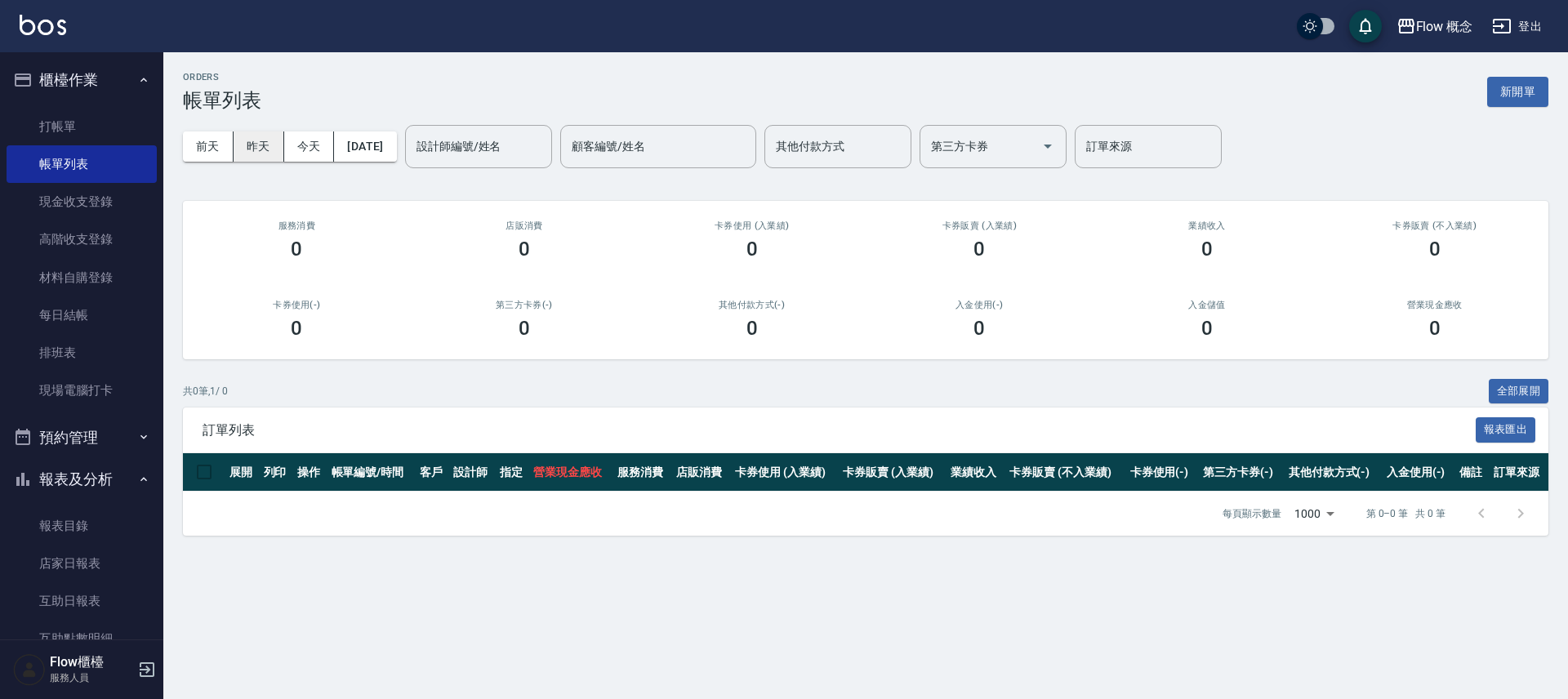
click at [265, 154] on button "昨天" at bounding box center [258, 146] width 51 height 30
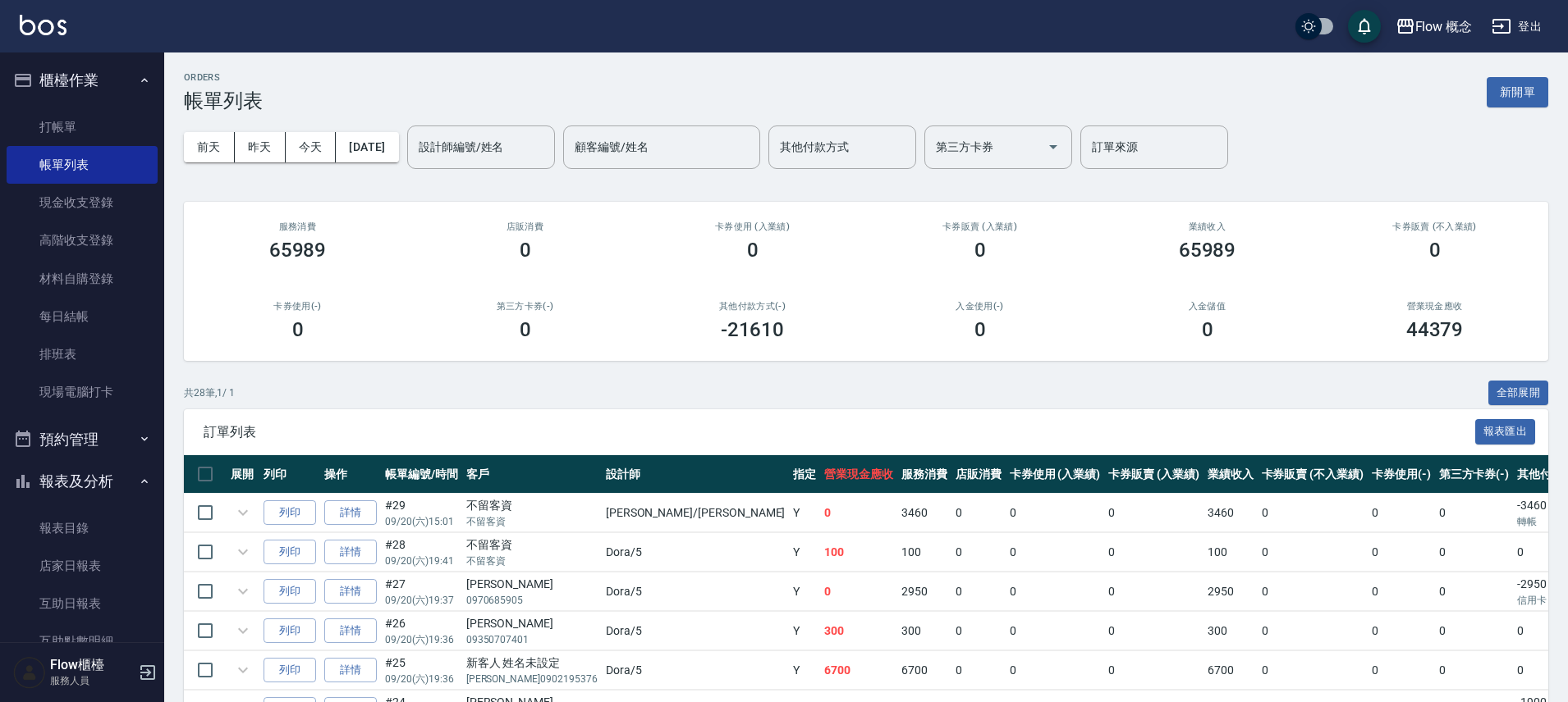
click at [848, 144] on div "其他付款方式 其他付款方式" at bounding box center [841, 147] width 148 height 43
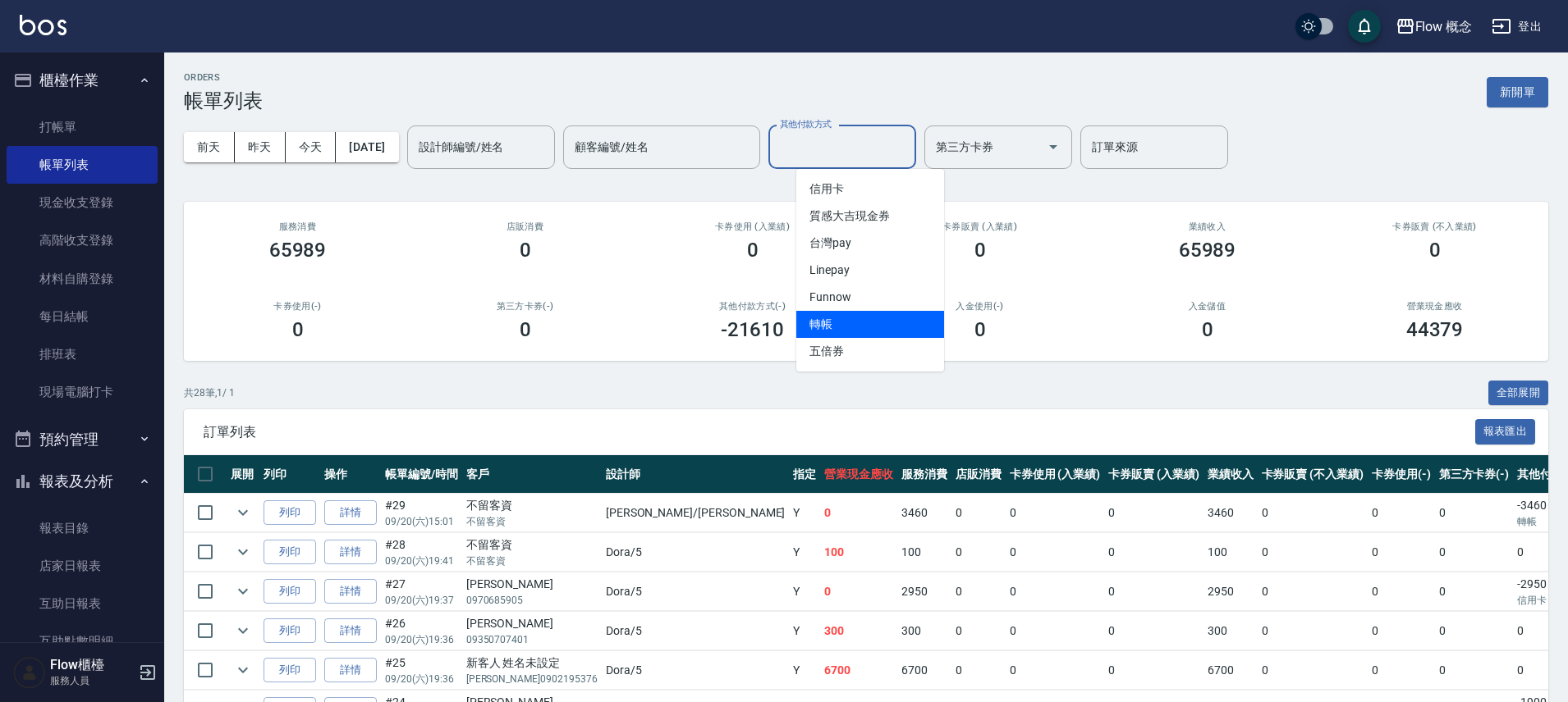
click at [851, 321] on span "轉帳" at bounding box center [869, 324] width 148 height 27
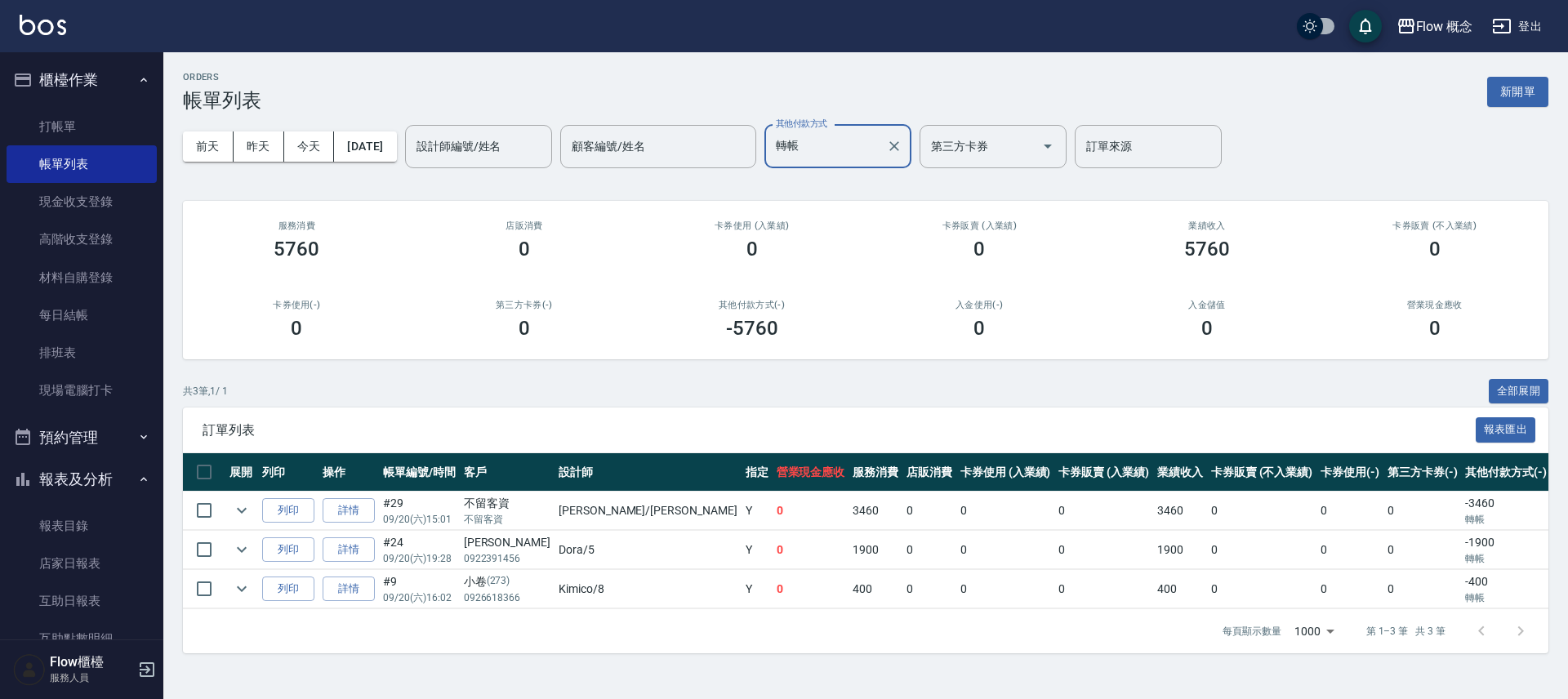
click at [877, 149] on input "轉帳" at bounding box center [825, 147] width 107 height 29
click at [862, 190] on span "信用卡" at bounding box center [865, 188] width 147 height 27
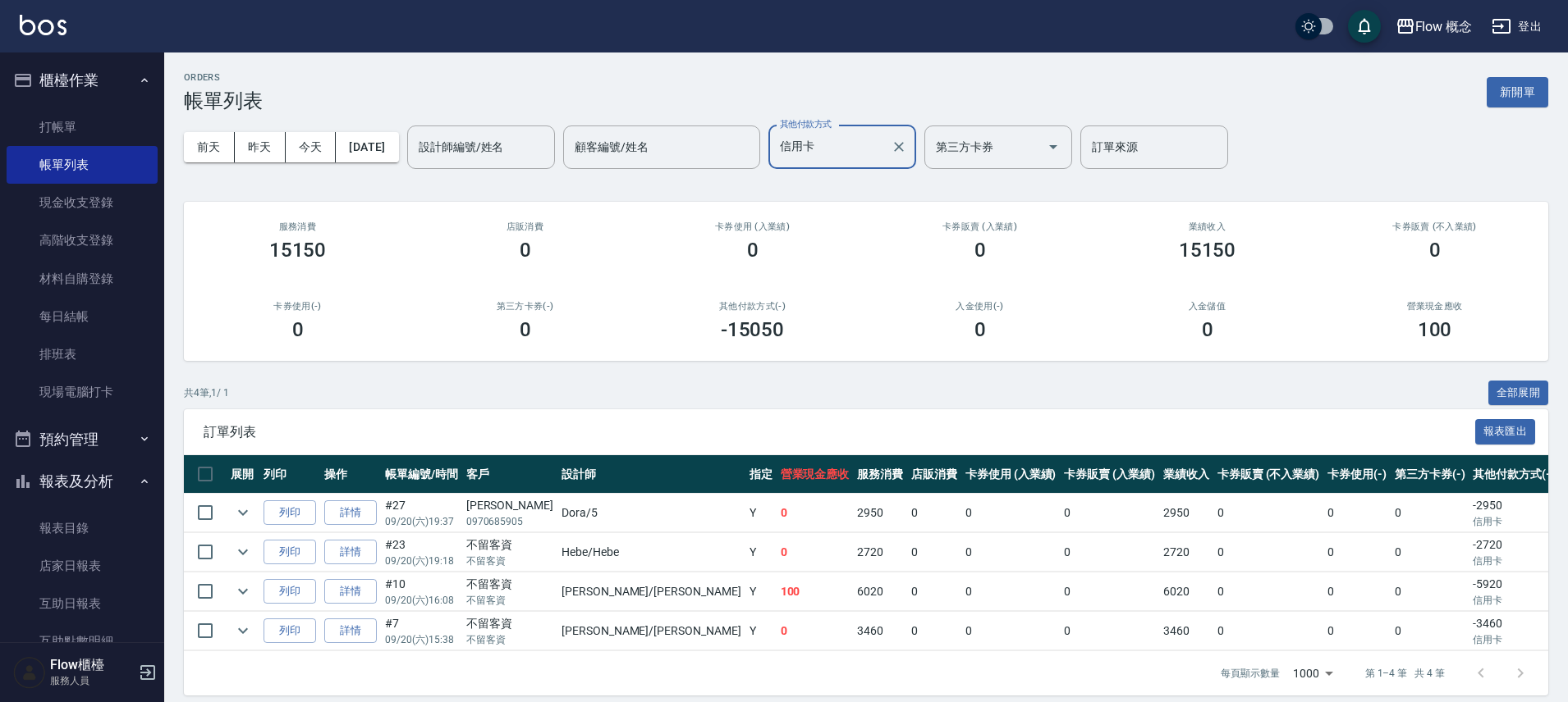
click at [832, 135] on input "信用卡" at bounding box center [830, 148] width 108 height 29
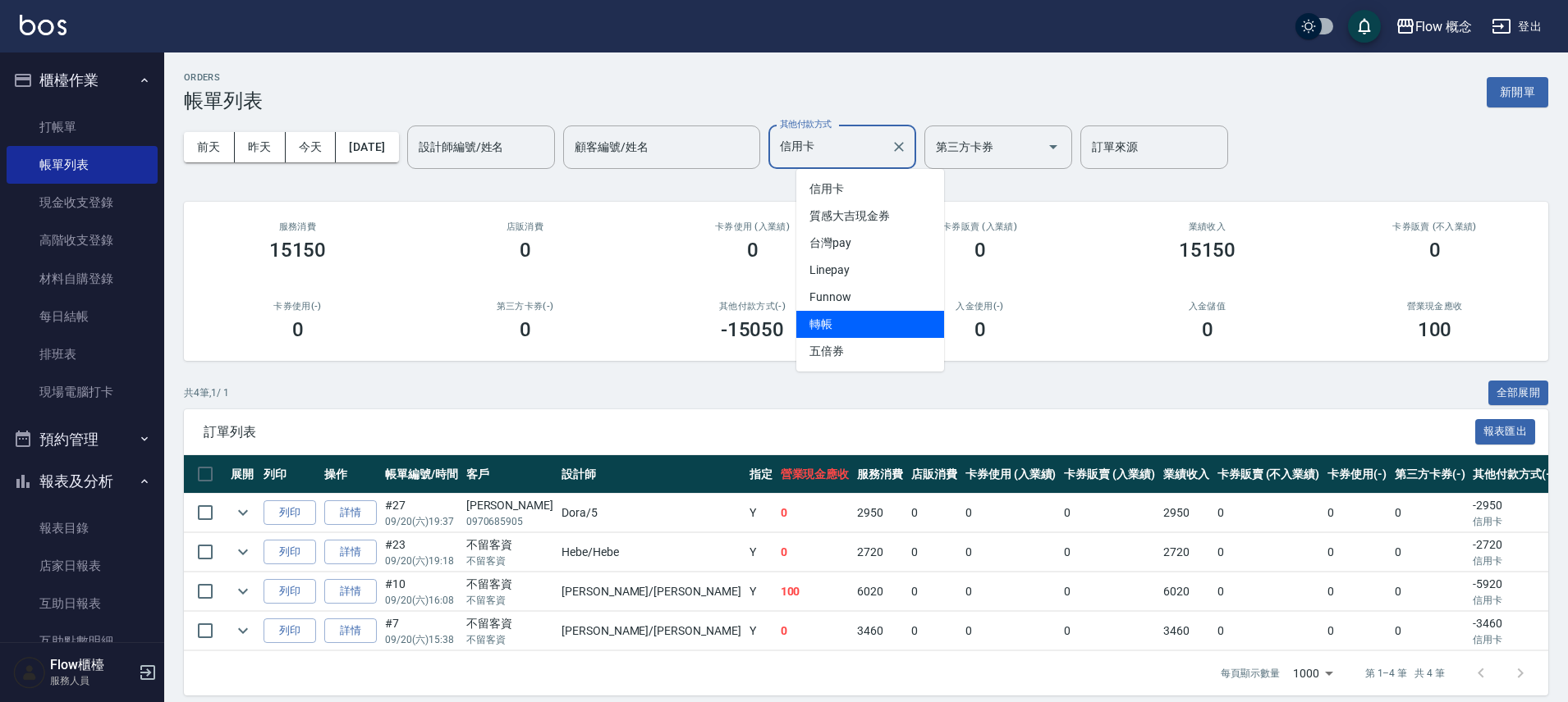
click at [853, 317] on span "轉帳" at bounding box center [869, 324] width 148 height 27
type input "轉帳"
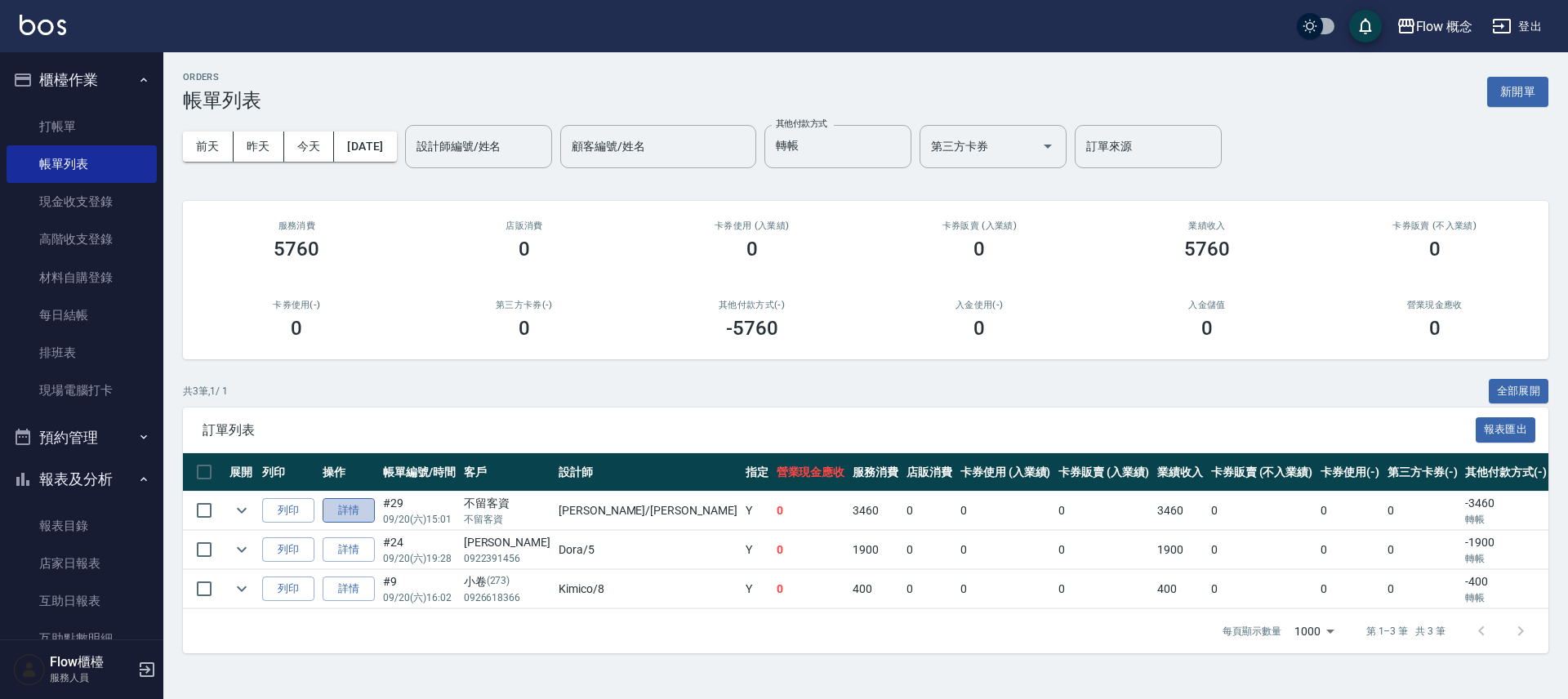
click at [365, 513] on link "詳情" at bounding box center [348, 511] width 52 height 25
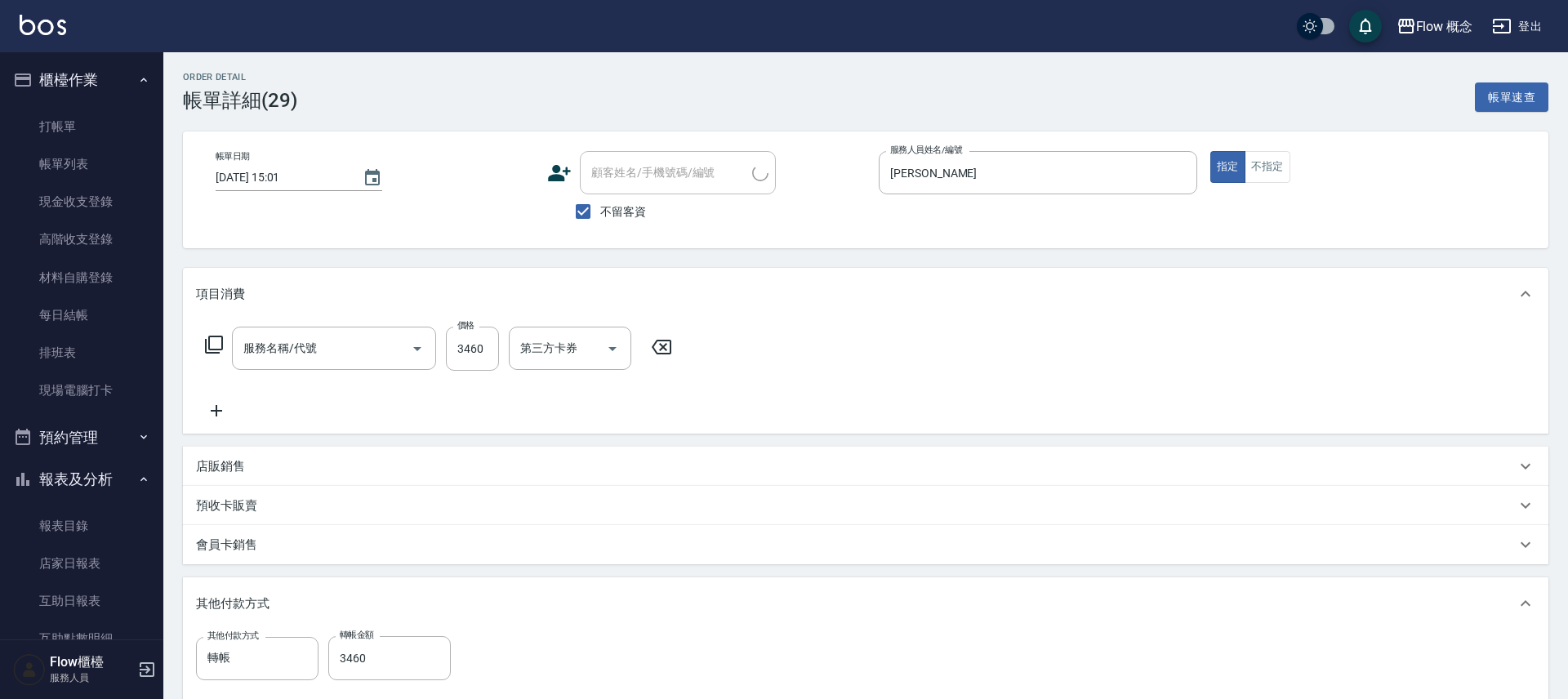
type input "[DATE] 15:01"
checkbox input "true"
type input "[PERSON_NAME]"
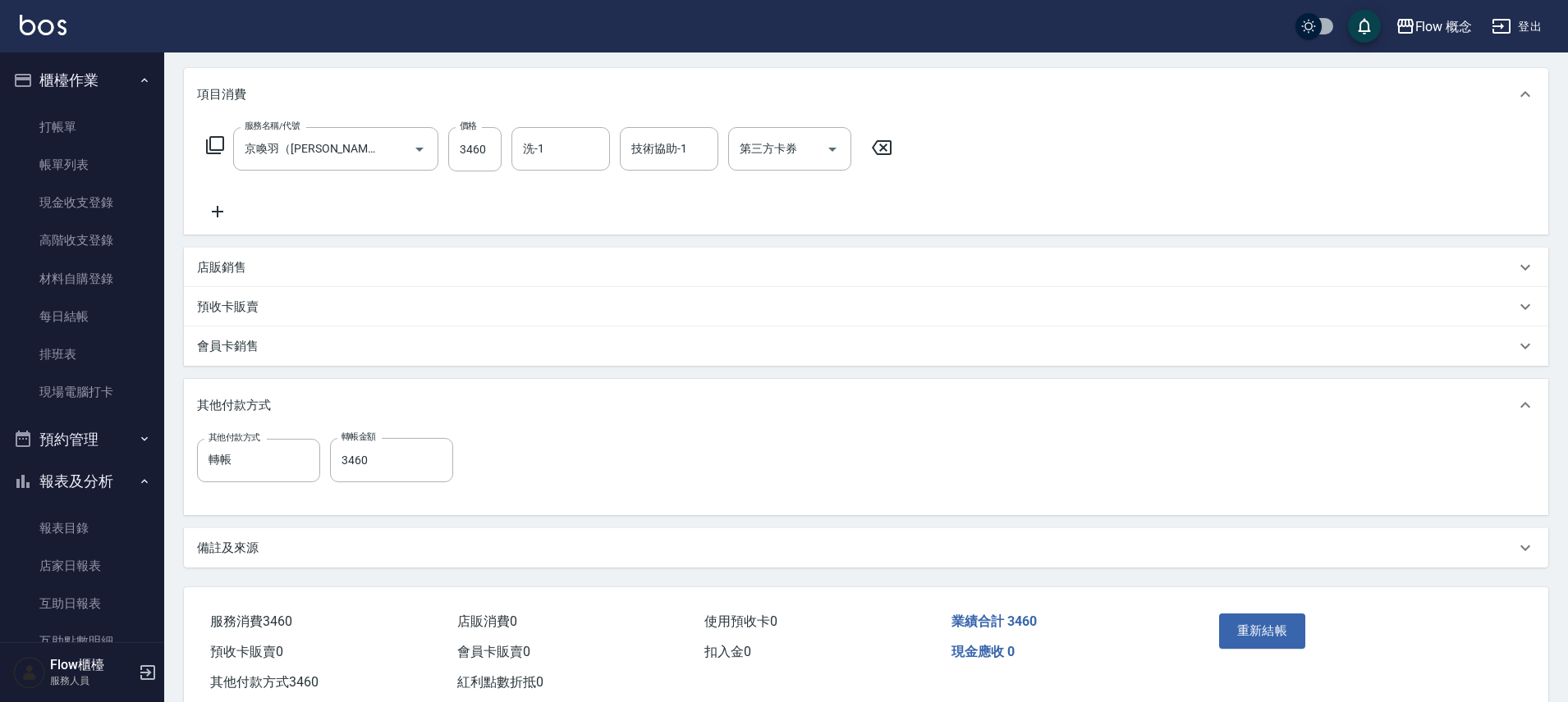
type input "京喚羽（[PERSON_NAME]）(521)"
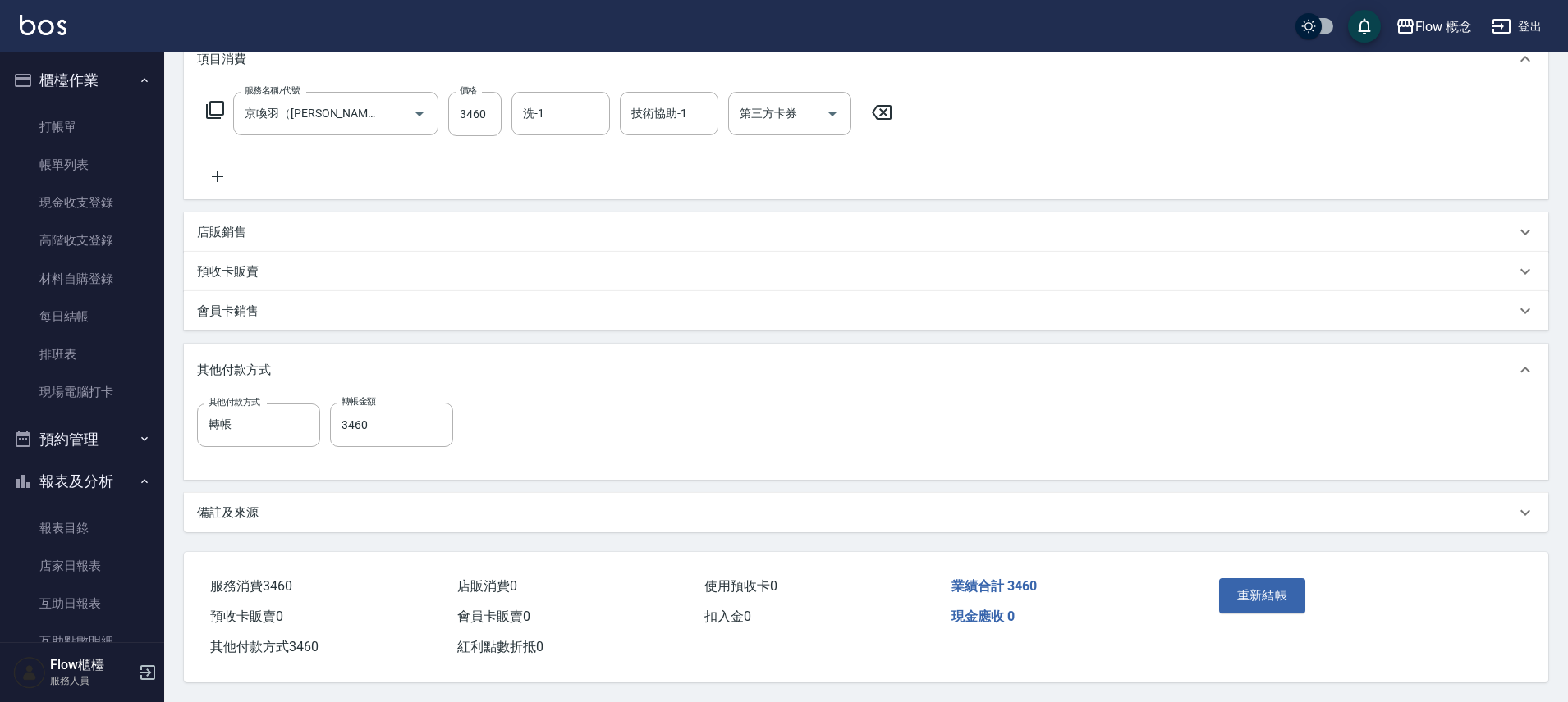
scroll to position [244, 0]
click at [261, 523] on div "備註及來源" at bounding box center [867, 512] width 1364 height 40
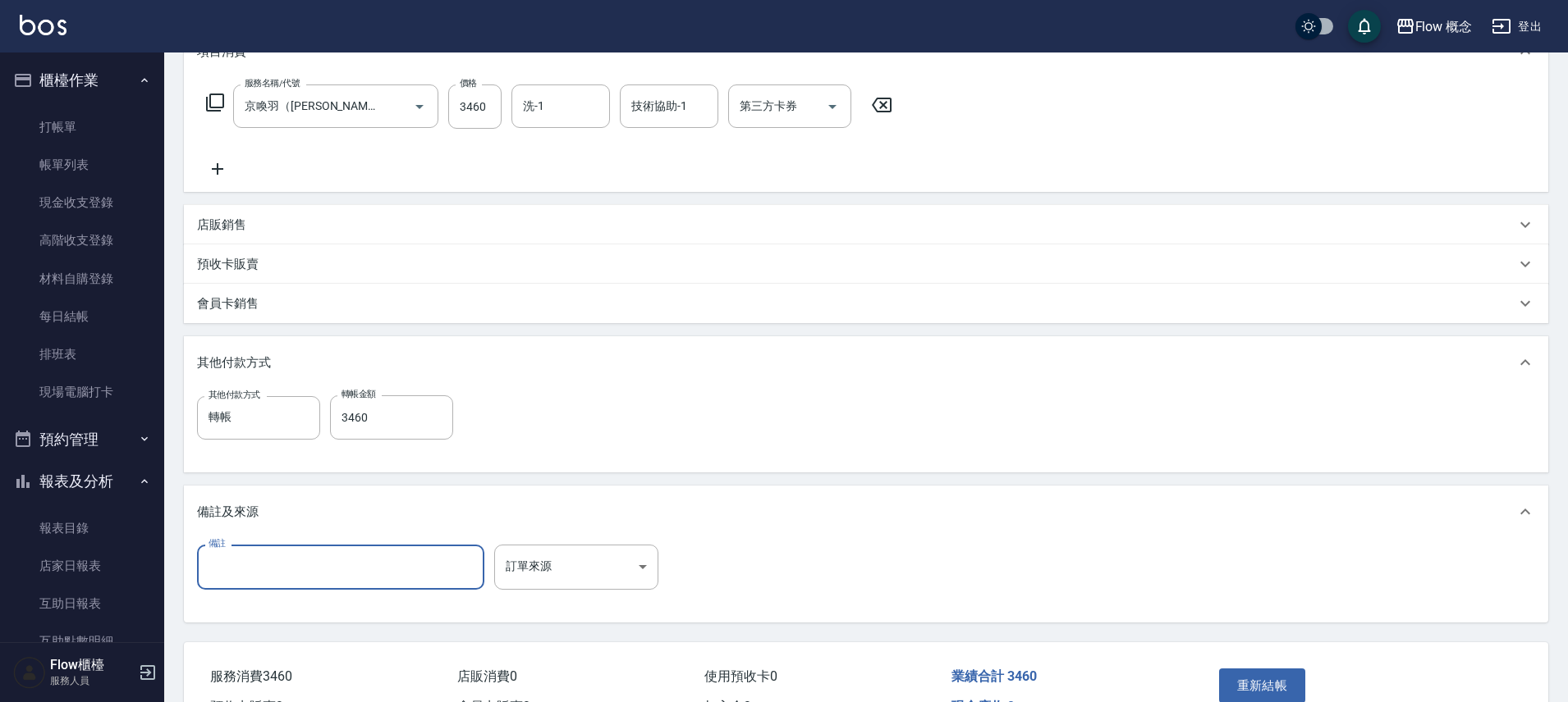
click at [253, 564] on input "備註" at bounding box center [341, 567] width 288 height 44
click at [289, 580] on input "備註" at bounding box center [341, 567] width 288 height 44
click at [285, 574] on input "備註" at bounding box center [341, 567] width 288 height 44
click at [283, 570] on input "備註" at bounding box center [341, 567] width 288 height 44
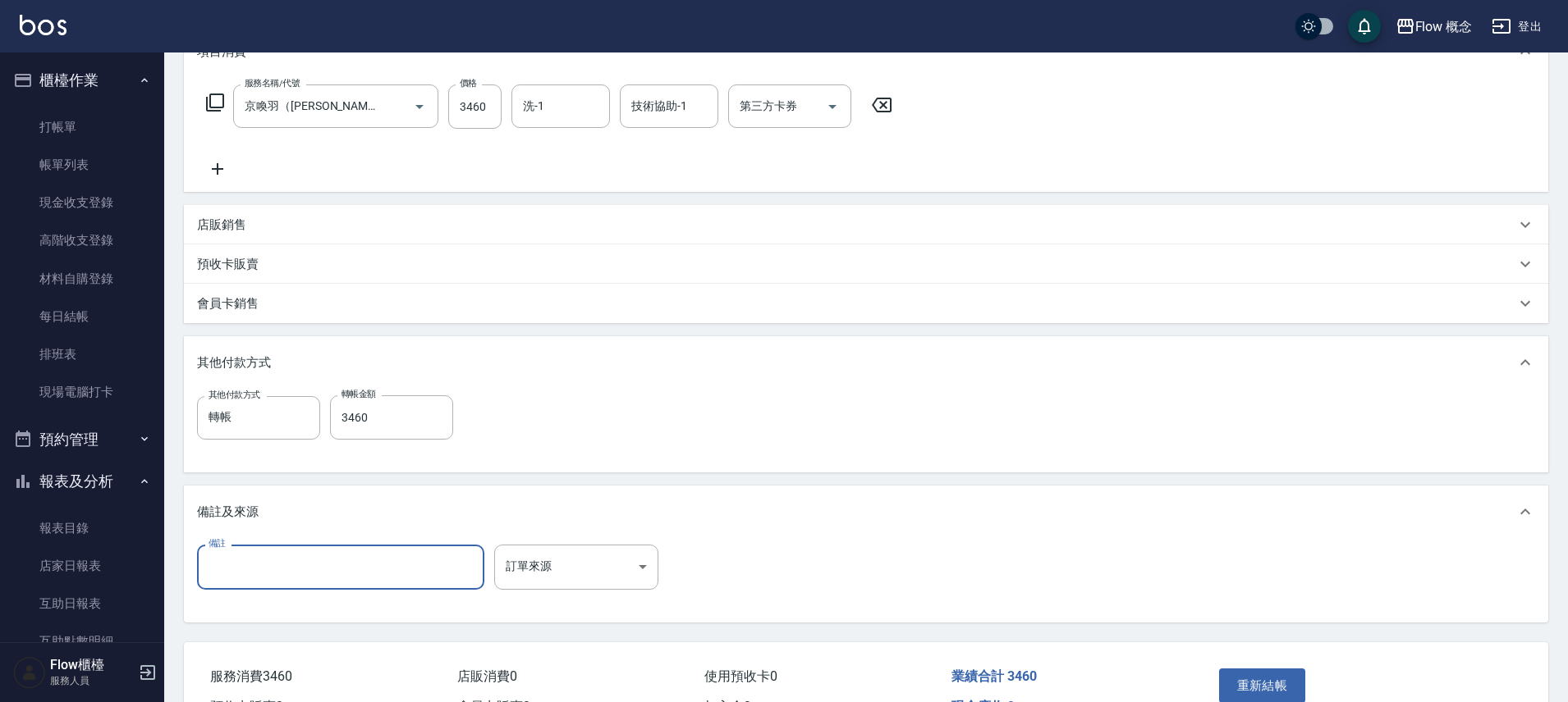
click at [283, 570] on input "備註" at bounding box center [341, 567] width 288 height 44
click at [285, 570] on input "備註" at bounding box center [341, 567] width 288 height 44
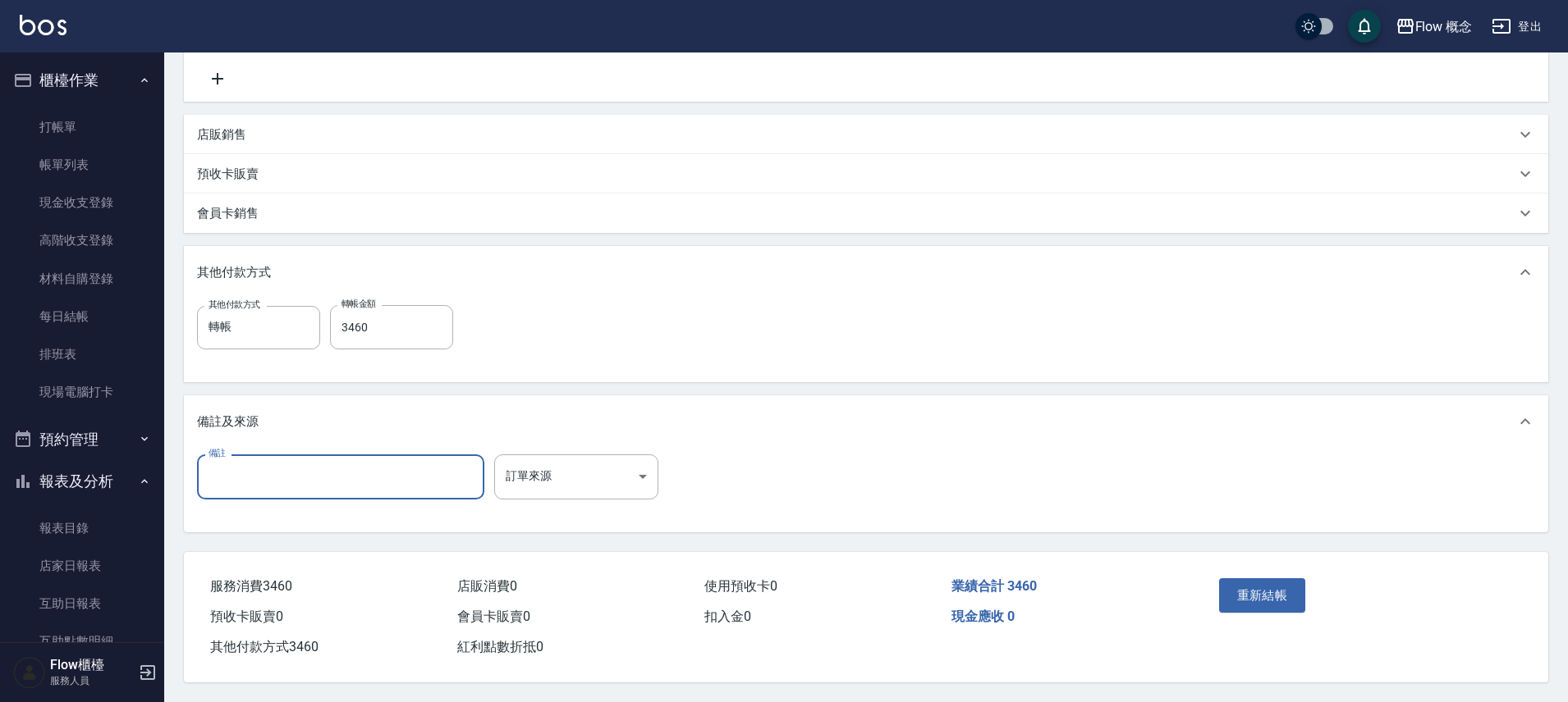
scroll to position [0, 0]
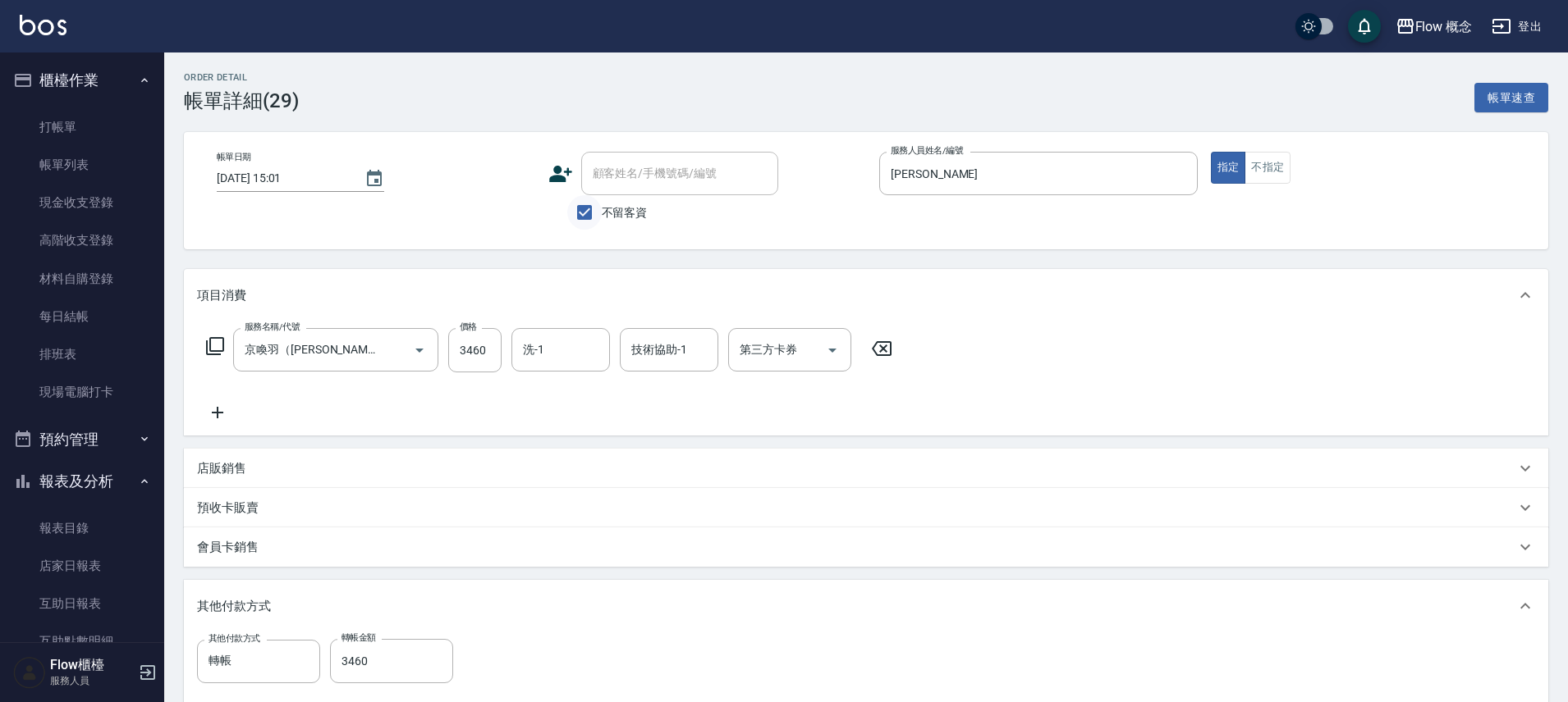
click at [583, 209] on input "不留客資" at bounding box center [585, 213] width 35 height 35
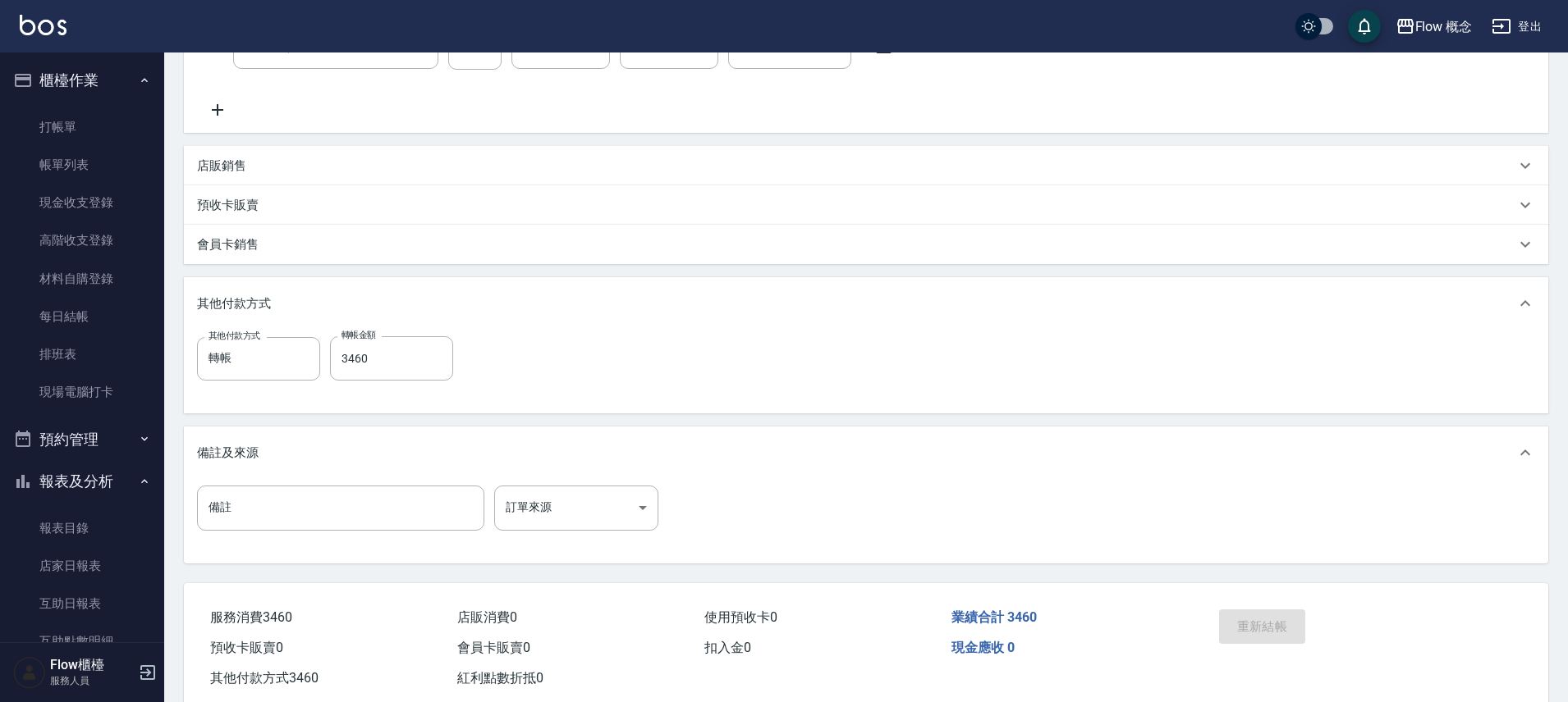
scroll to position [341, 0]
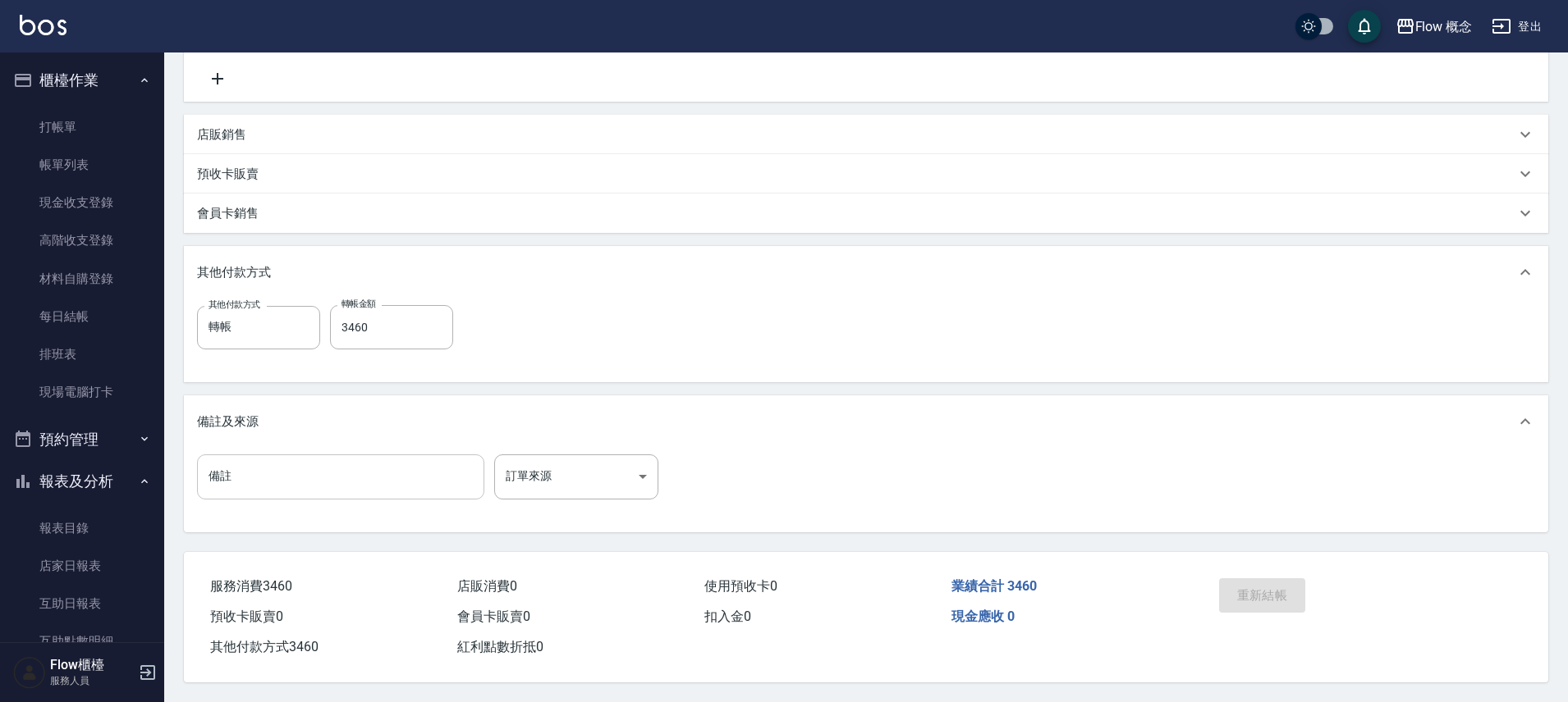
click at [388, 465] on input "備註" at bounding box center [341, 476] width 288 height 44
click at [387, 465] on input "備註" at bounding box center [341, 476] width 288 height 44
click at [390, 465] on input "備註" at bounding box center [341, 476] width 288 height 44
drag, startPoint x: 391, startPoint y: 465, endPoint x: 529, endPoint y: 398, distance: 153.4
click at [391, 466] on input "備註" at bounding box center [341, 476] width 288 height 44
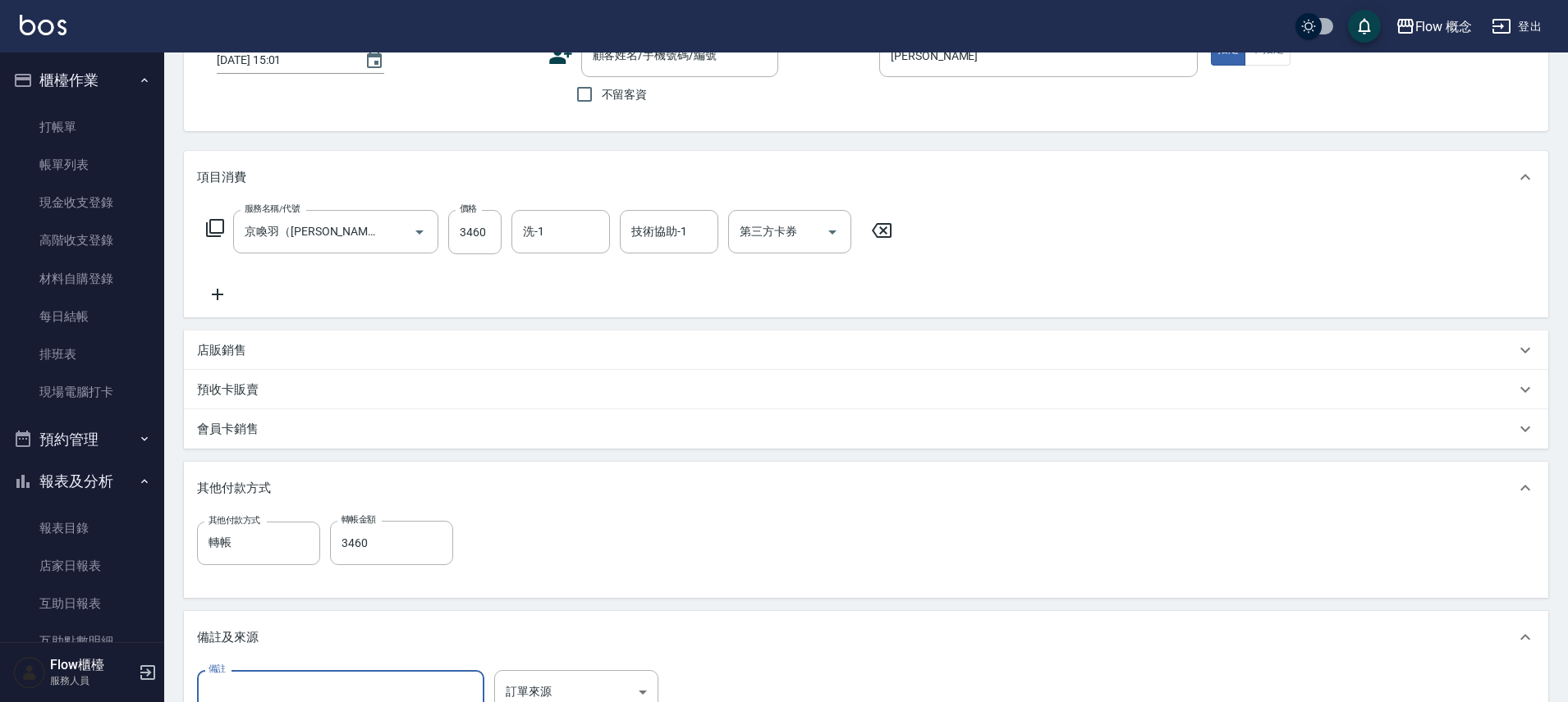
scroll to position [0, 0]
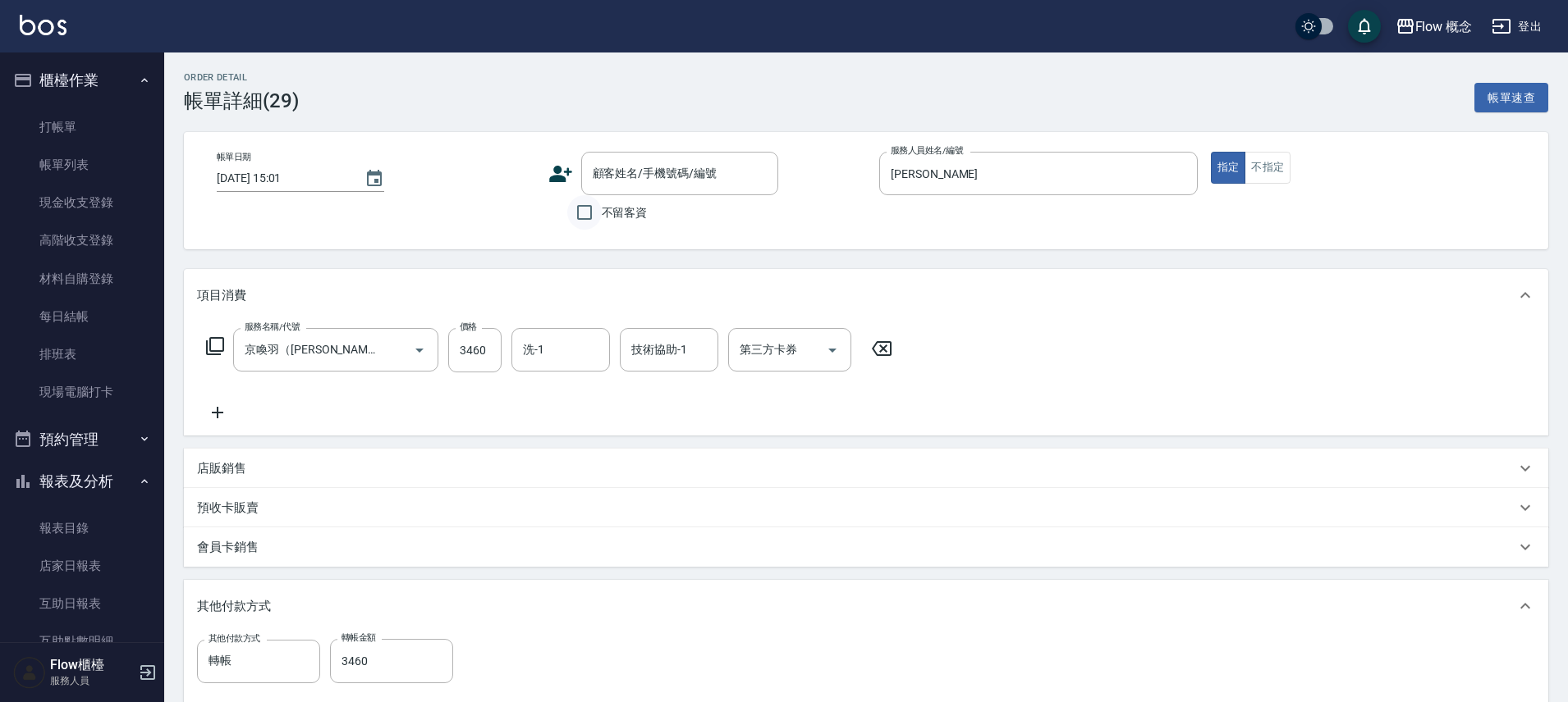
click at [572, 213] on input "不留客資" at bounding box center [585, 213] width 35 height 35
checkbox input "true"
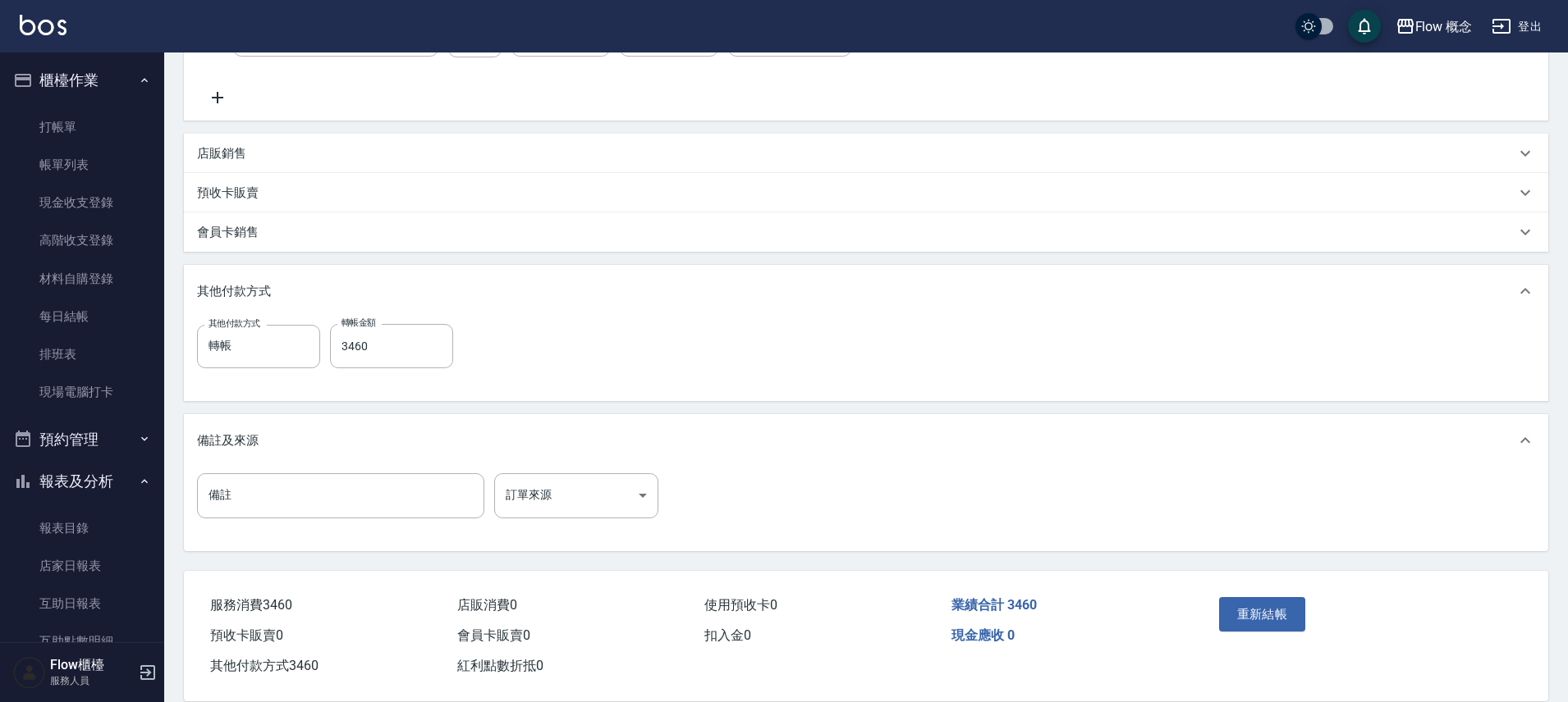
scroll to position [341, 0]
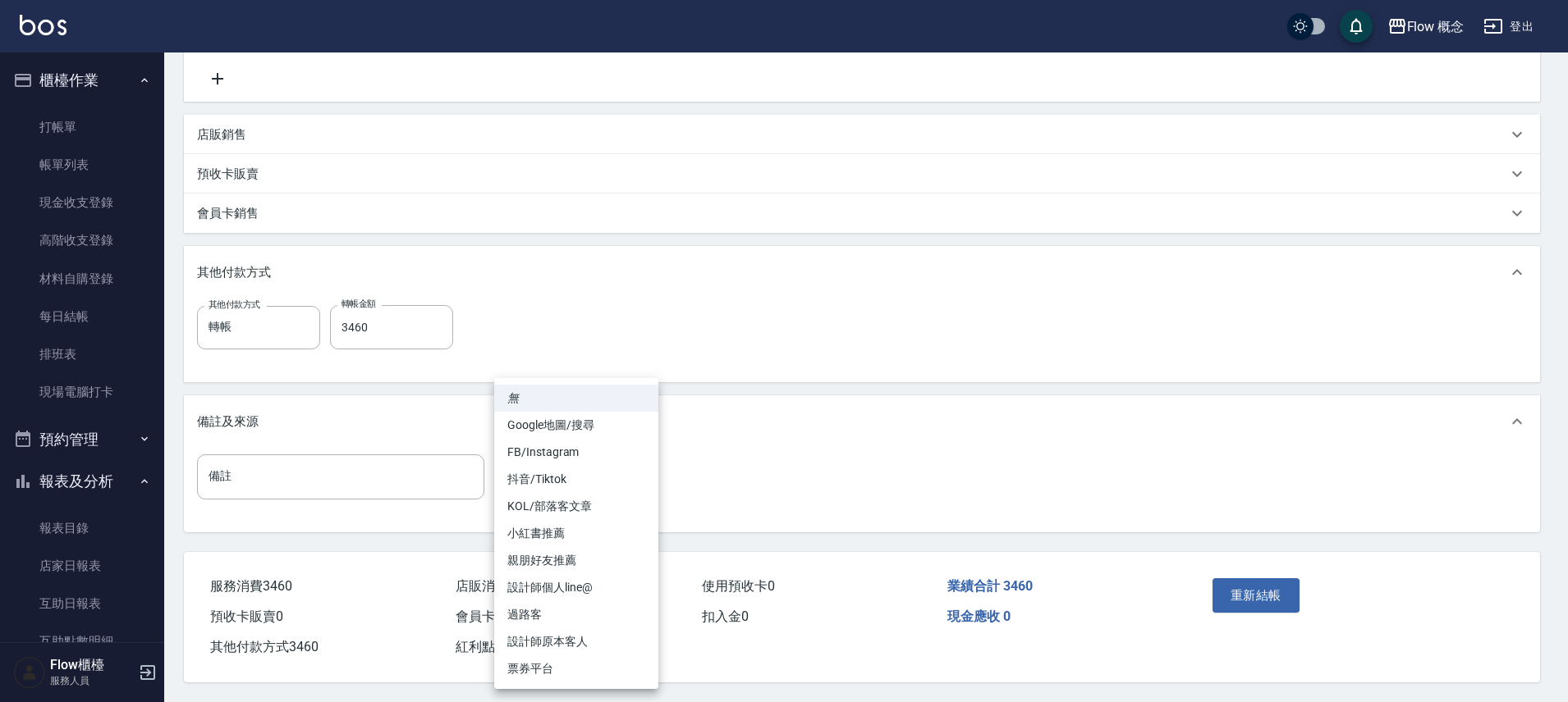
click at [560, 448] on body "Flow 概念 登出 櫃檯作業 打帳單 帳單列表 現金收支登錄 高階收支登錄 材料自購登錄 每日結帳 排班表 現場電腦打卡 預約管理 預約管理 單日預約紀錄 …" at bounding box center [784, 184] width 1568 height 1037
click at [587, 642] on li "設計師原本客人" at bounding box center [576, 642] width 164 height 27
type input "設計師原本客人"
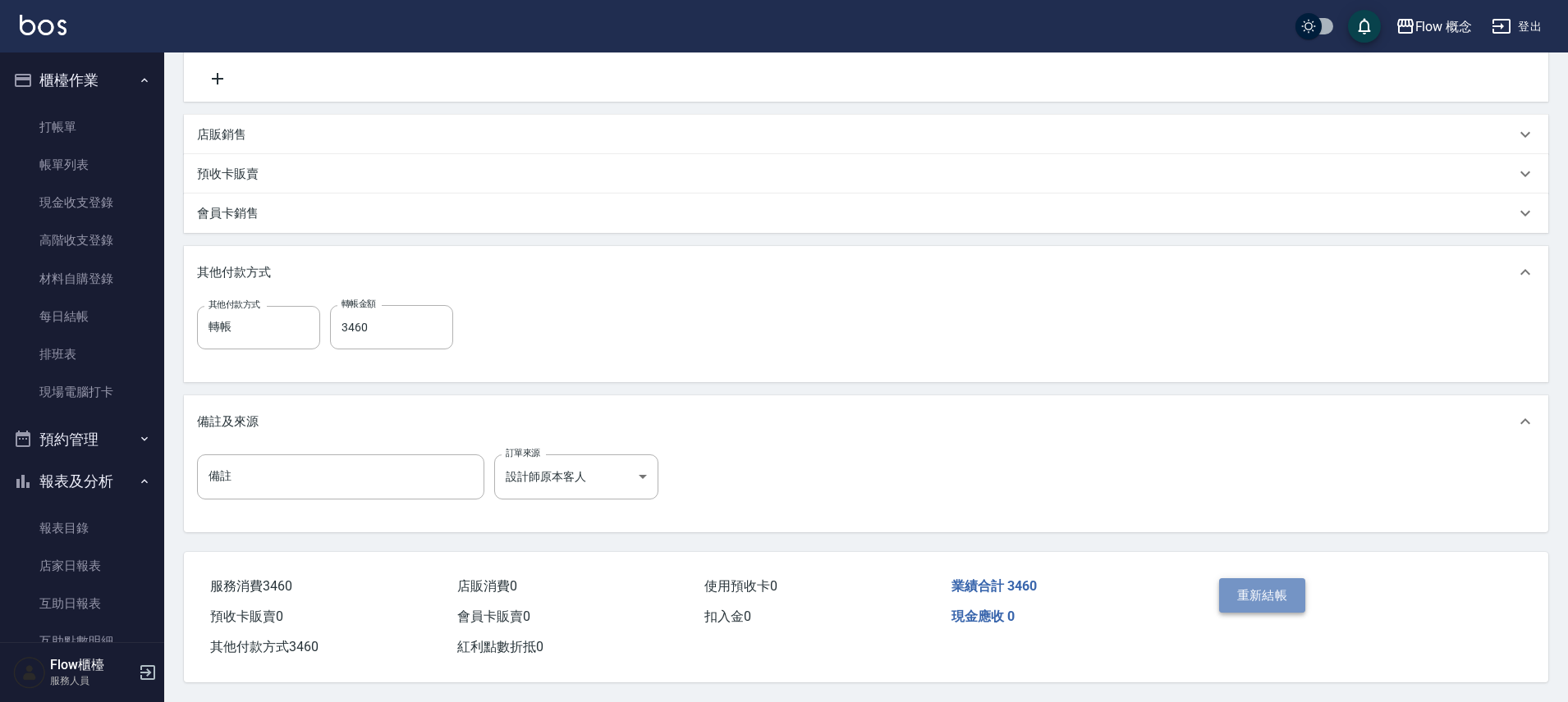
click at [1265, 592] on button "重新結帳" at bounding box center [1263, 596] width 87 height 35
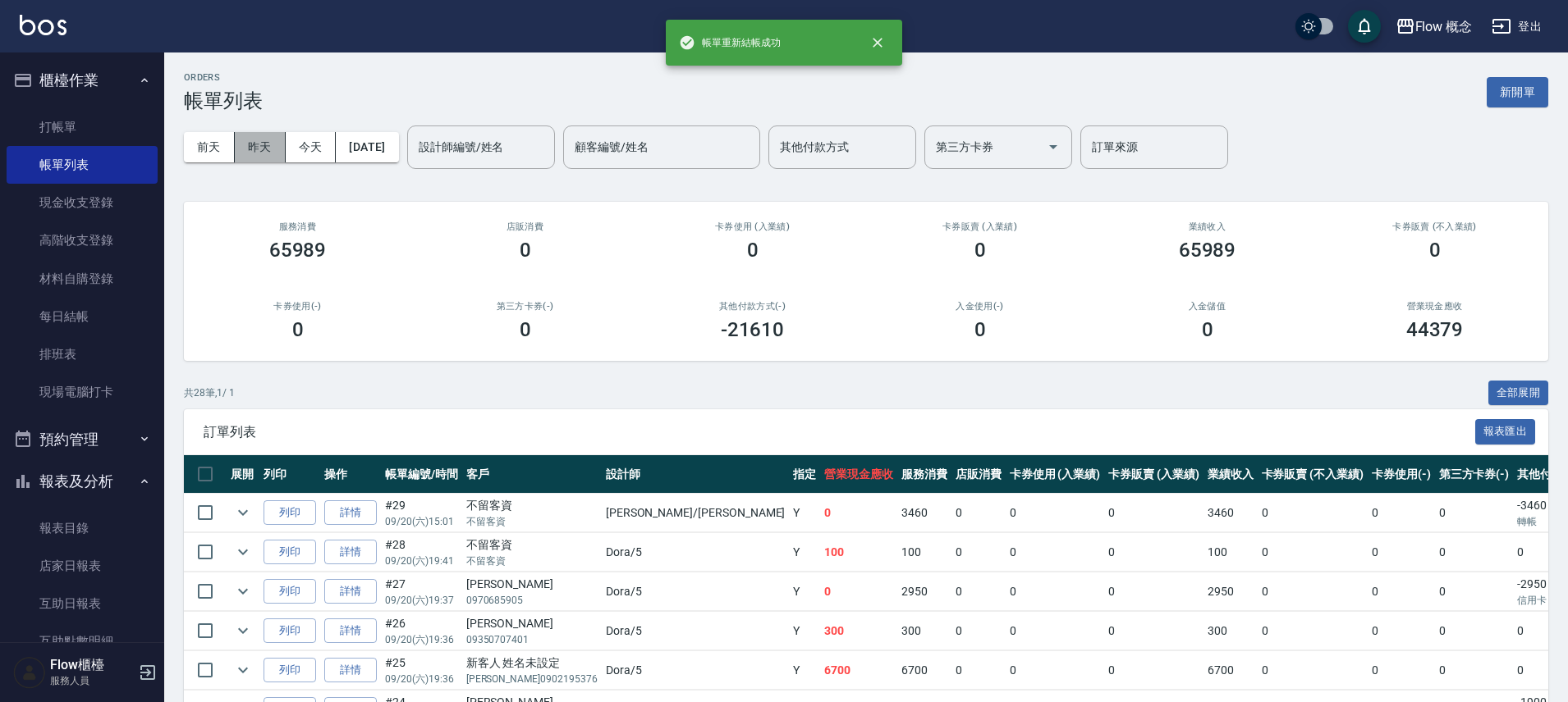
click at [268, 152] on button "昨天" at bounding box center [260, 147] width 51 height 30
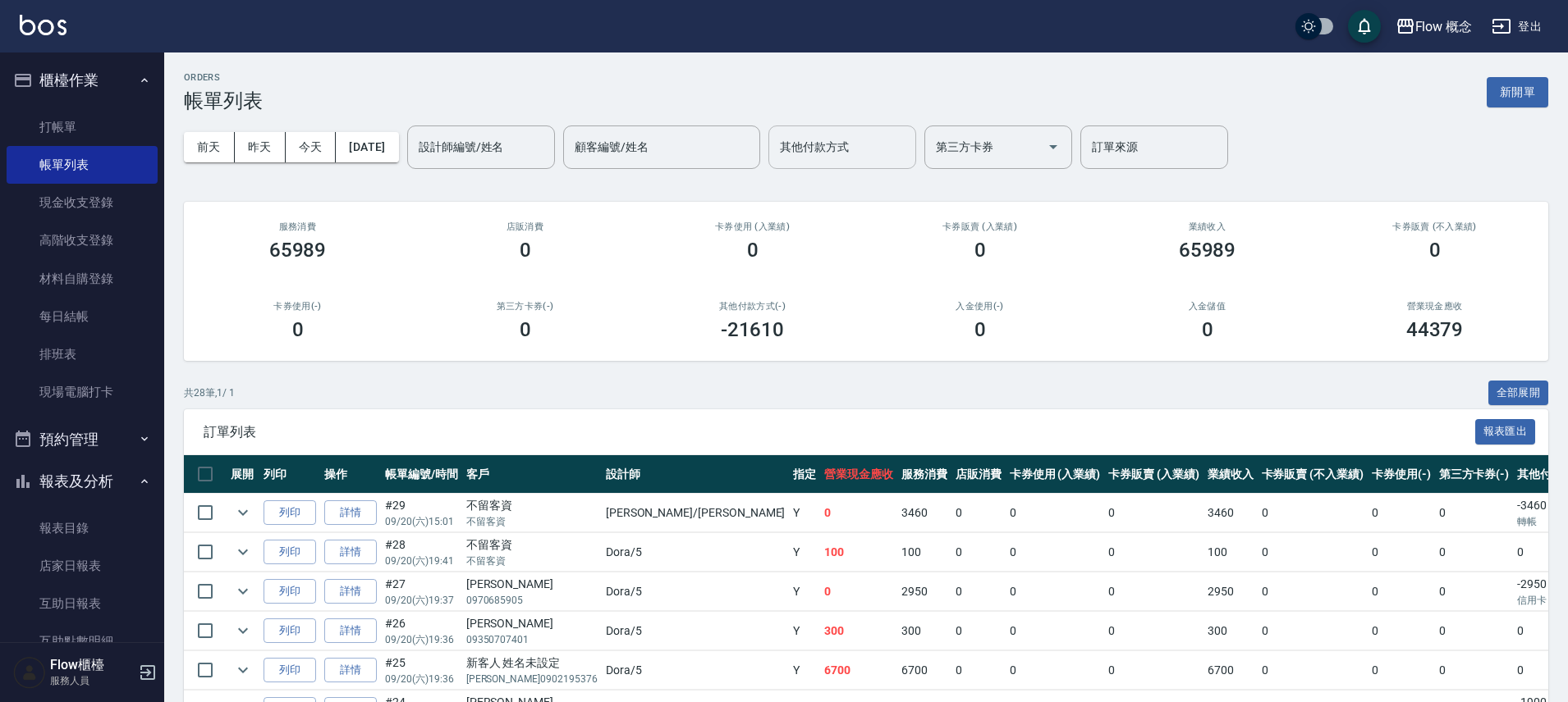
click at [869, 163] on div "其他付款方式" at bounding box center [841, 147] width 148 height 43
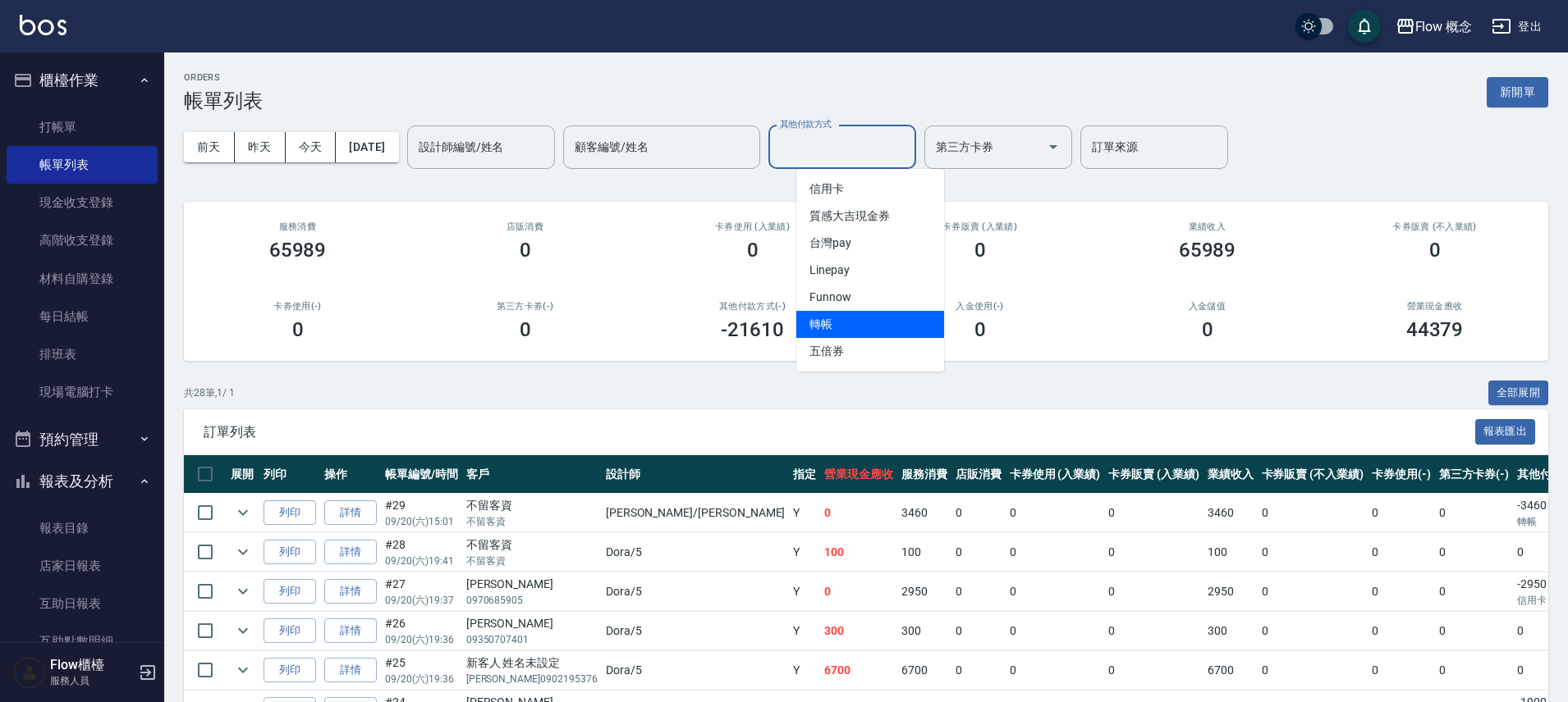
click at [851, 316] on span "轉帳" at bounding box center [869, 324] width 148 height 27
type input "轉帳"
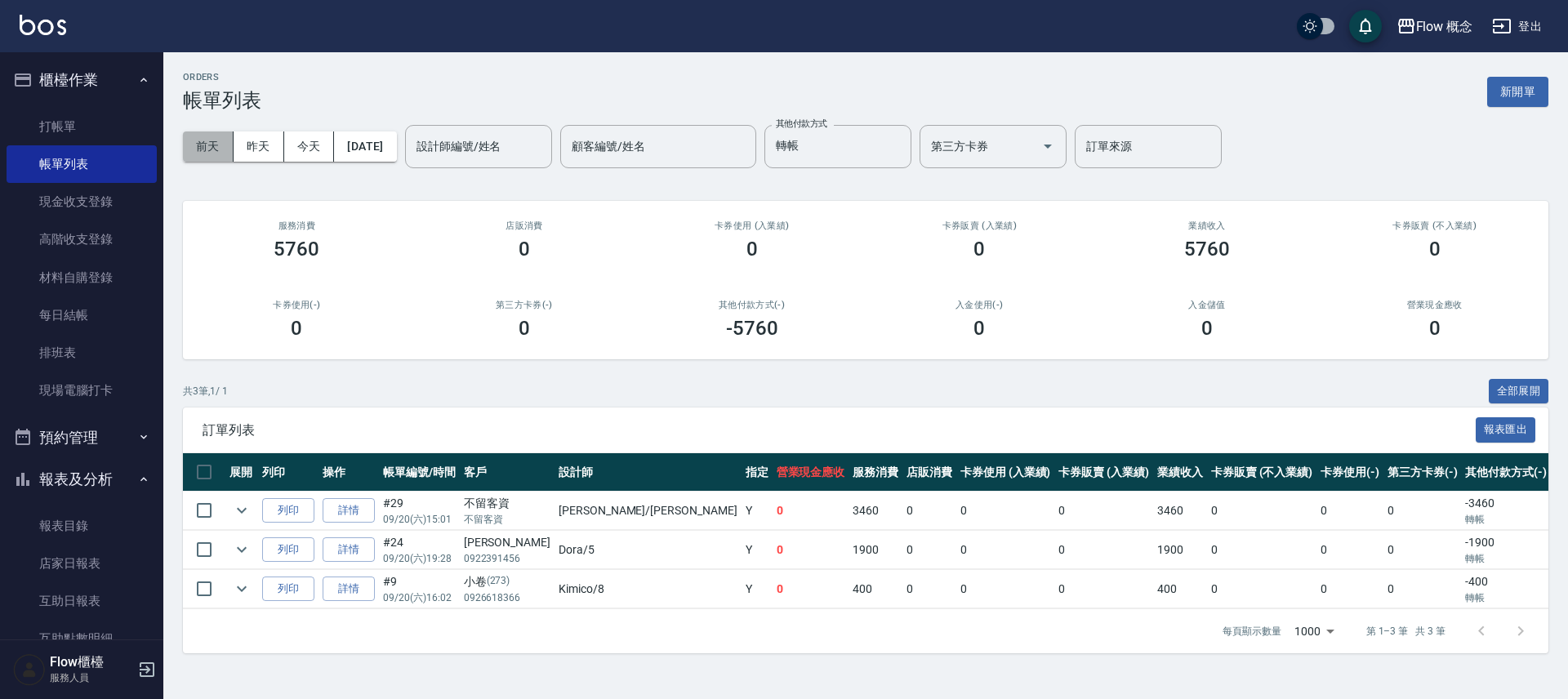
click at [212, 146] on button "前天" at bounding box center [208, 146] width 51 height 30
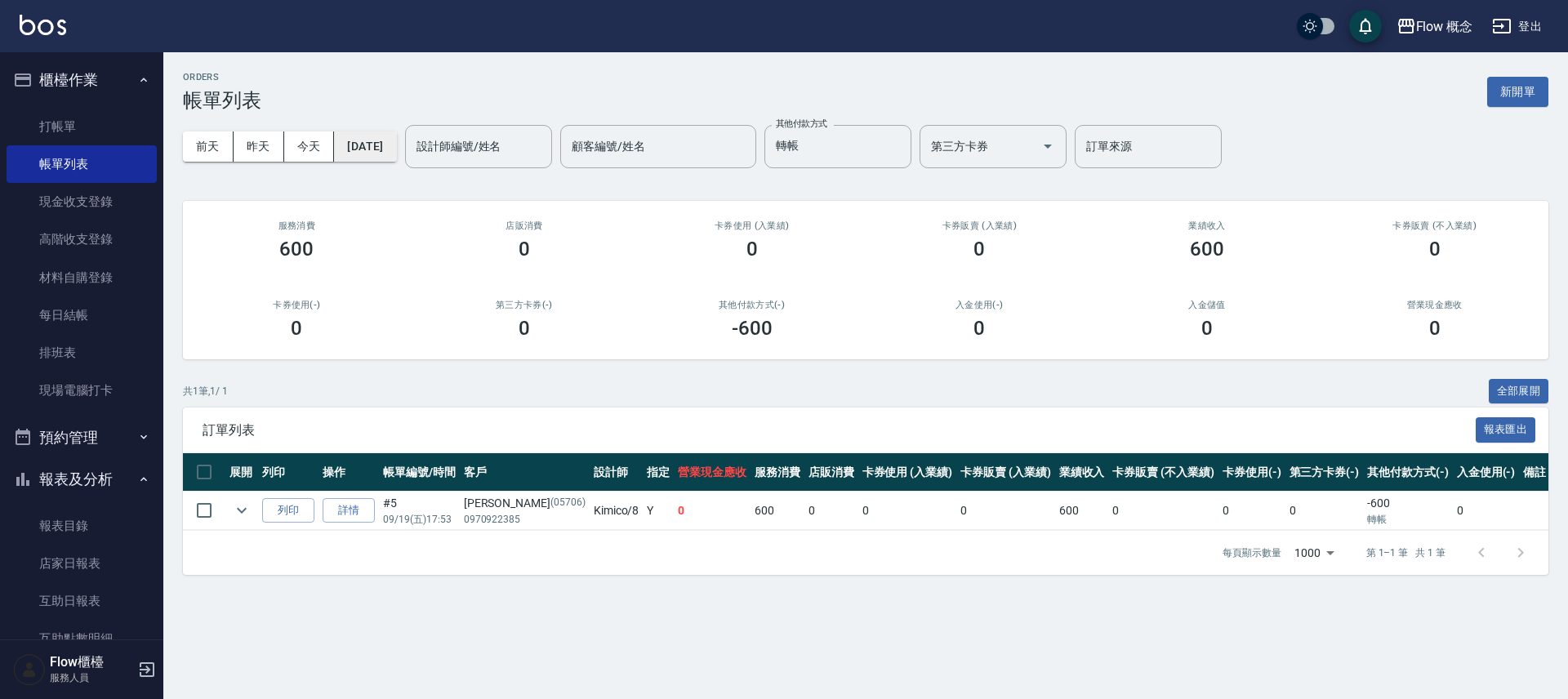
click at [381, 145] on button "[DATE]" at bounding box center [365, 146] width 62 height 30
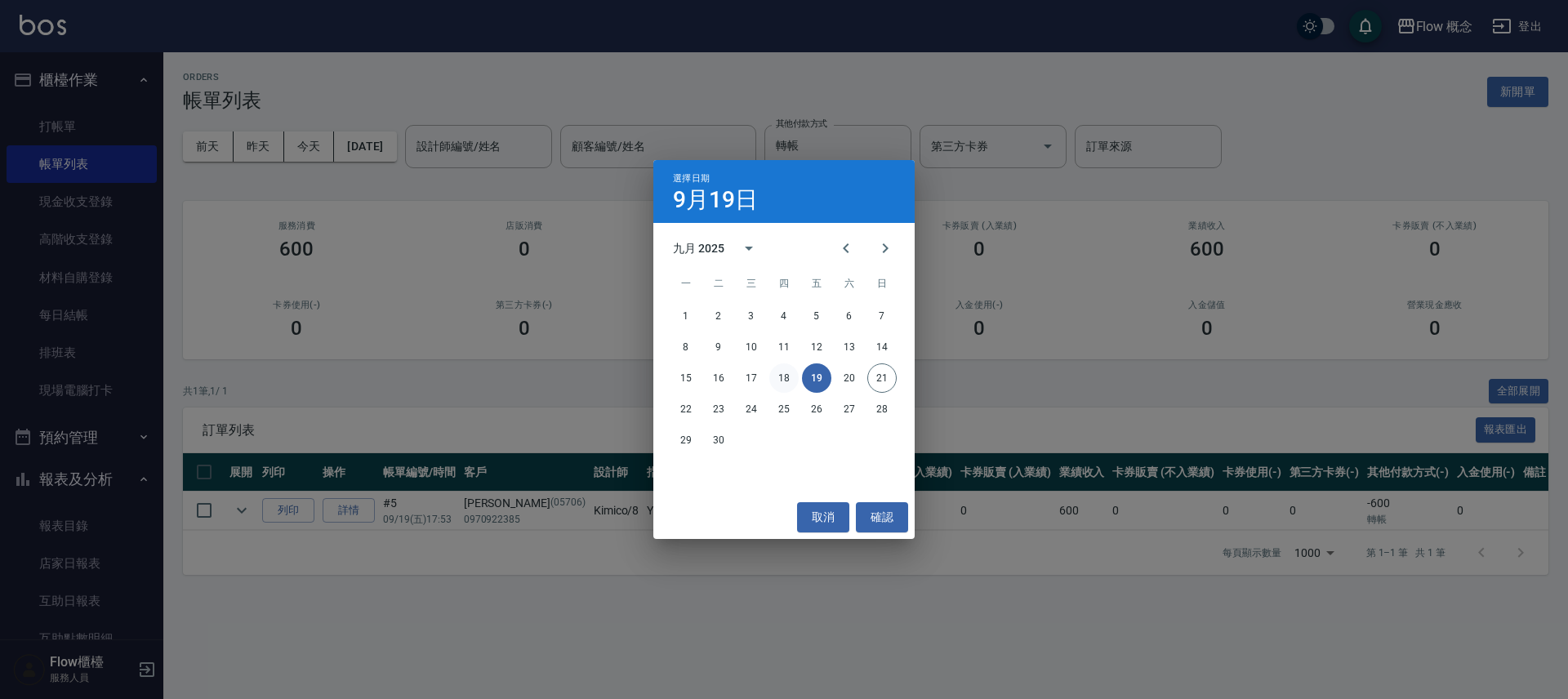
click at [778, 375] on button "18" at bounding box center [784, 378] width 30 height 30
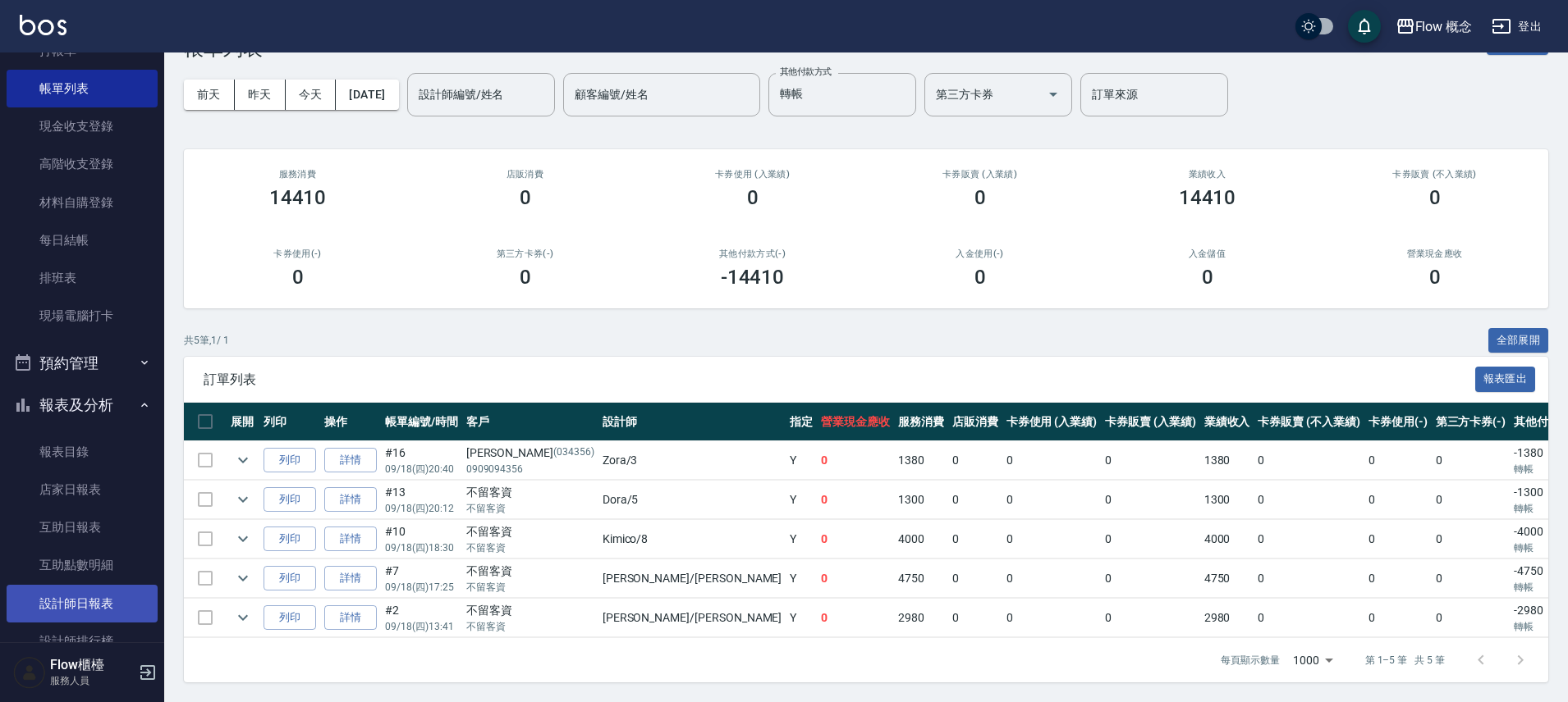
scroll to position [243, 0]
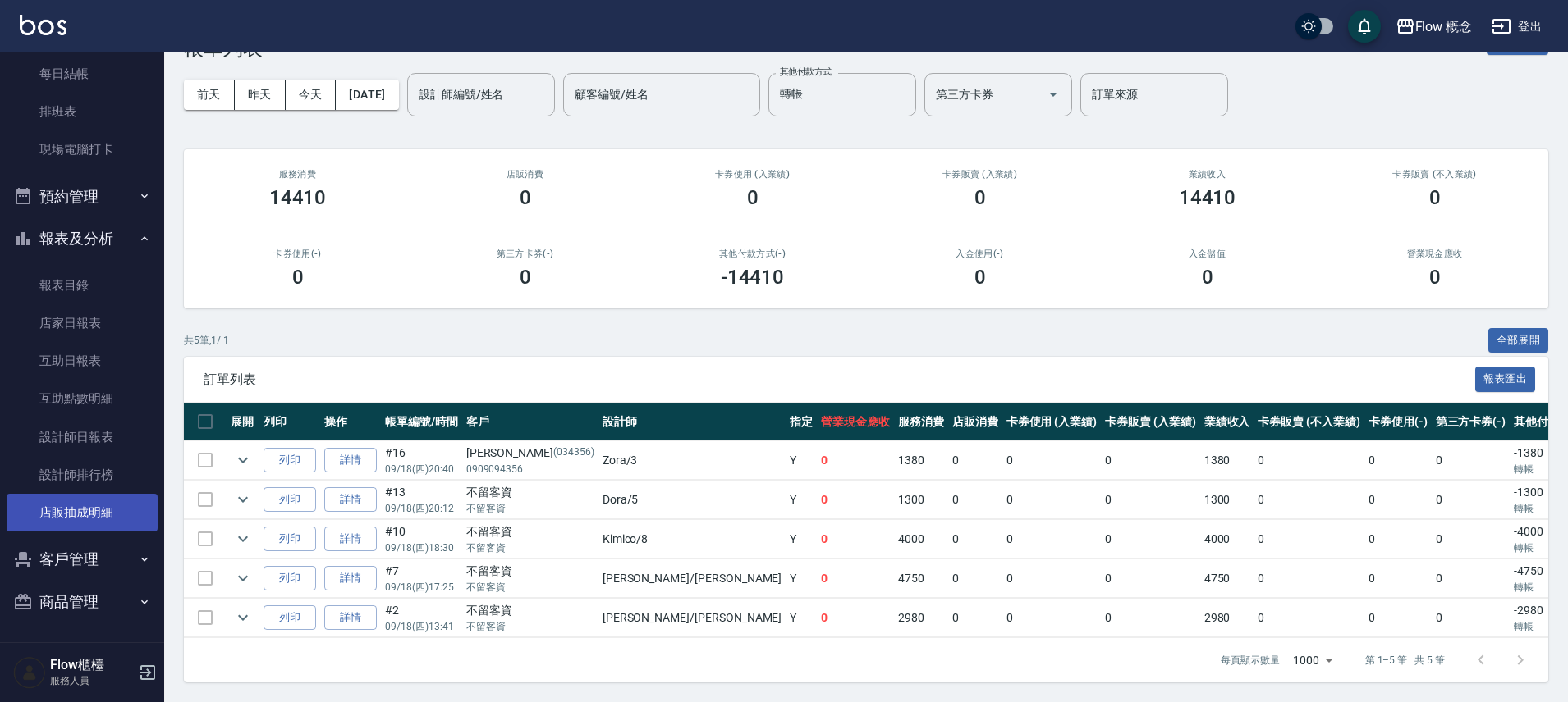
click at [106, 502] on link "店販抽成明細" at bounding box center [82, 512] width 151 height 38
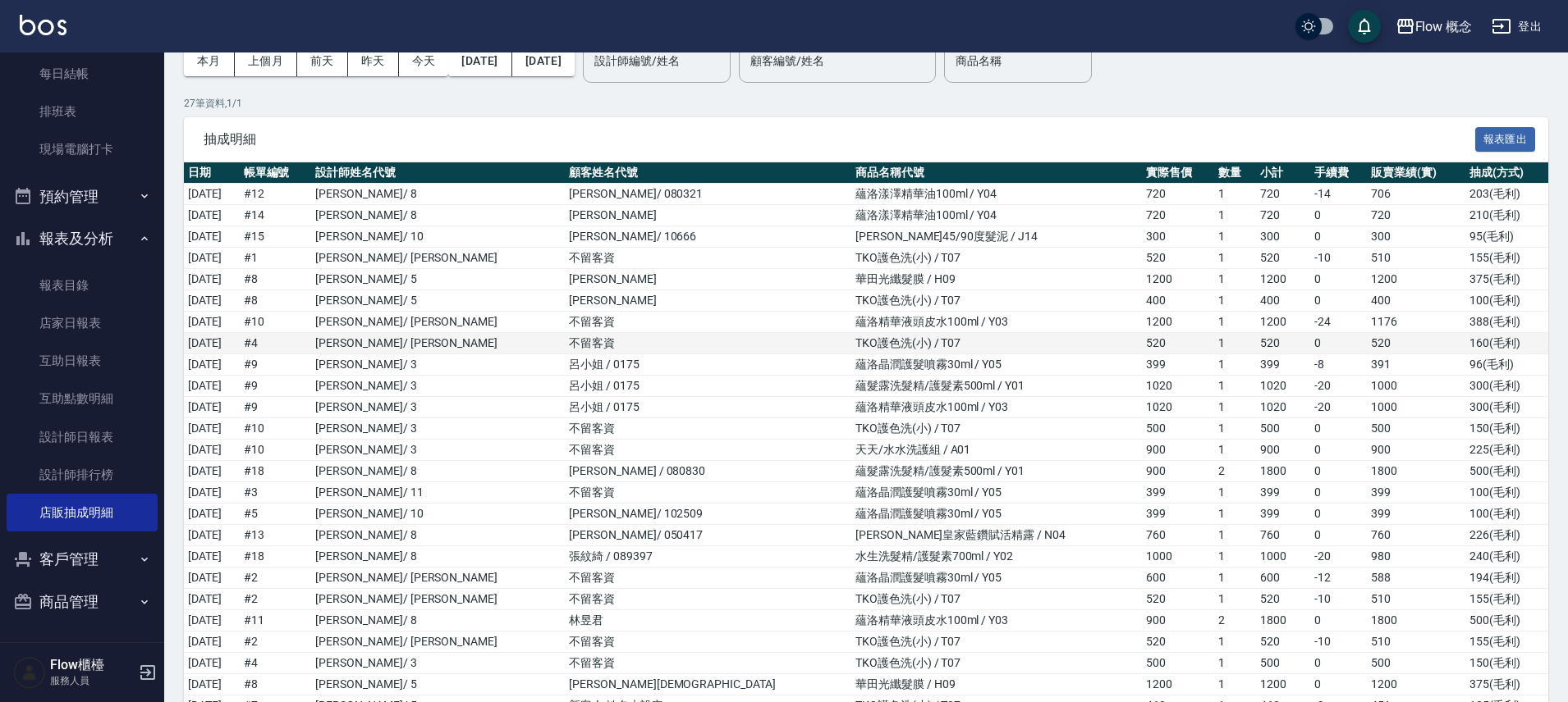
scroll to position [242, 0]
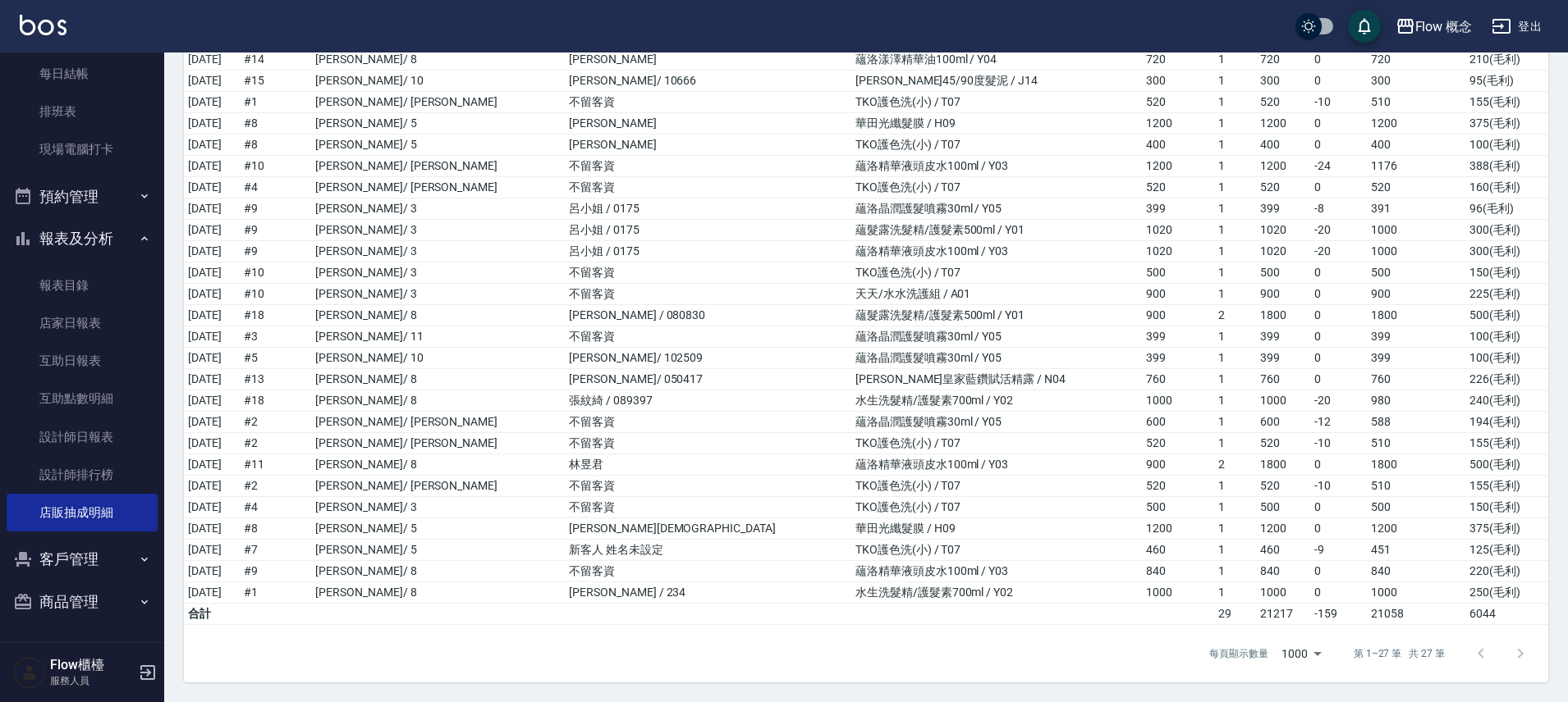
click at [138, 241] on icon "button" at bounding box center [145, 239] width 14 height 14
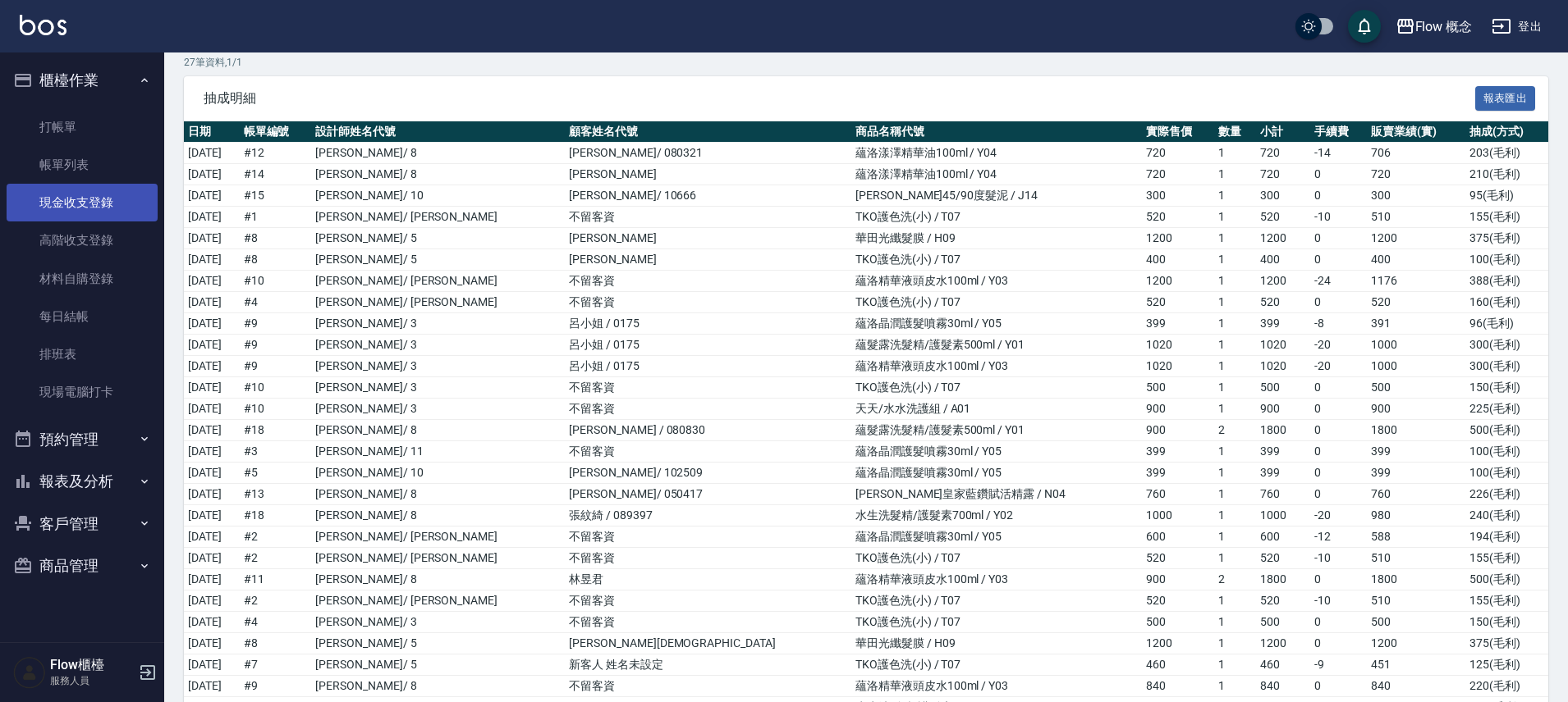
scroll to position [0, 0]
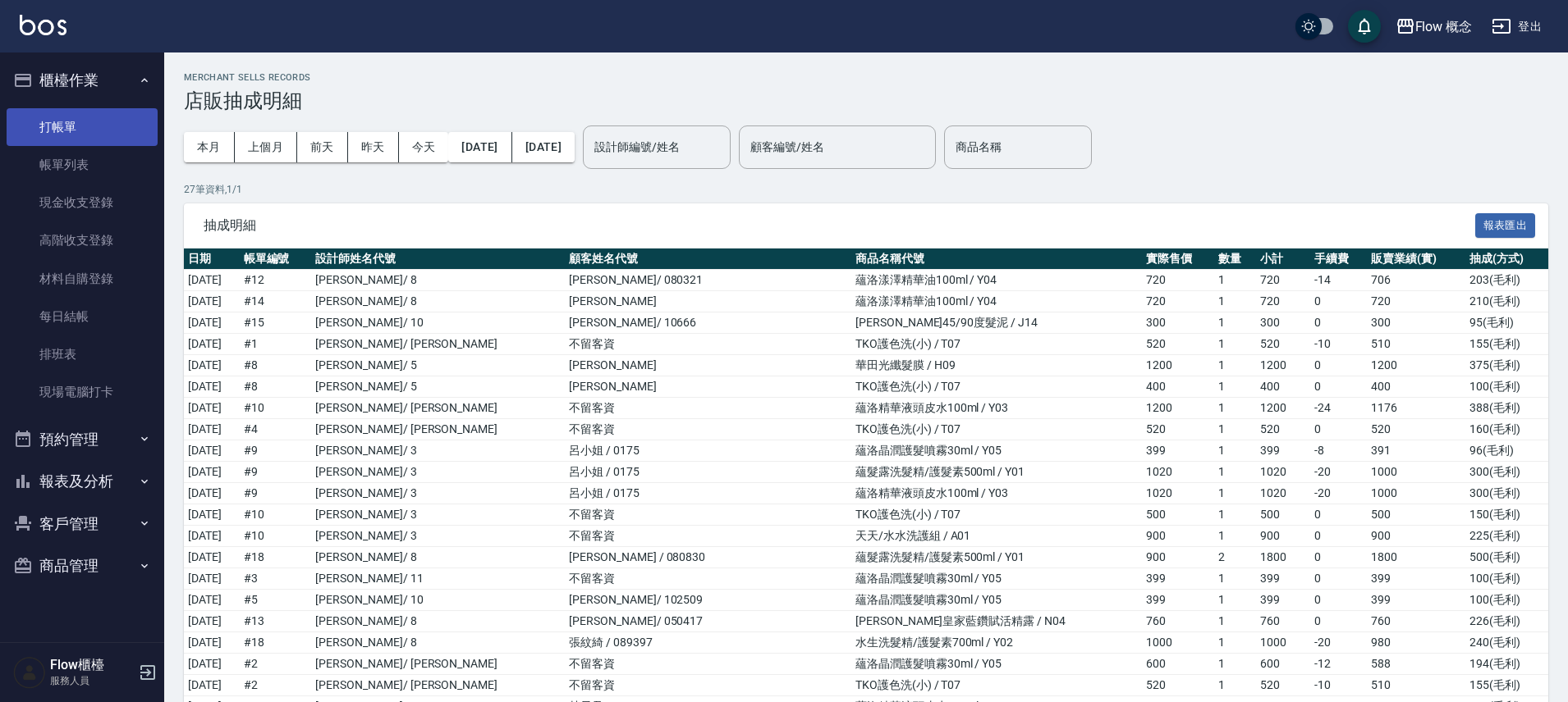
click at [95, 130] on link "打帳單" at bounding box center [82, 126] width 151 height 38
